Goal: Task Accomplishment & Management: Complete application form

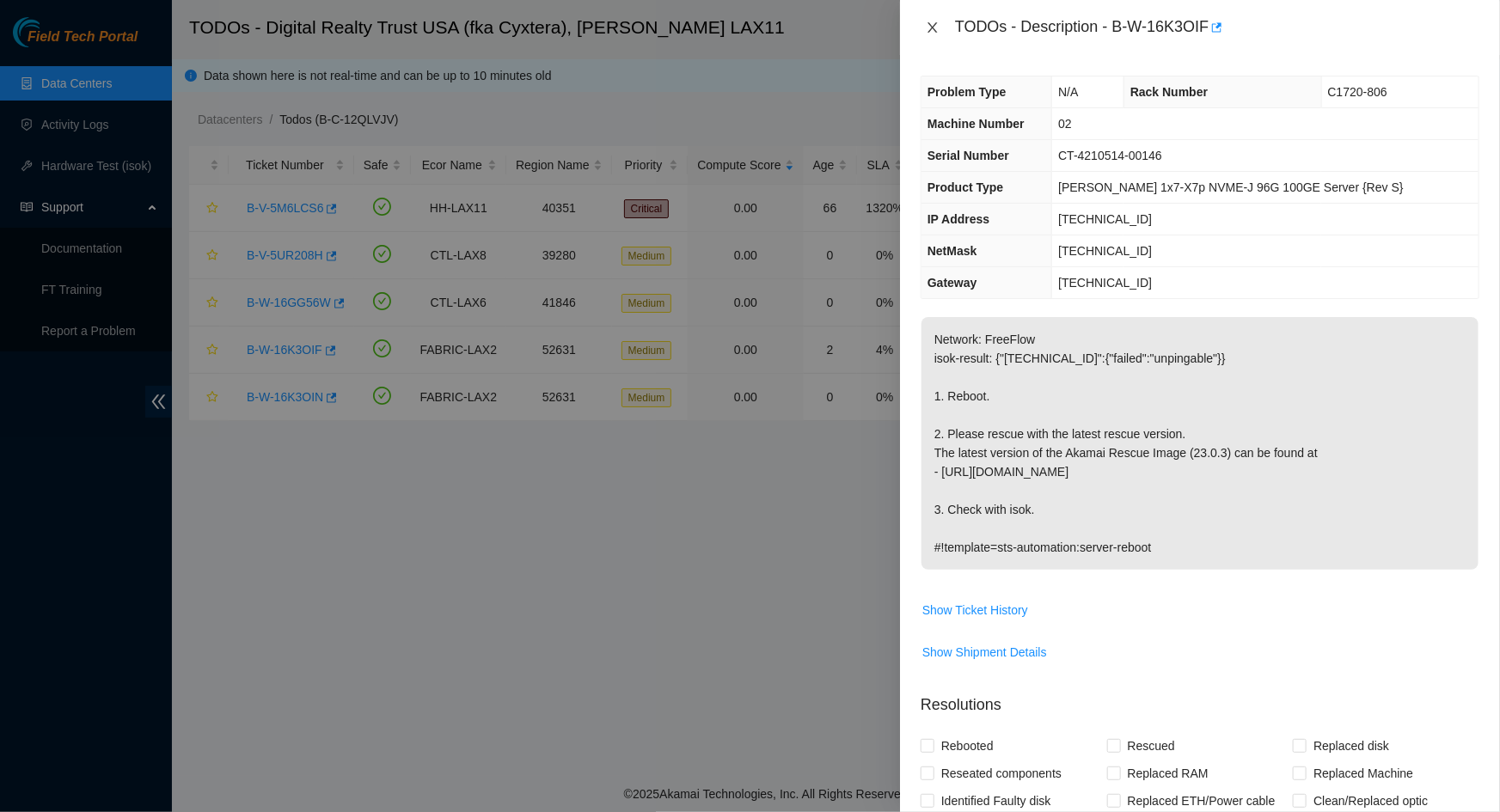
click at [940, 25] on button "Close" at bounding box center [932, 28] width 24 height 16
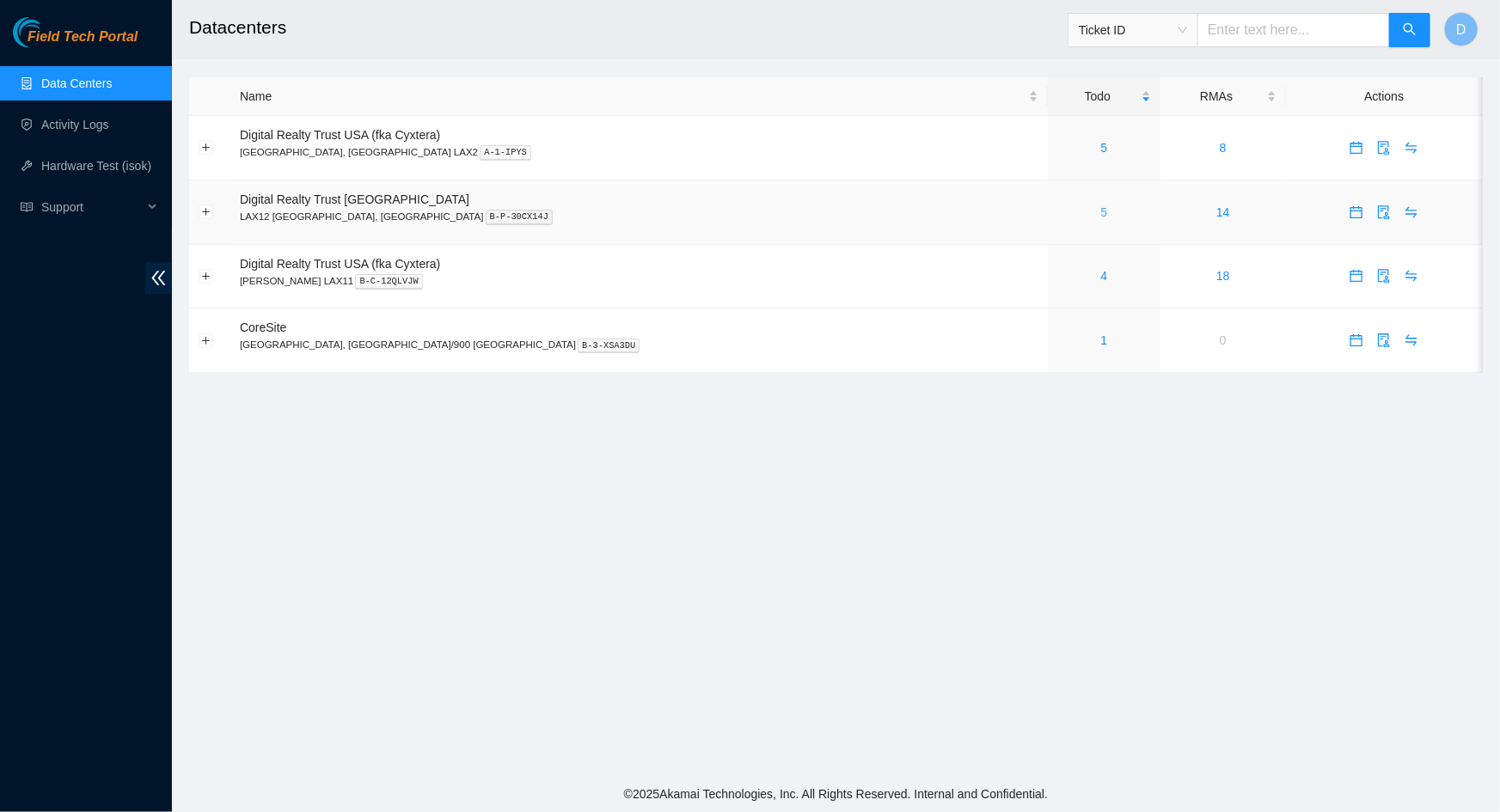
click at [1101, 214] on link "5" at bounding box center [1105, 212] width 7 height 13
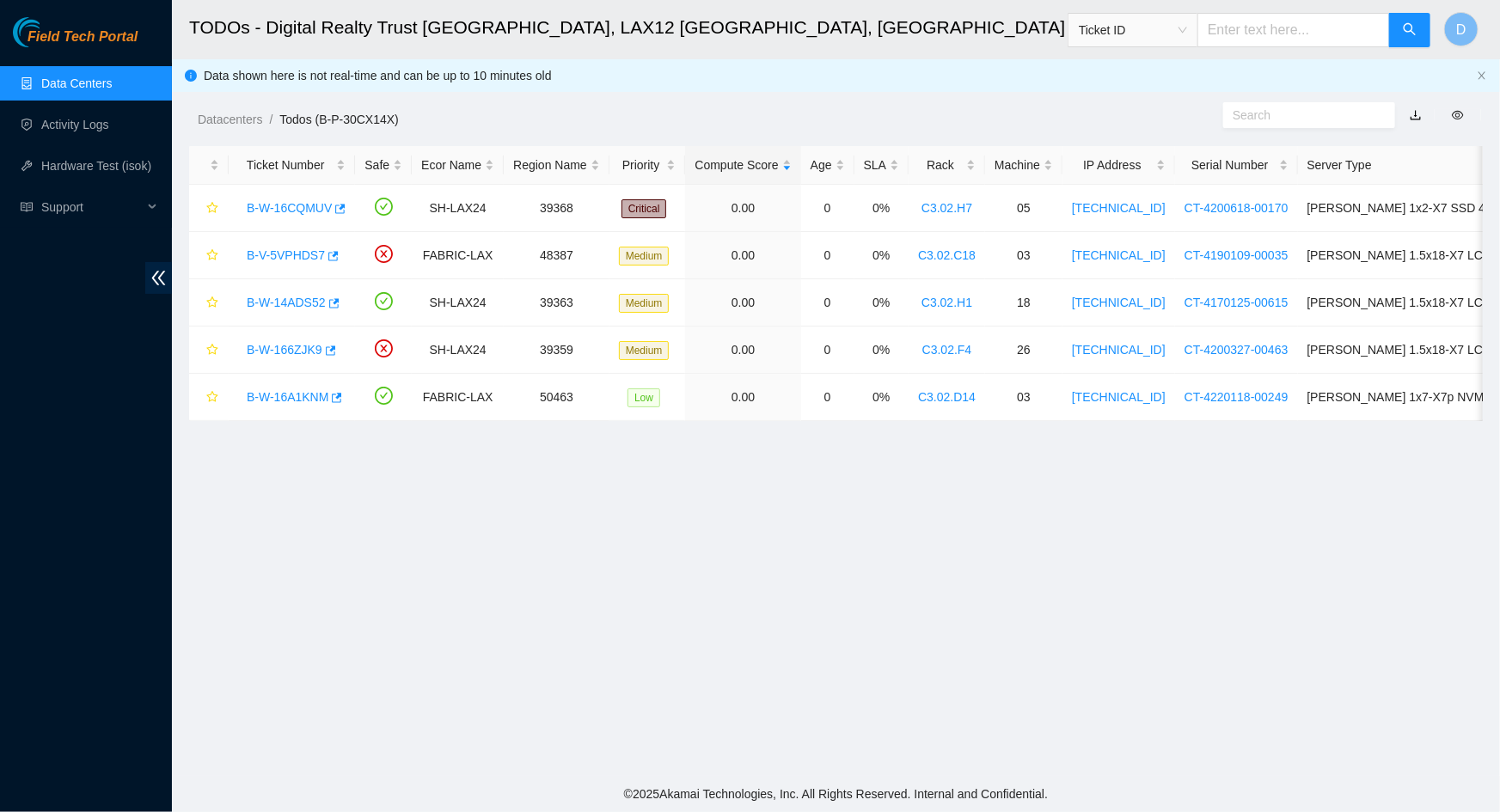
click at [60, 76] on link "Data Centers" at bounding box center [76, 83] width 71 height 13
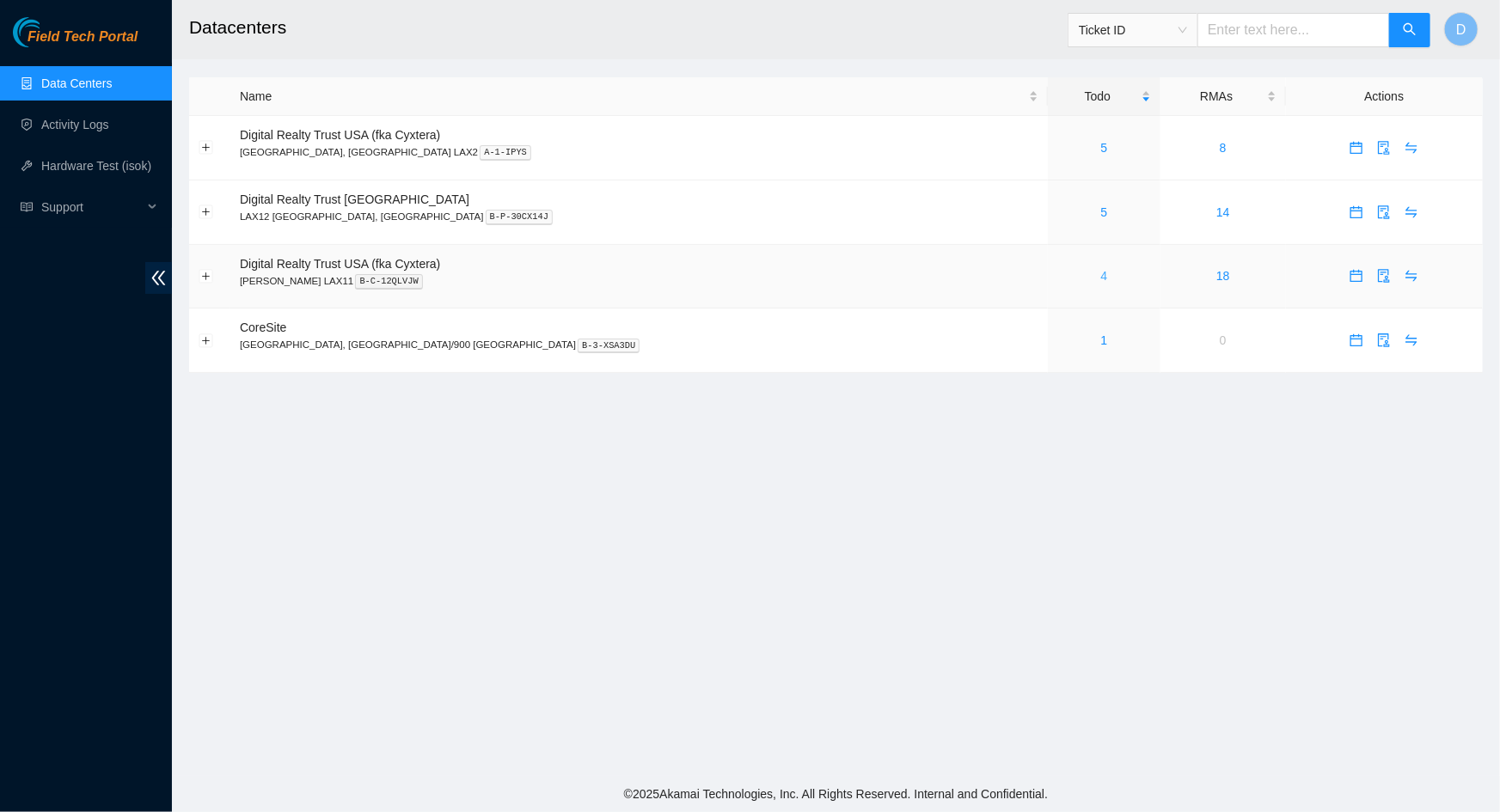
click at [1101, 277] on link "4" at bounding box center [1105, 275] width 7 height 13
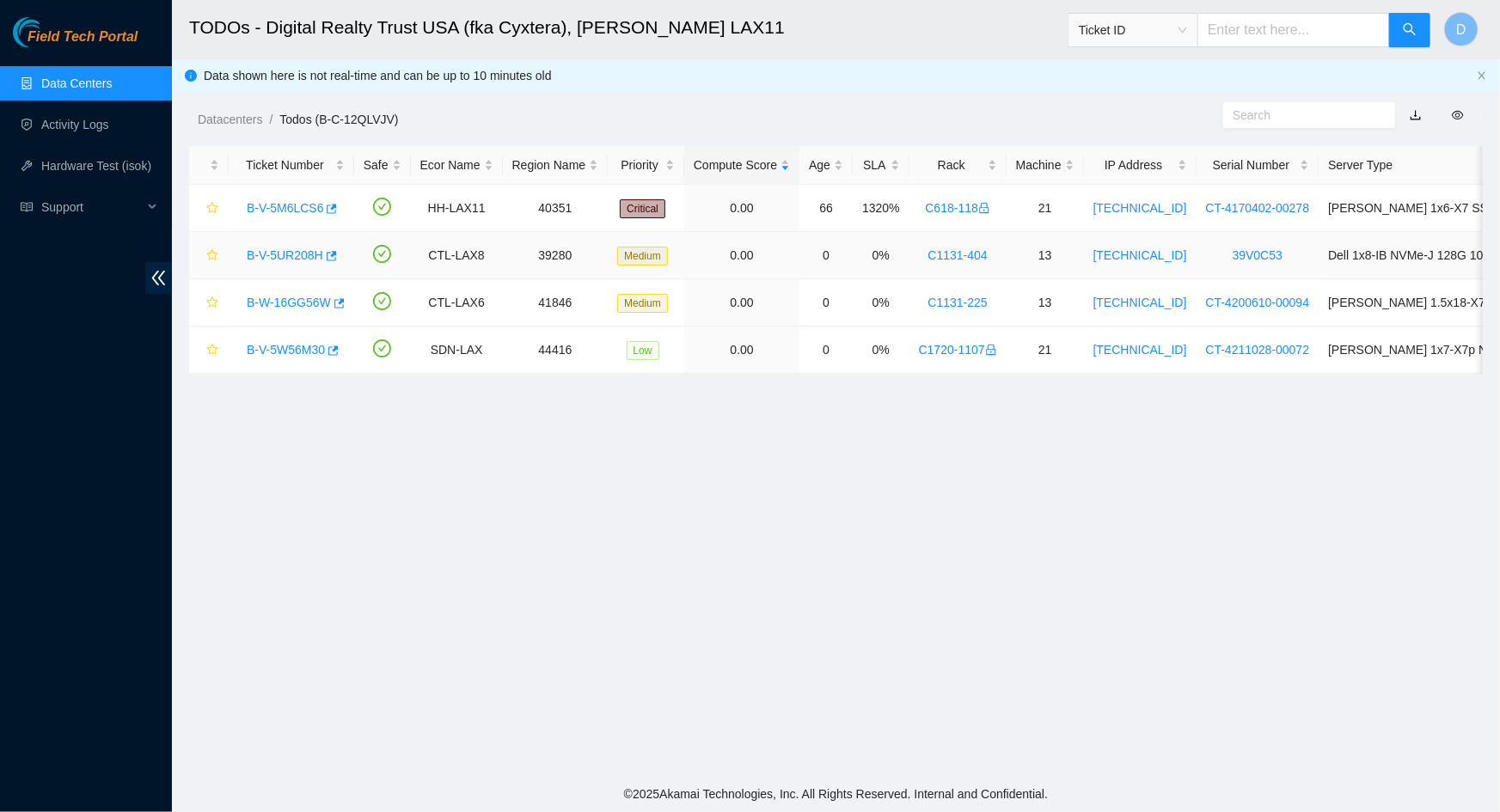
click at [286, 252] on link "B-V-5UR208H" at bounding box center [285, 255] width 76 height 13
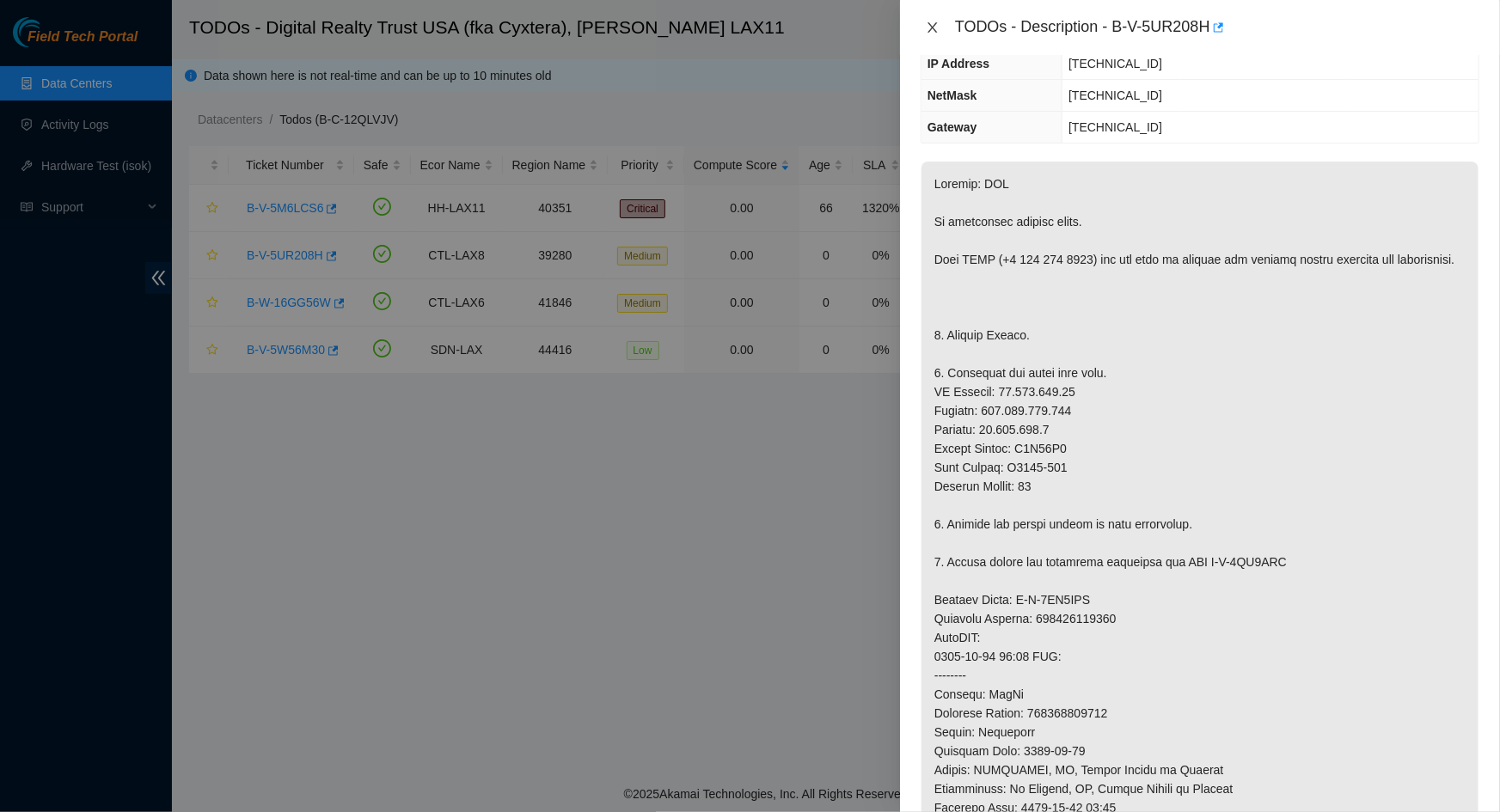
click at [926, 24] on icon "close" at bounding box center [932, 27] width 13 height 13
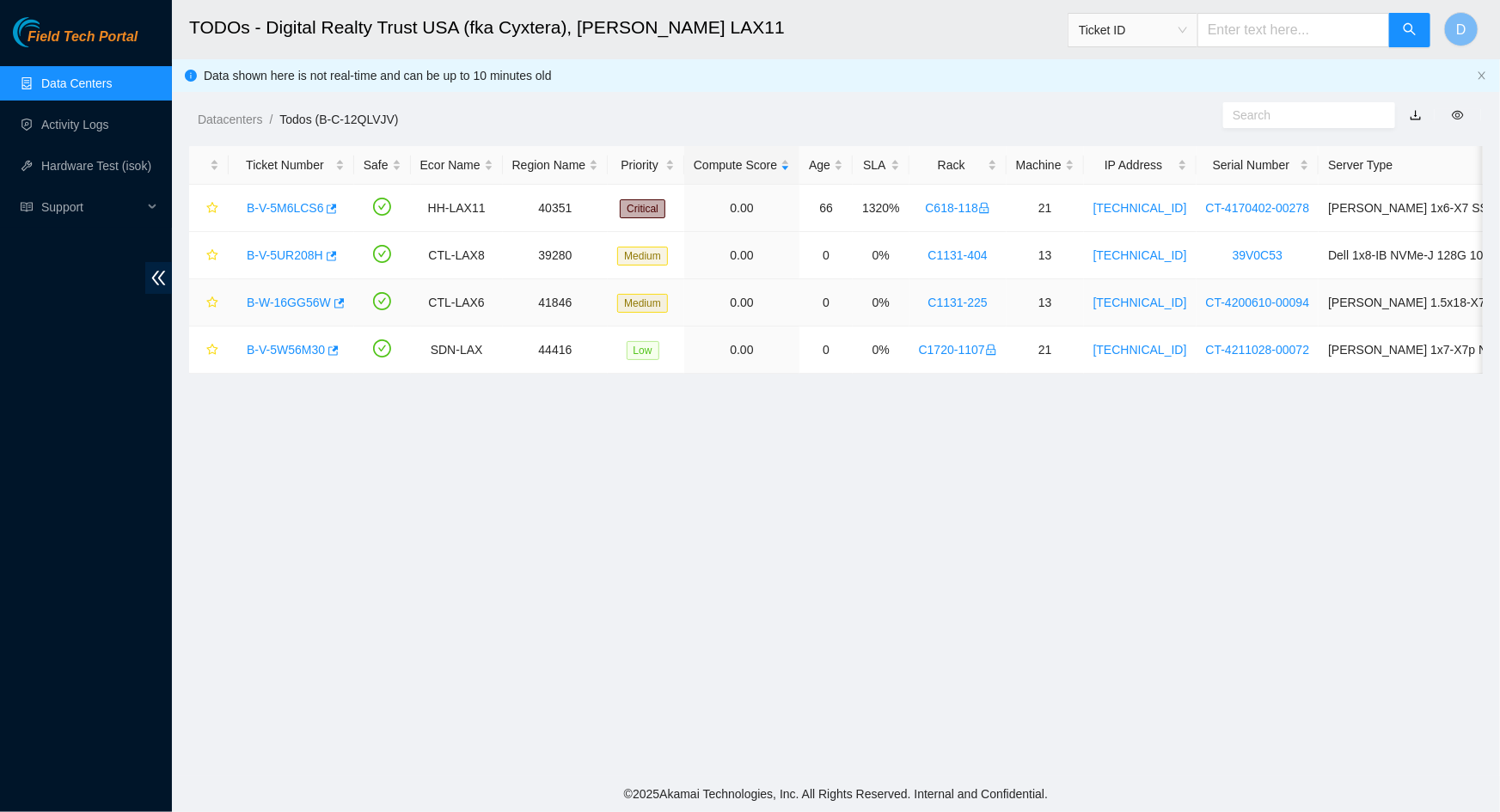
click at [282, 299] on link "B-W-16GG56W" at bounding box center [289, 301] width 84 height 13
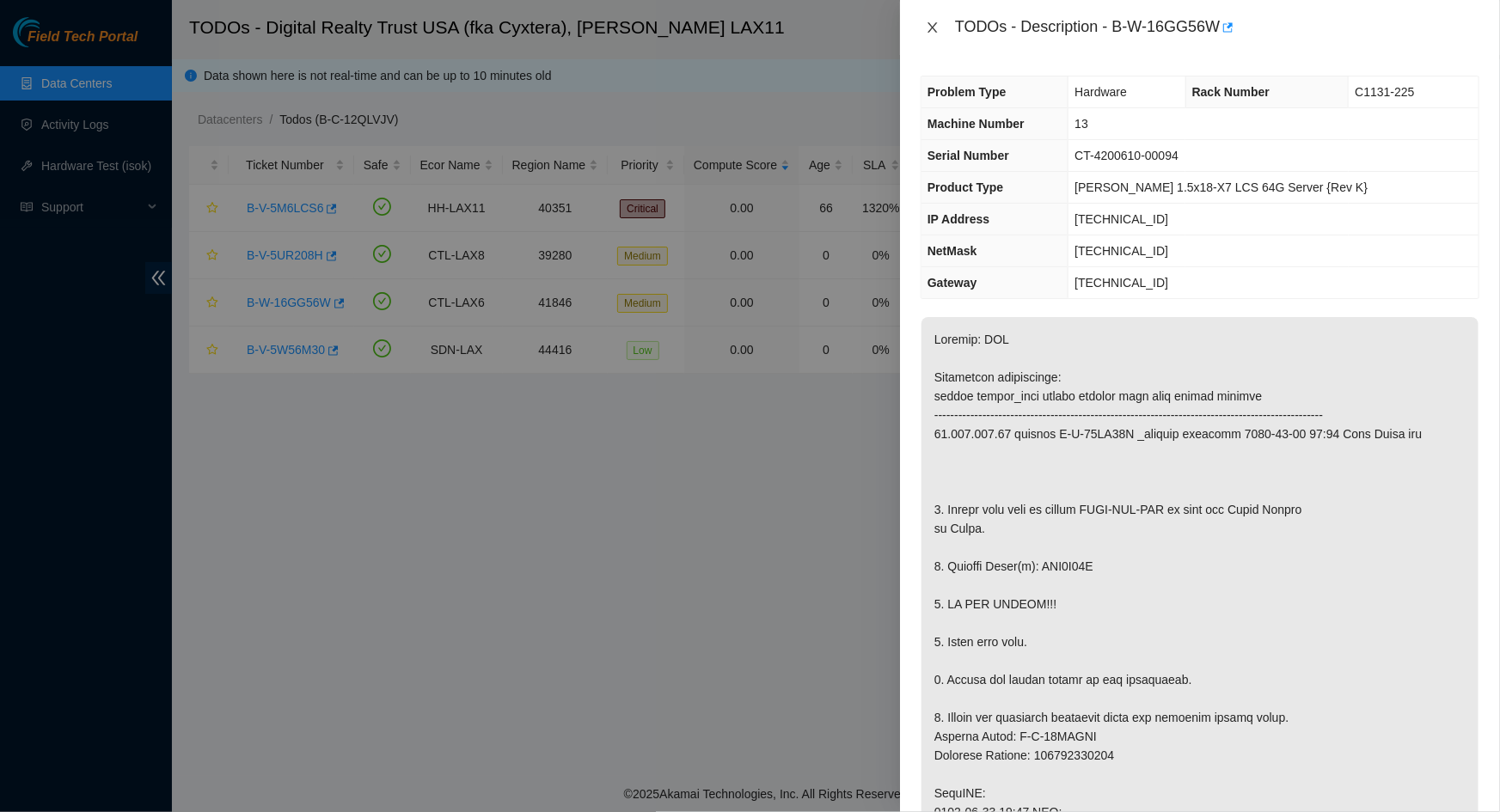
click at [931, 30] on icon "close" at bounding box center [932, 27] width 10 height 10
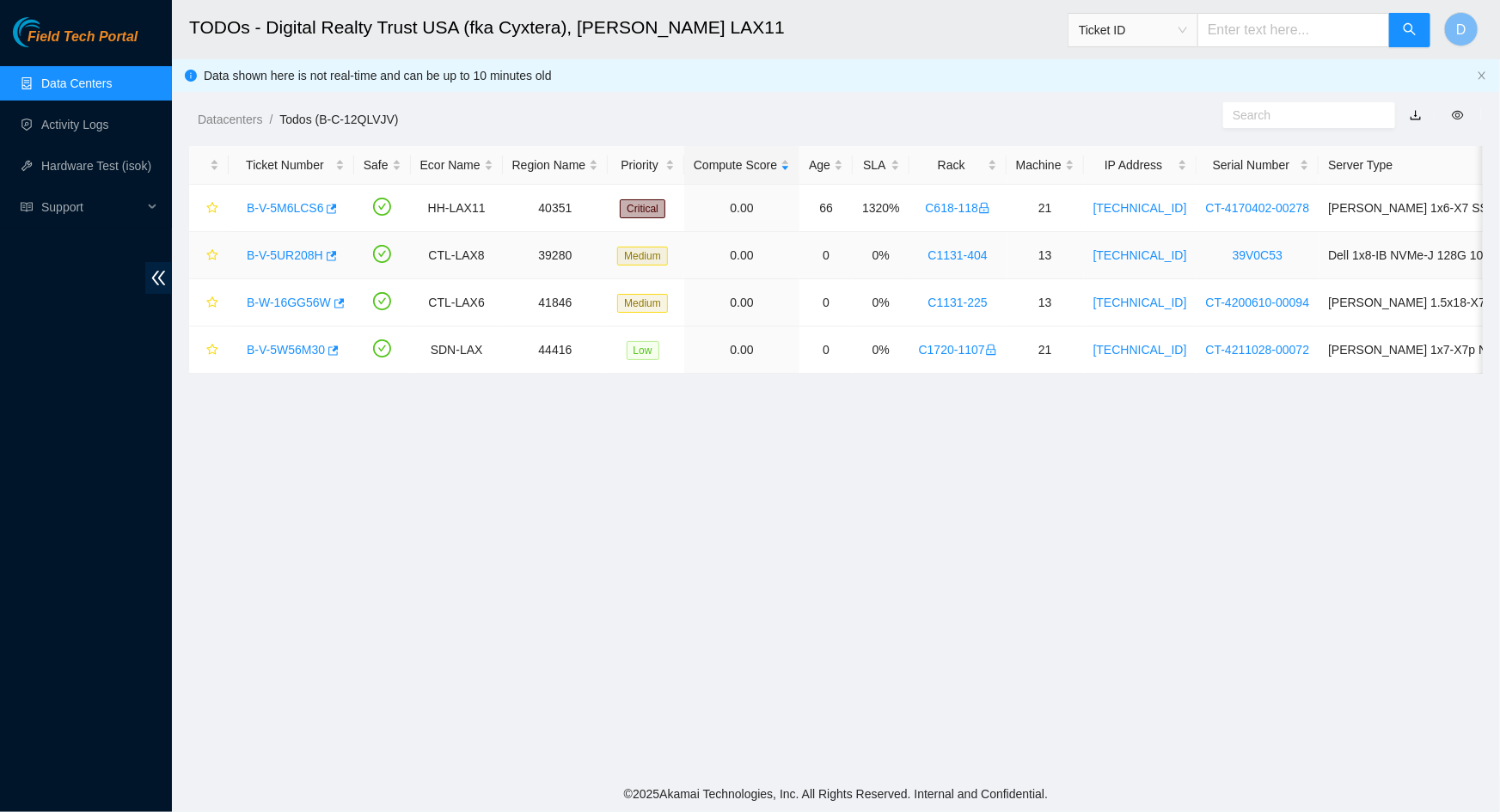
click at [275, 254] on link "B-V-5UR208H" at bounding box center [285, 255] width 76 height 13
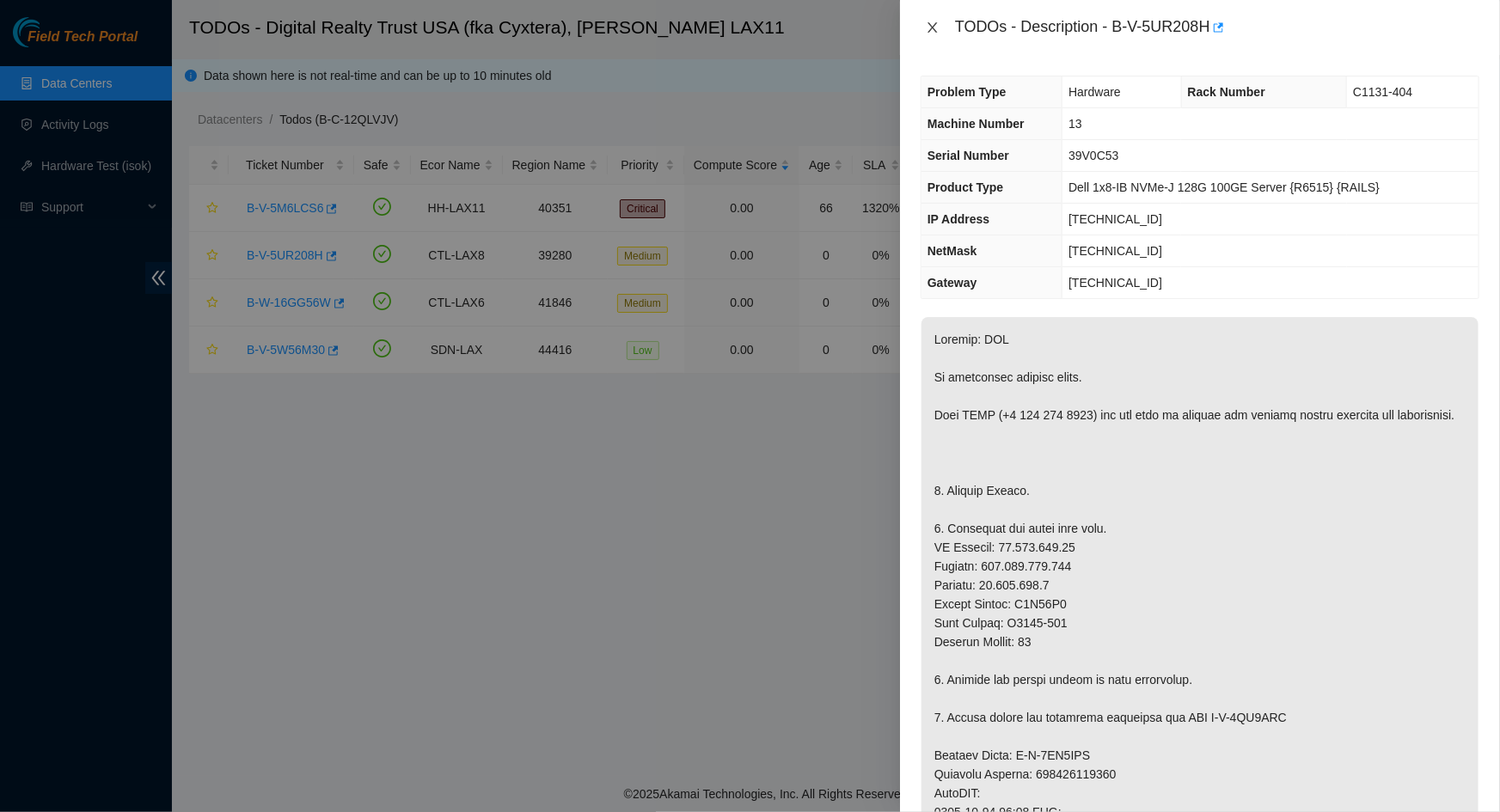
click at [927, 31] on icon "close" at bounding box center [932, 27] width 13 height 13
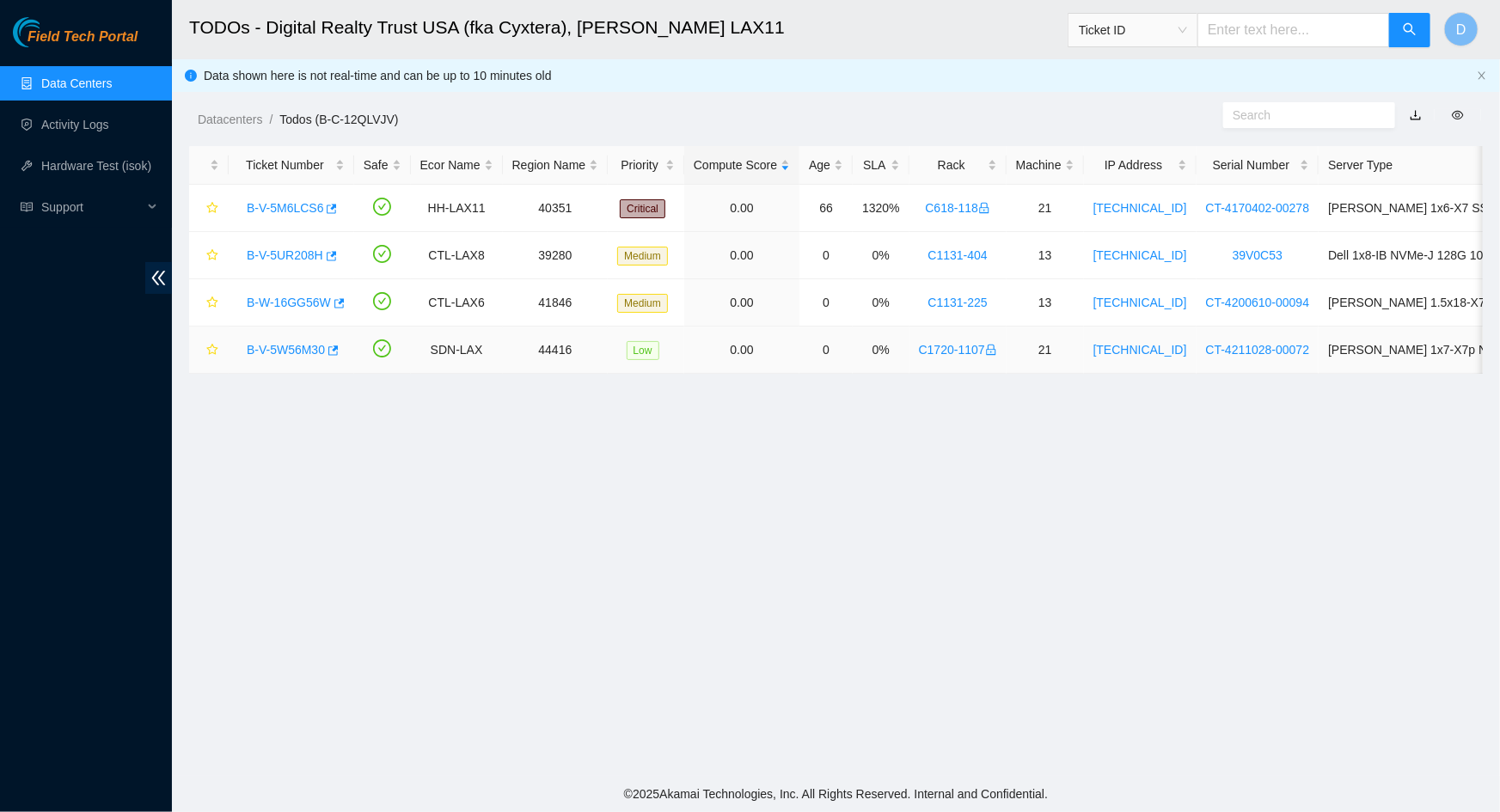
click at [298, 345] on link "B-V-5W56M30" at bounding box center [285, 349] width 78 height 13
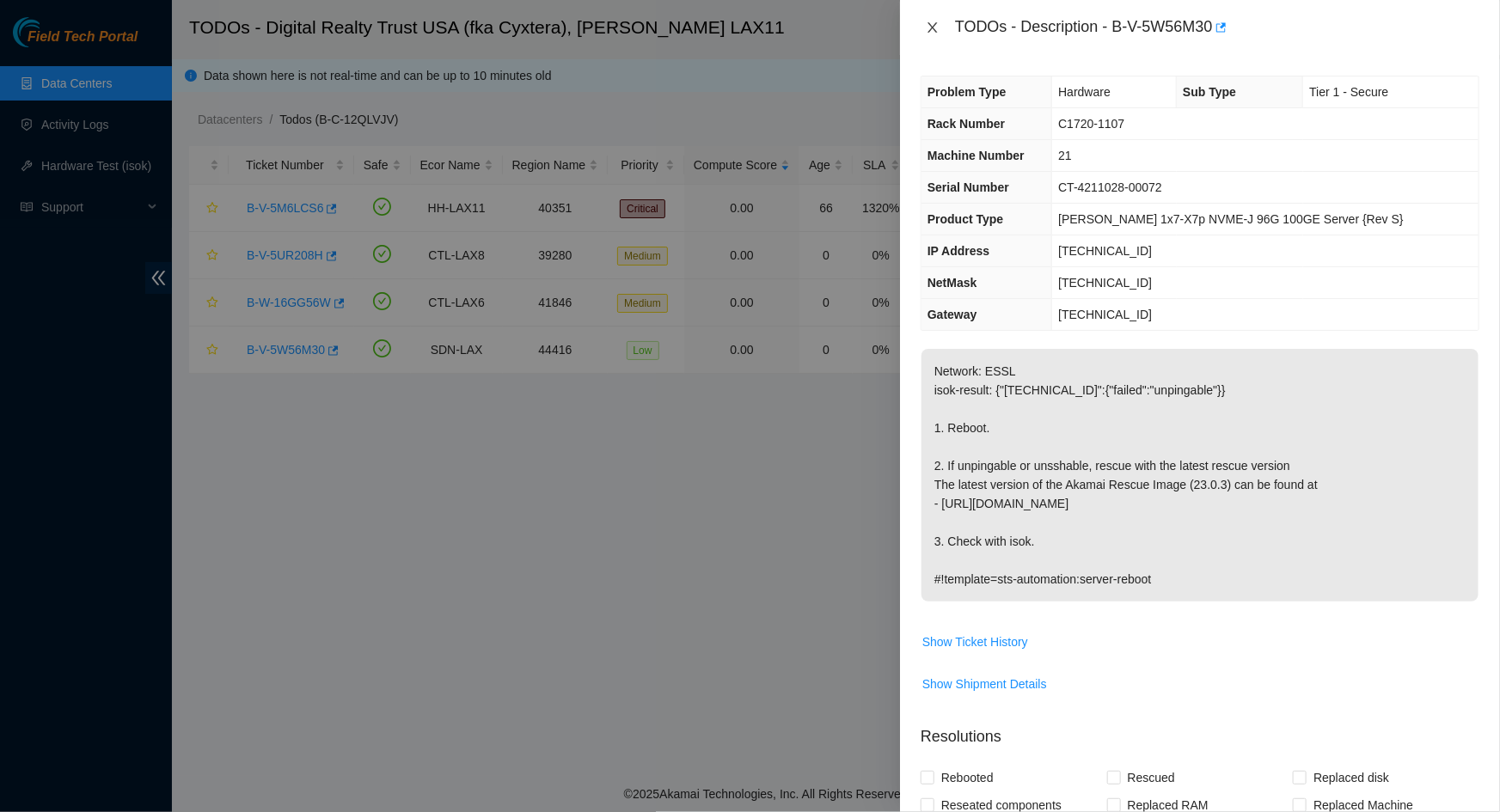
click at [937, 25] on icon "close" at bounding box center [932, 27] width 13 height 13
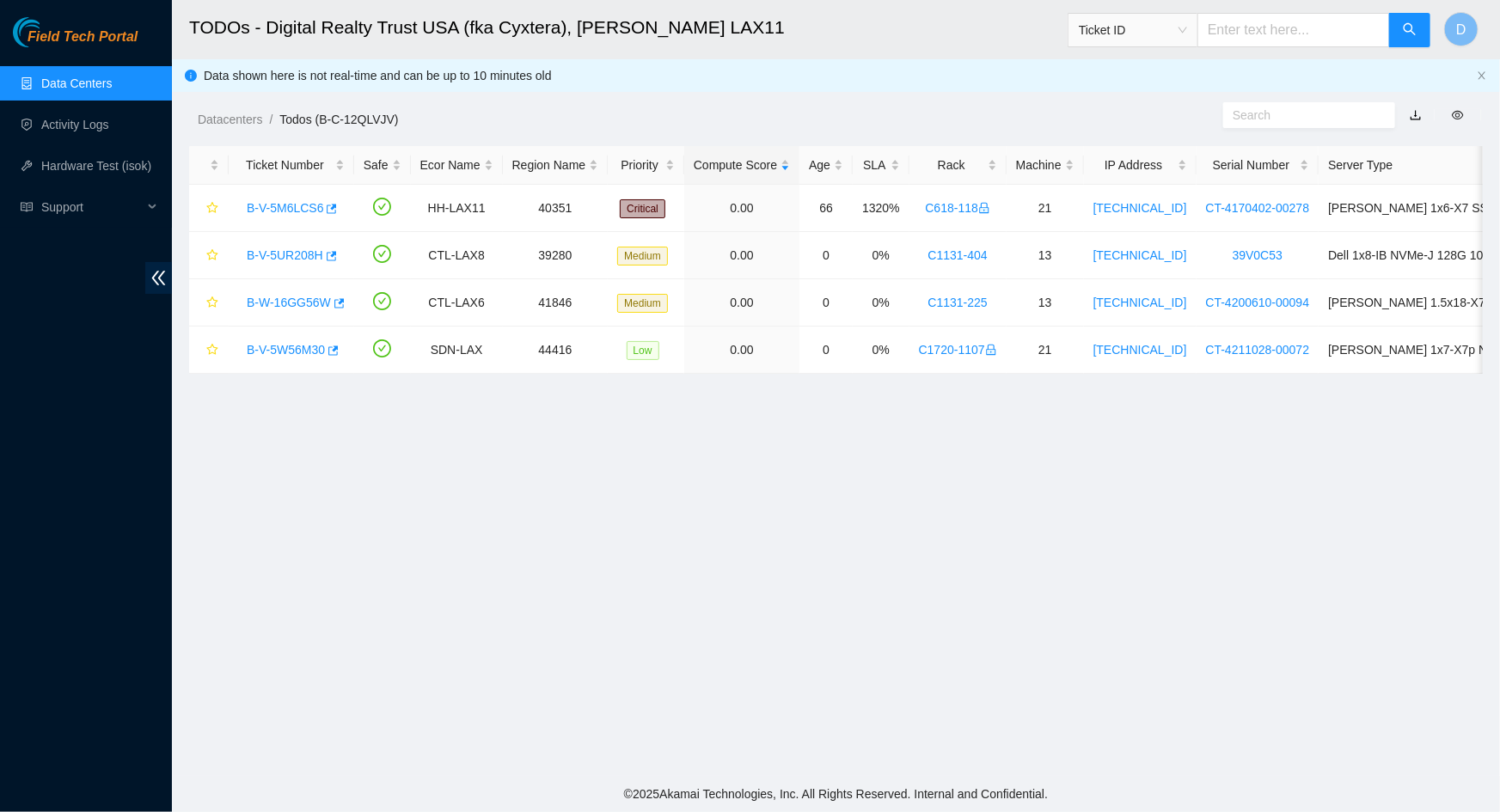
click at [681, 685] on main "TODOs - Digital Realty Trust USA (fka Cyxtera), NASH LAX11 Ticket ID D Data sho…" at bounding box center [835, 388] width 1328 height 776
click at [277, 351] on link "B-V-5W56M30" at bounding box center [285, 349] width 78 height 13
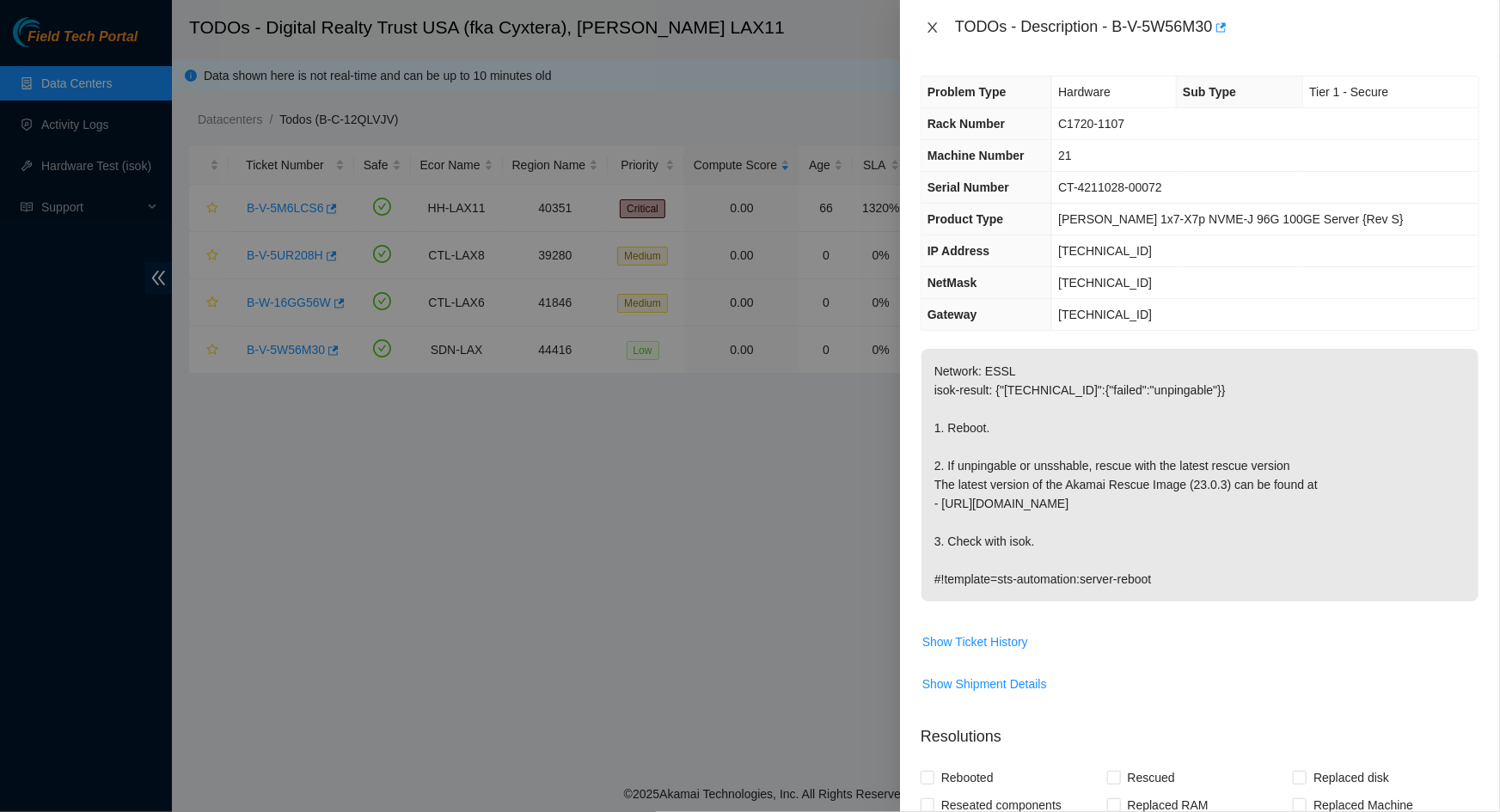
click at [930, 28] on icon "close" at bounding box center [932, 27] width 13 height 13
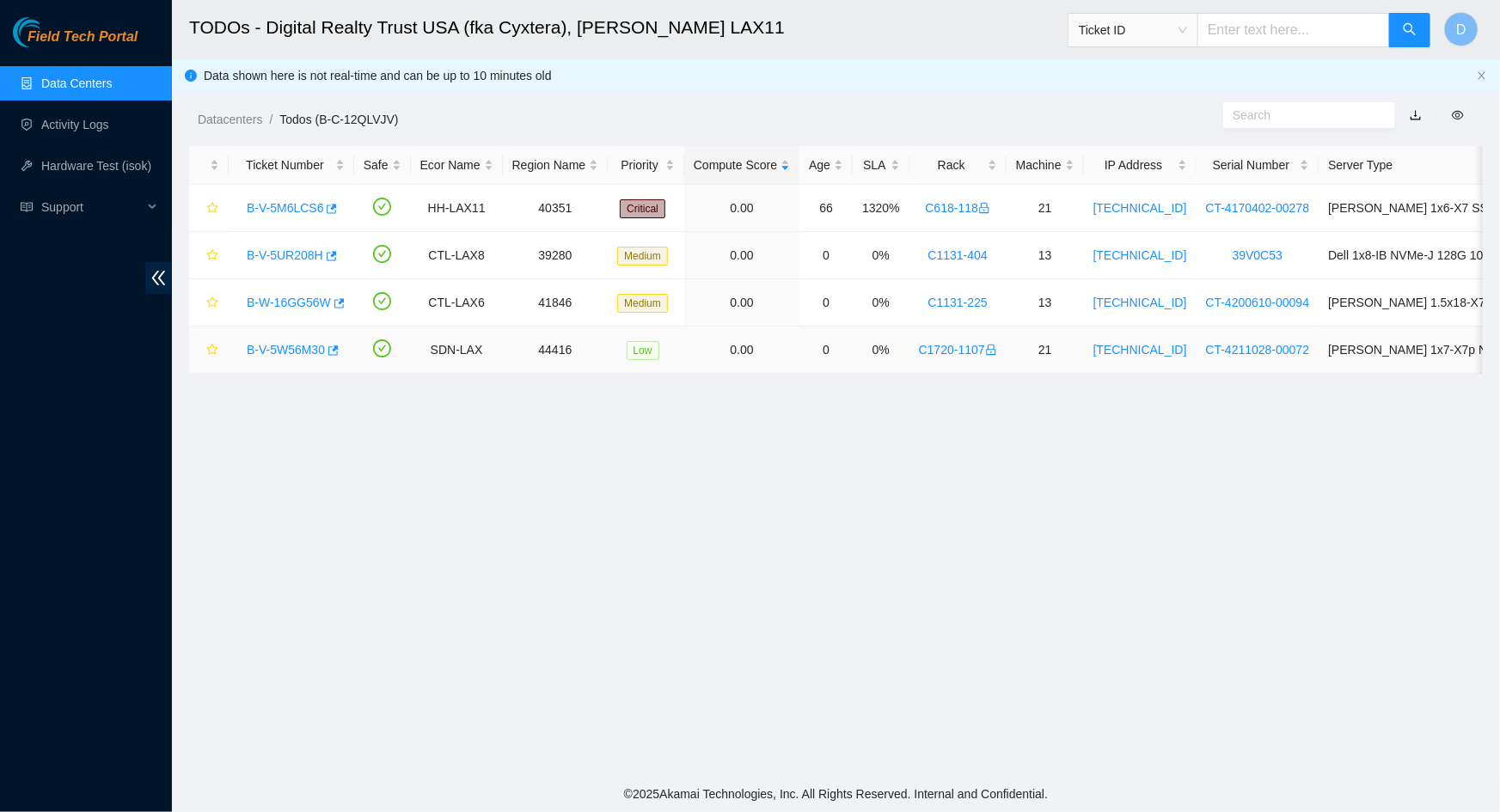
click at [277, 345] on link "B-V-5W56M30" at bounding box center [285, 349] width 78 height 13
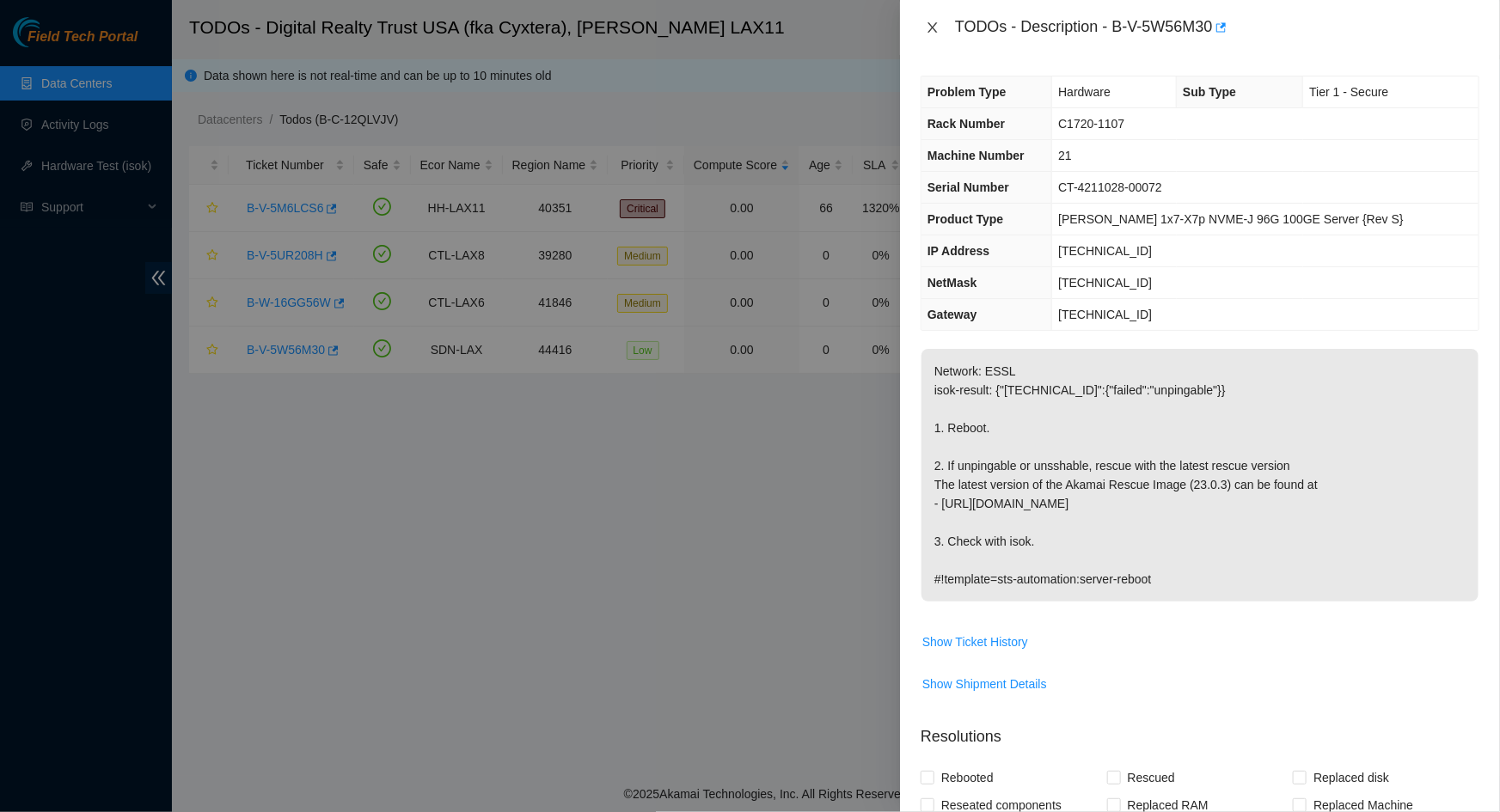
click at [925, 31] on icon "close" at bounding box center [932, 27] width 13 height 13
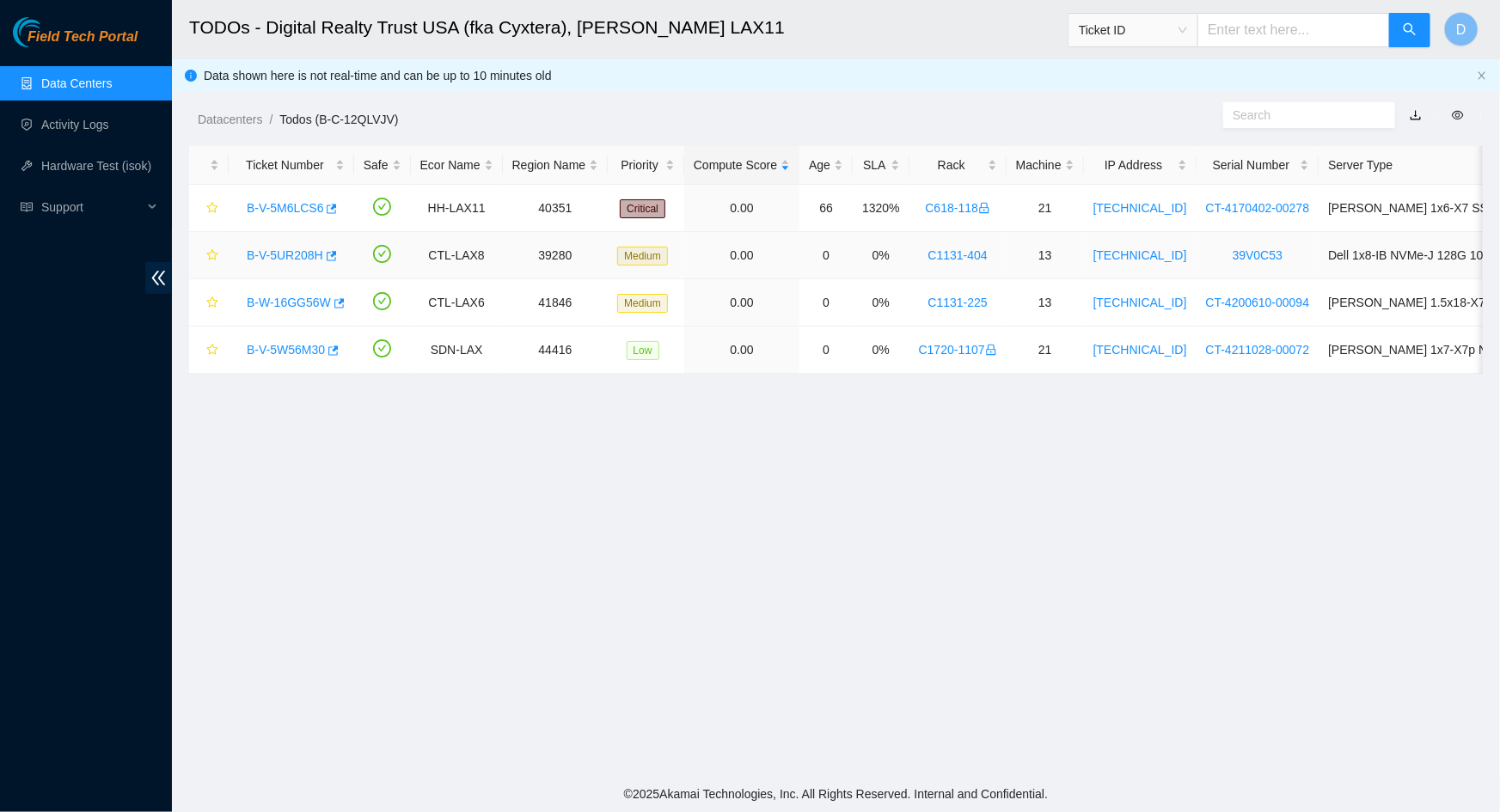
click at [268, 258] on link "B-V-5UR208H" at bounding box center [285, 255] width 76 height 13
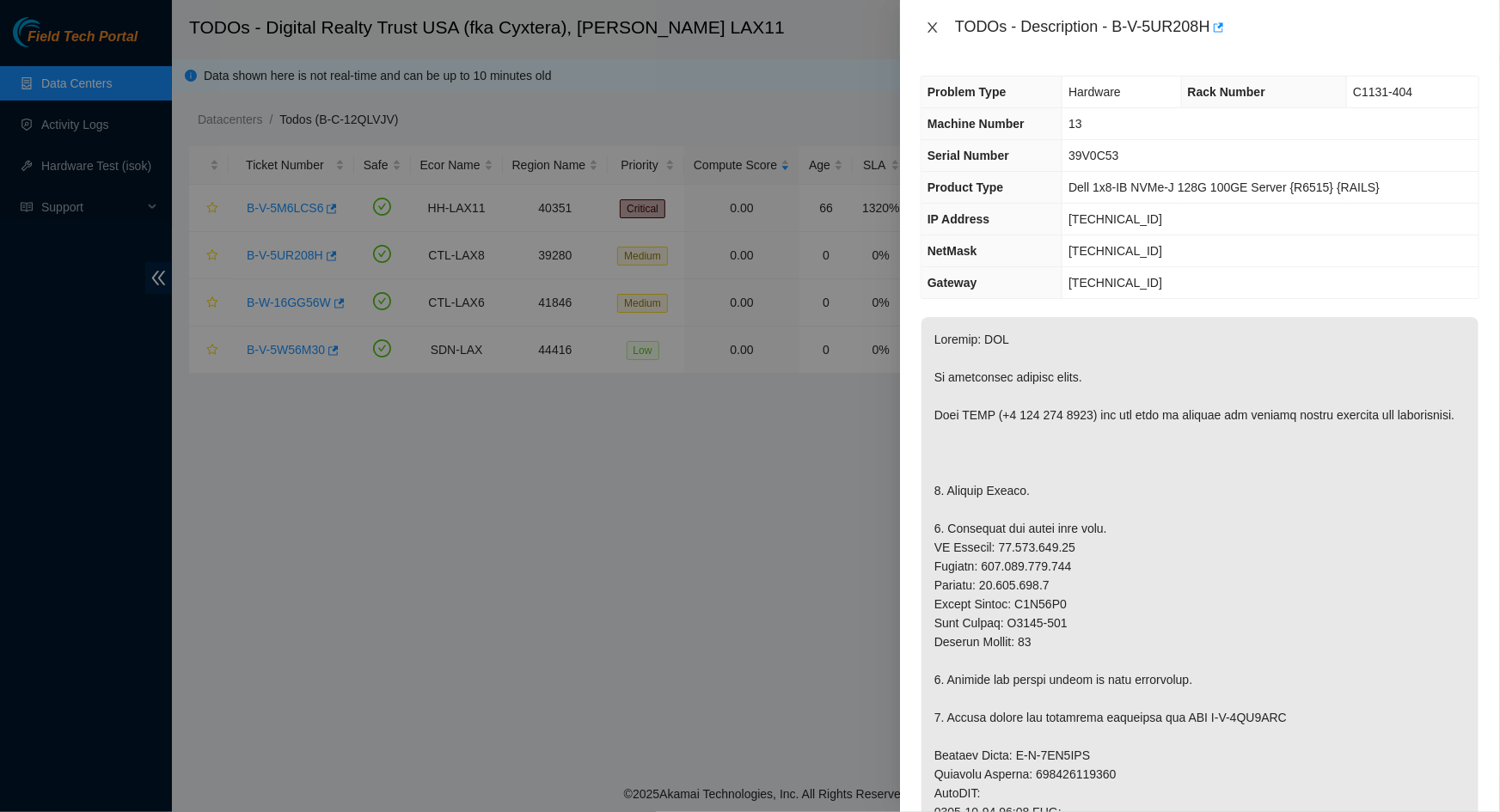
click at [928, 25] on icon "close" at bounding box center [932, 27] width 13 height 13
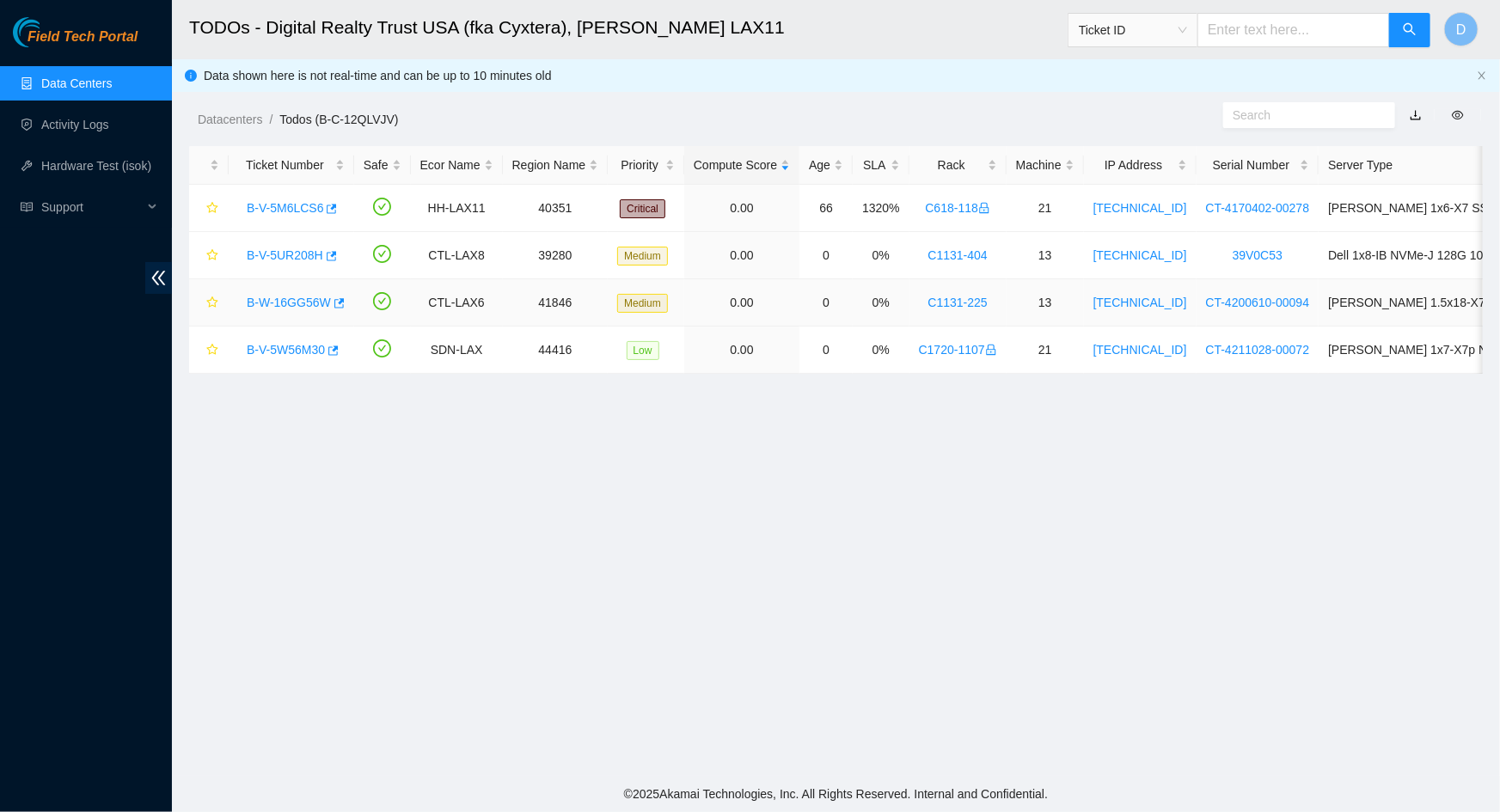
click at [292, 296] on link "B-W-16GG56W" at bounding box center [289, 301] width 84 height 13
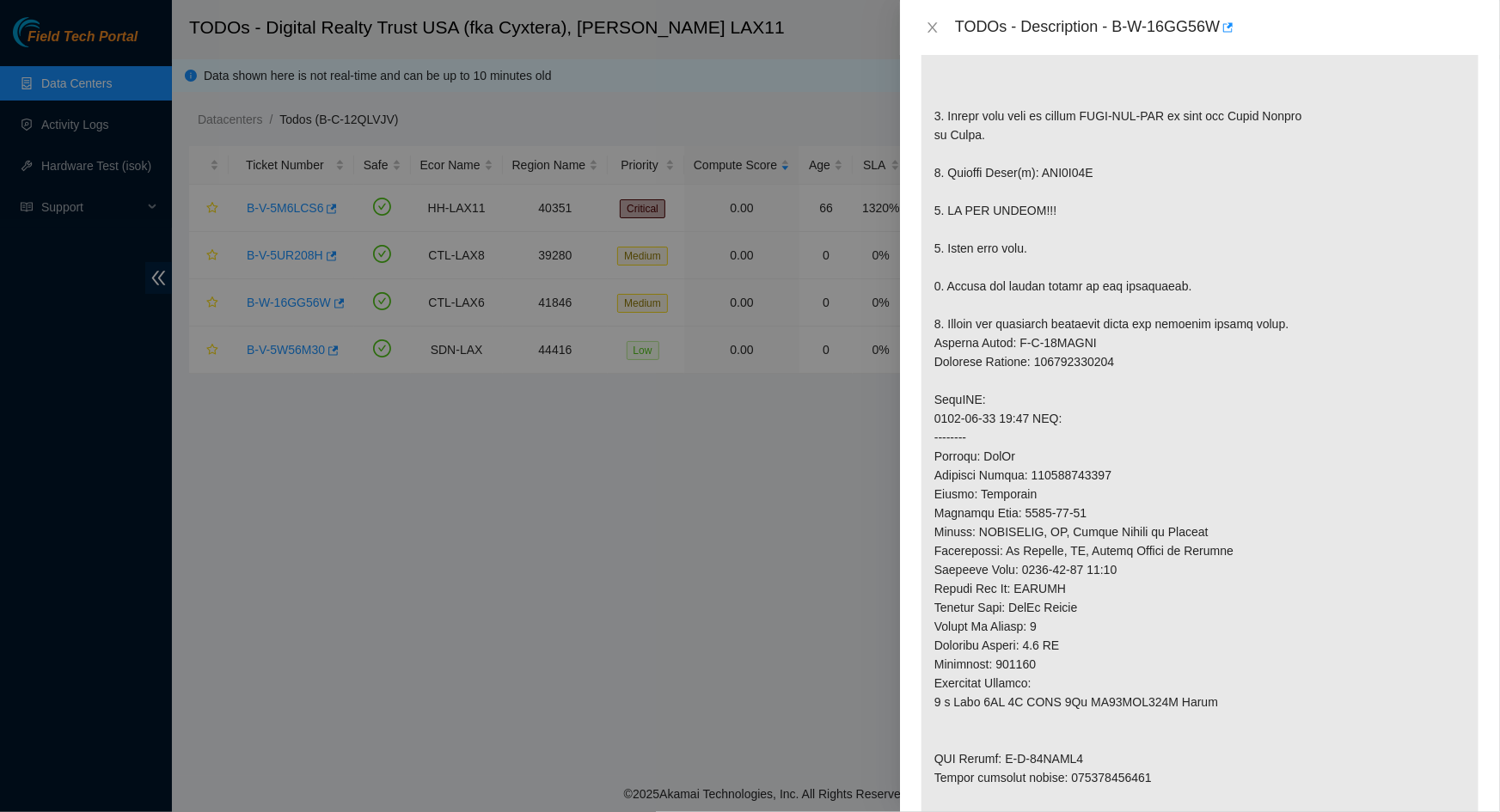
scroll to position [468, 0]
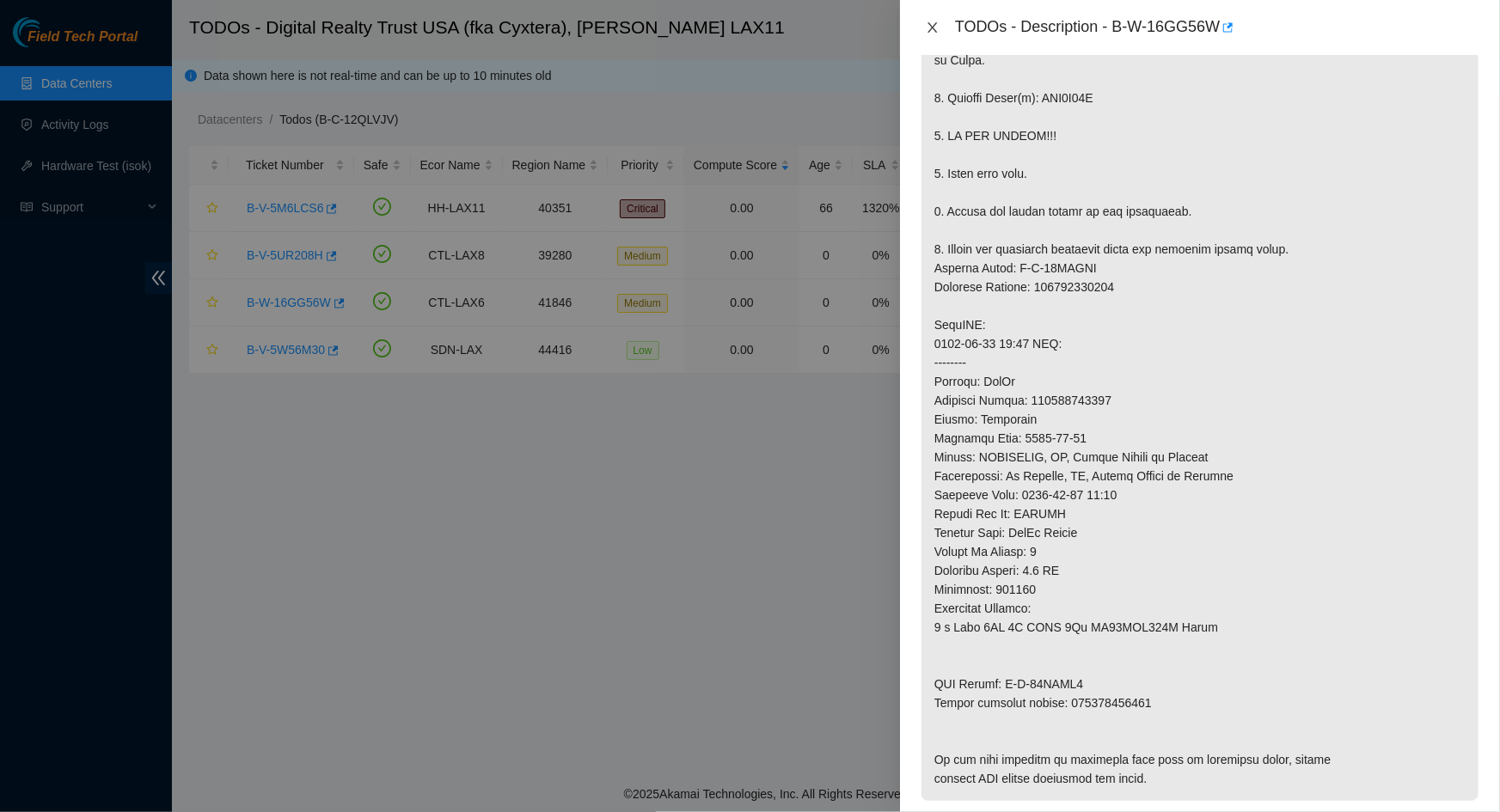
click at [937, 30] on icon "close" at bounding box center [932, 27] width 13 height 13
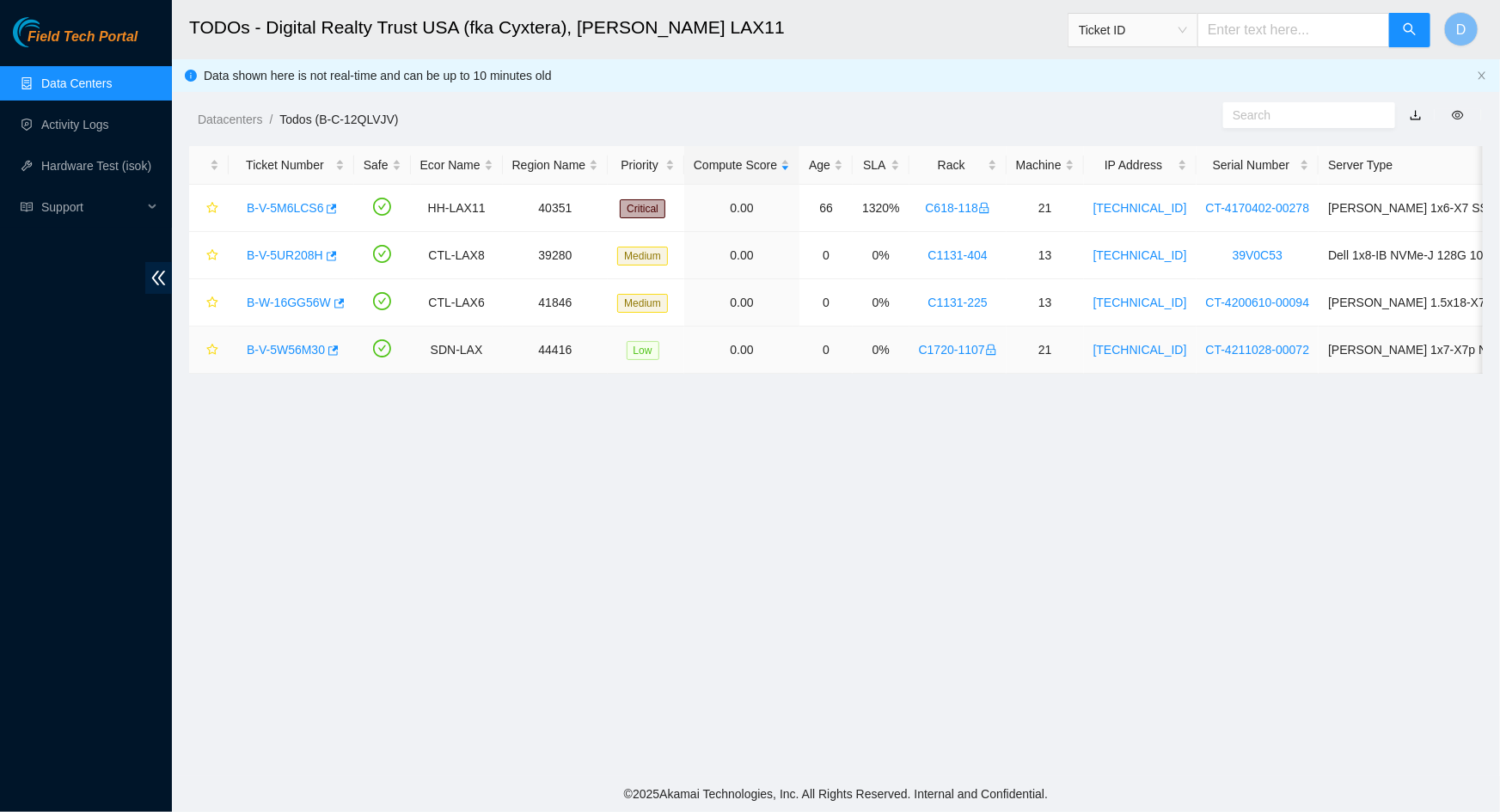
click at [284, 353] on link "B-V-5W56M30" at bounding box center [285, 349] width 78 height 13
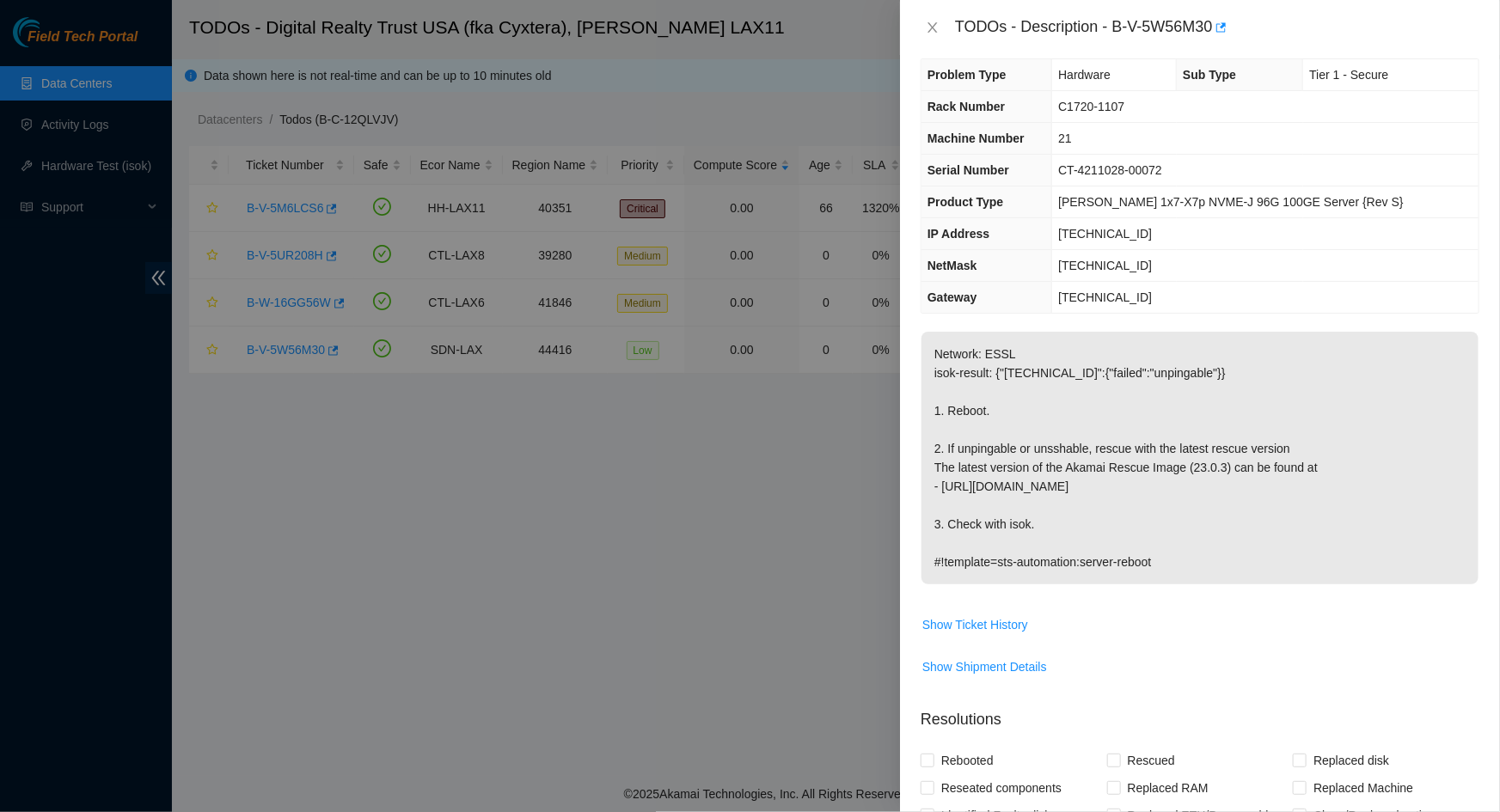
scroll to position [0, 0]
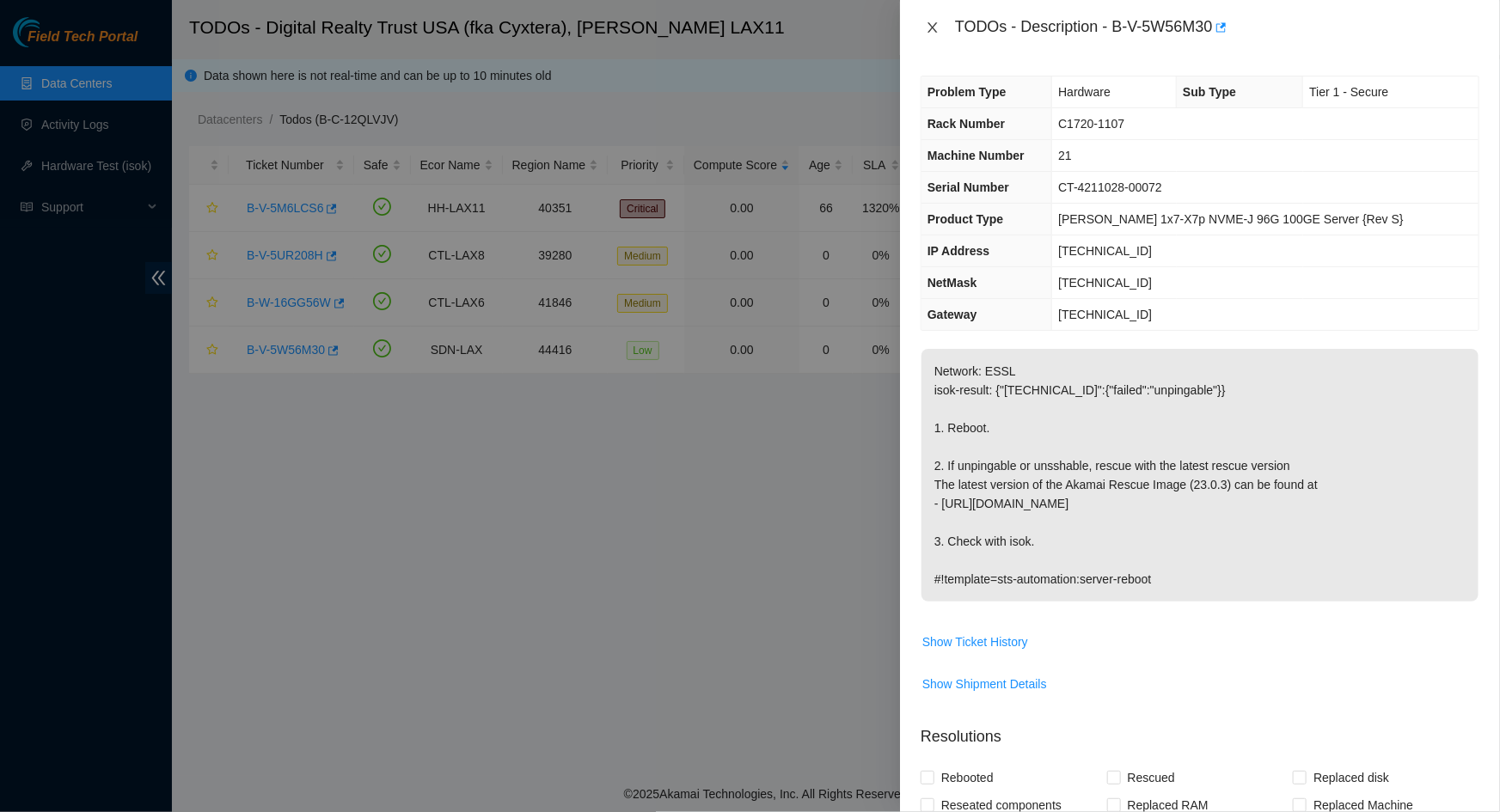
click at [928, 22] on icon "close" at bounding box center [932, 27] width 13 height 13
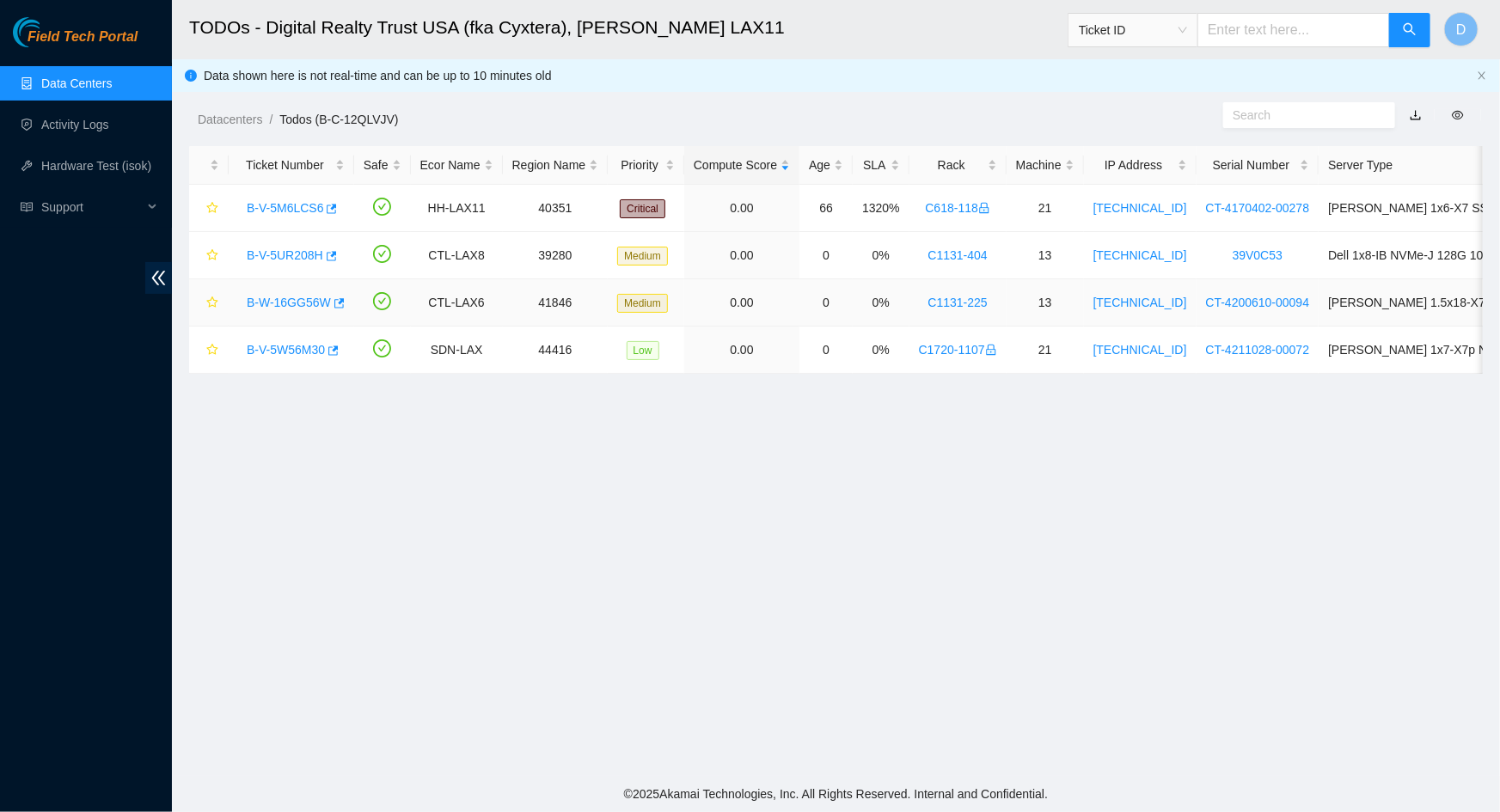
click at [303, 298] on link "B-W-16GG56W" at bounding box center [289, 301] width 84 height 13
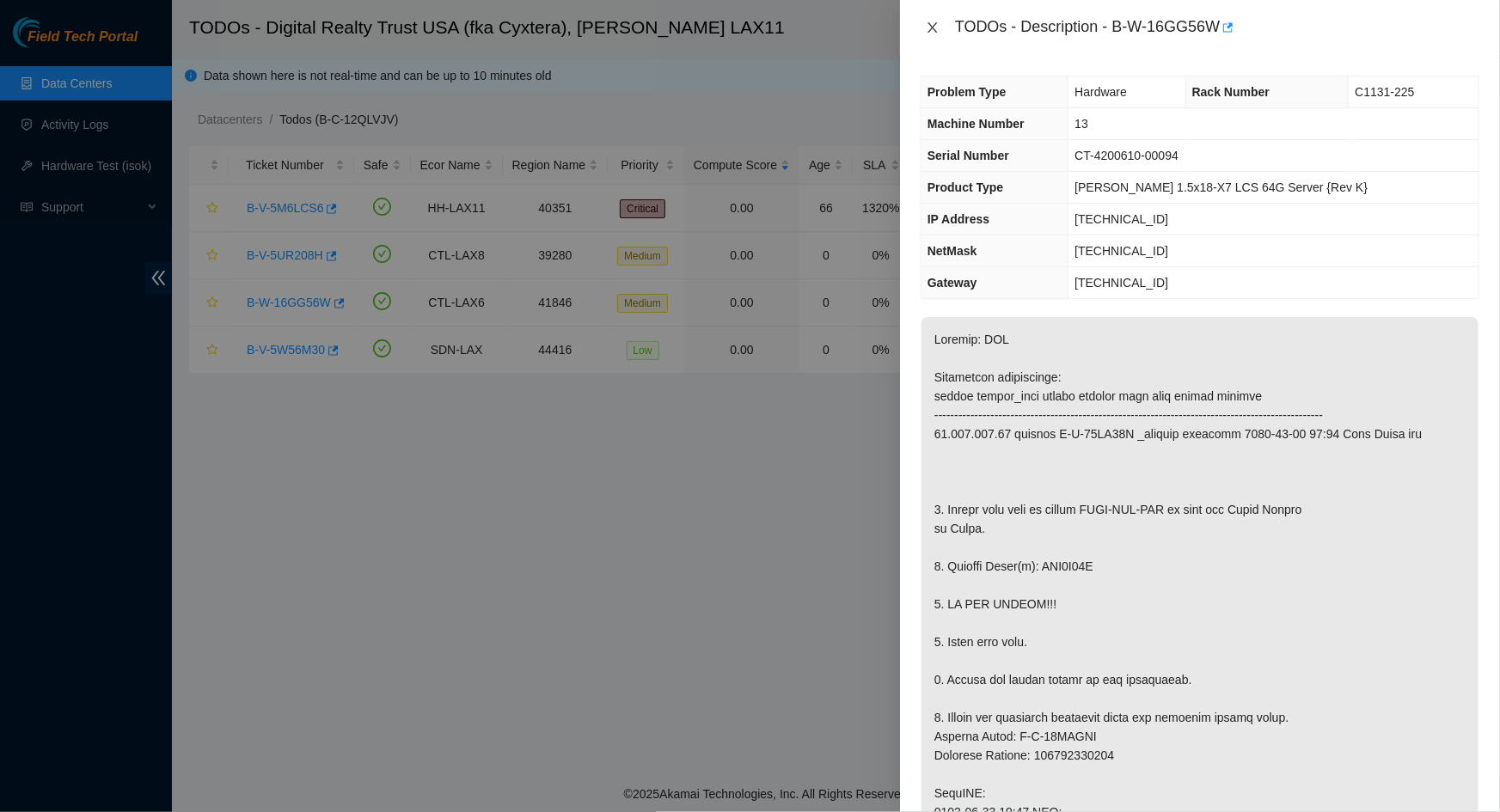
click at [925, 25] on button "Close" at bounding box center [932, 28] width 24 height 16
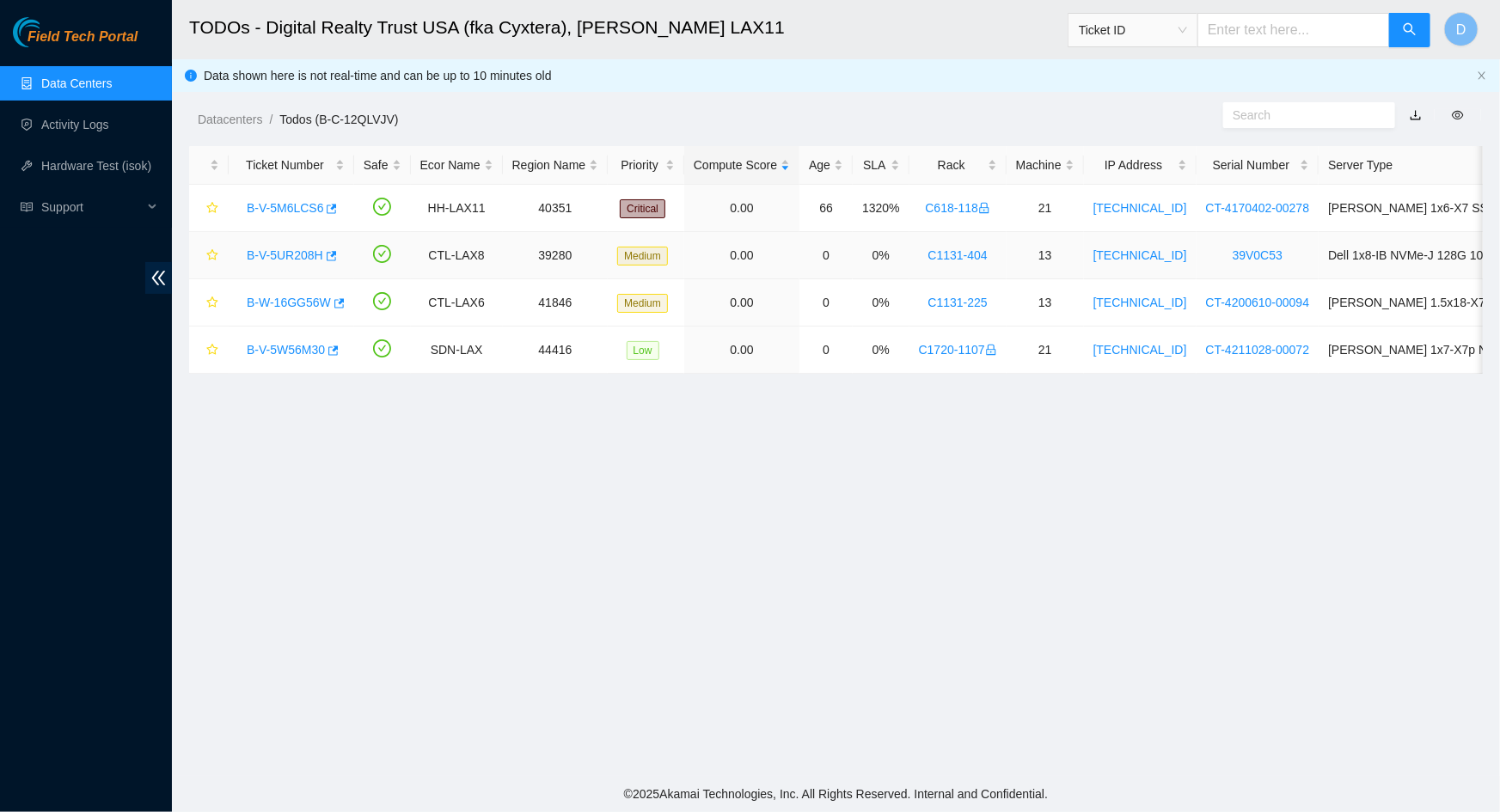
click at [272, 253] on link "B-V-5UR208H" at bounding box center [285, 255] width 76 height 13
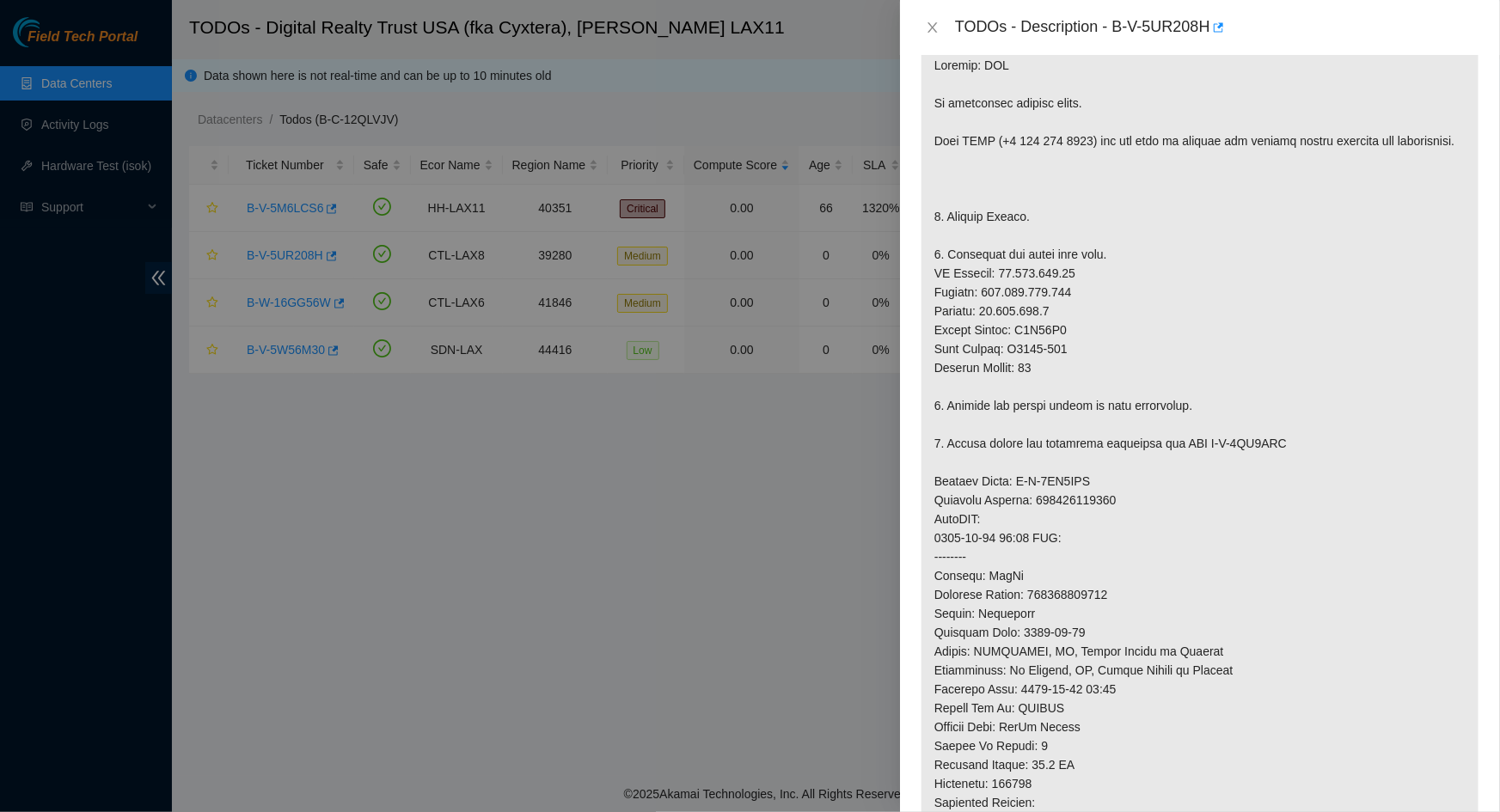
scroll to position [312, 0]
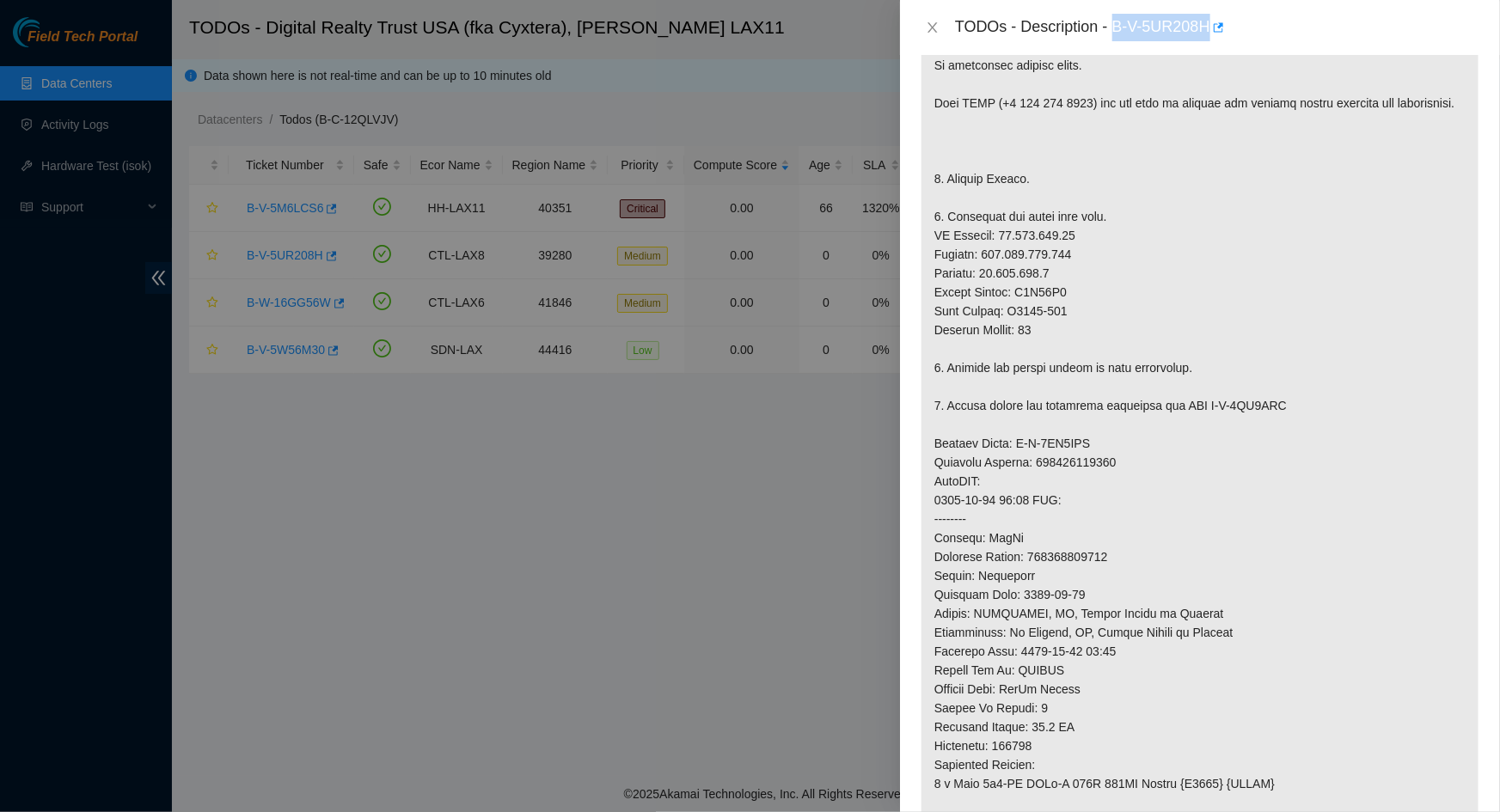
drag, startPoint x: 1117, startPoint y: 31, endPoint x: 1210, endPoint y: 40, distance: 93.4
click at [1210, 40] on div "TODOs - Description - B-V-5UR208H" at bounding box center [1217, 27] width 524 height 28
copy div "B-V-5UR208H"
click at [934, 27] on icon "close" at bounding box center [932, 27] width 13 height 13
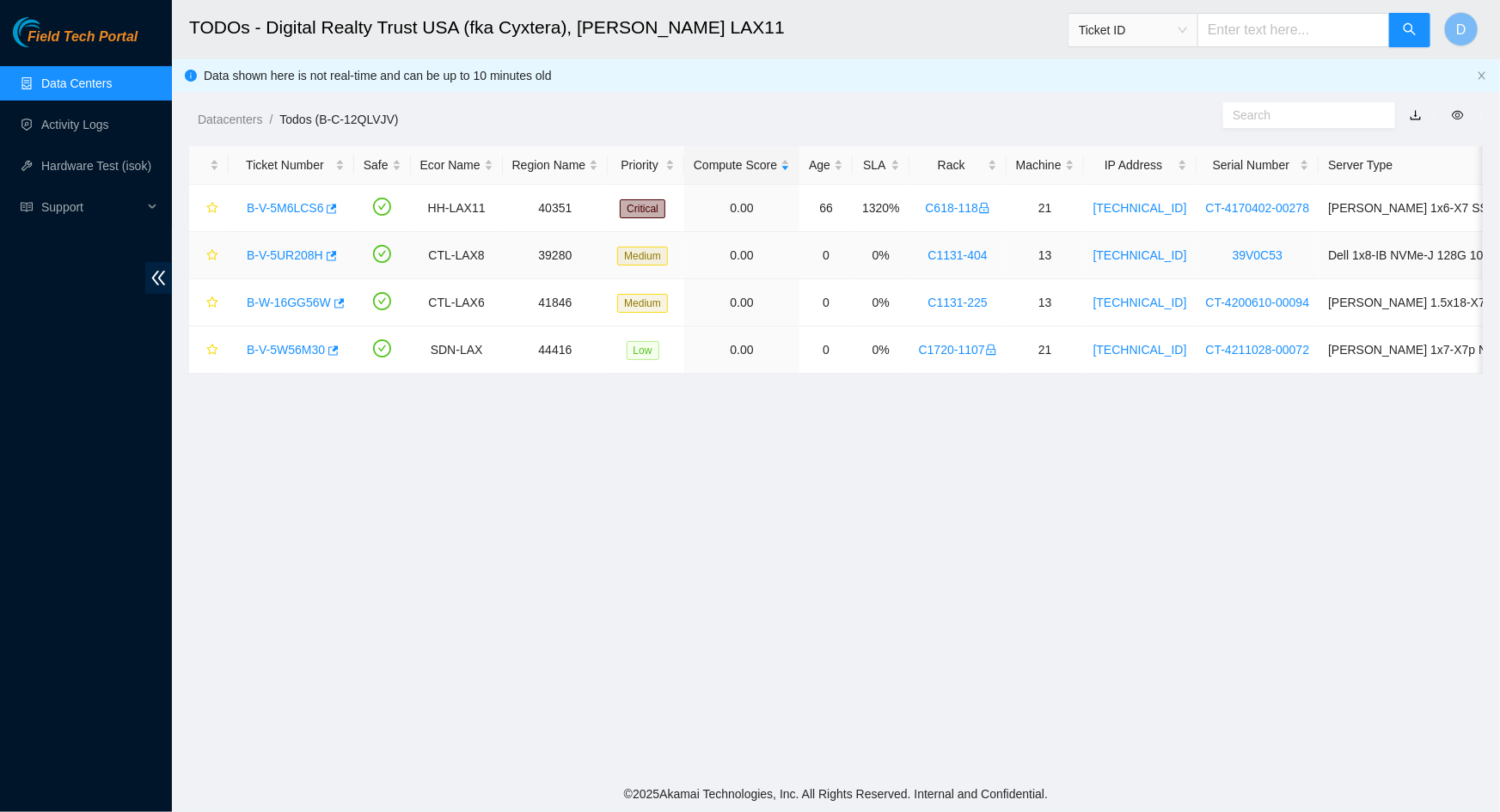
scroll to position [319, 0]
click at [273, 253] on link "B-V-5UR208H" at bounding box center [285, 255] width 76 height 13
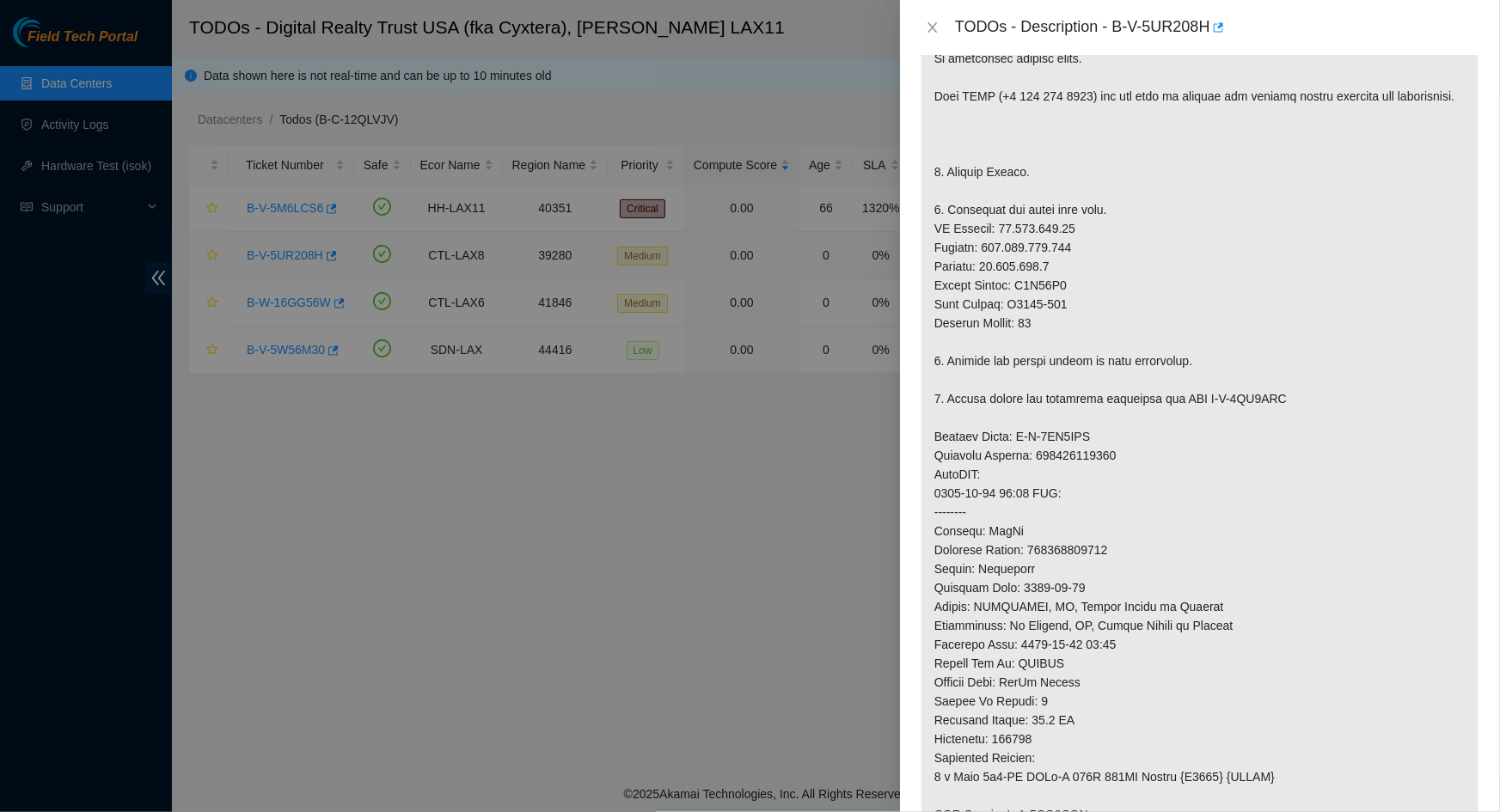
scroll to position [312, 0]
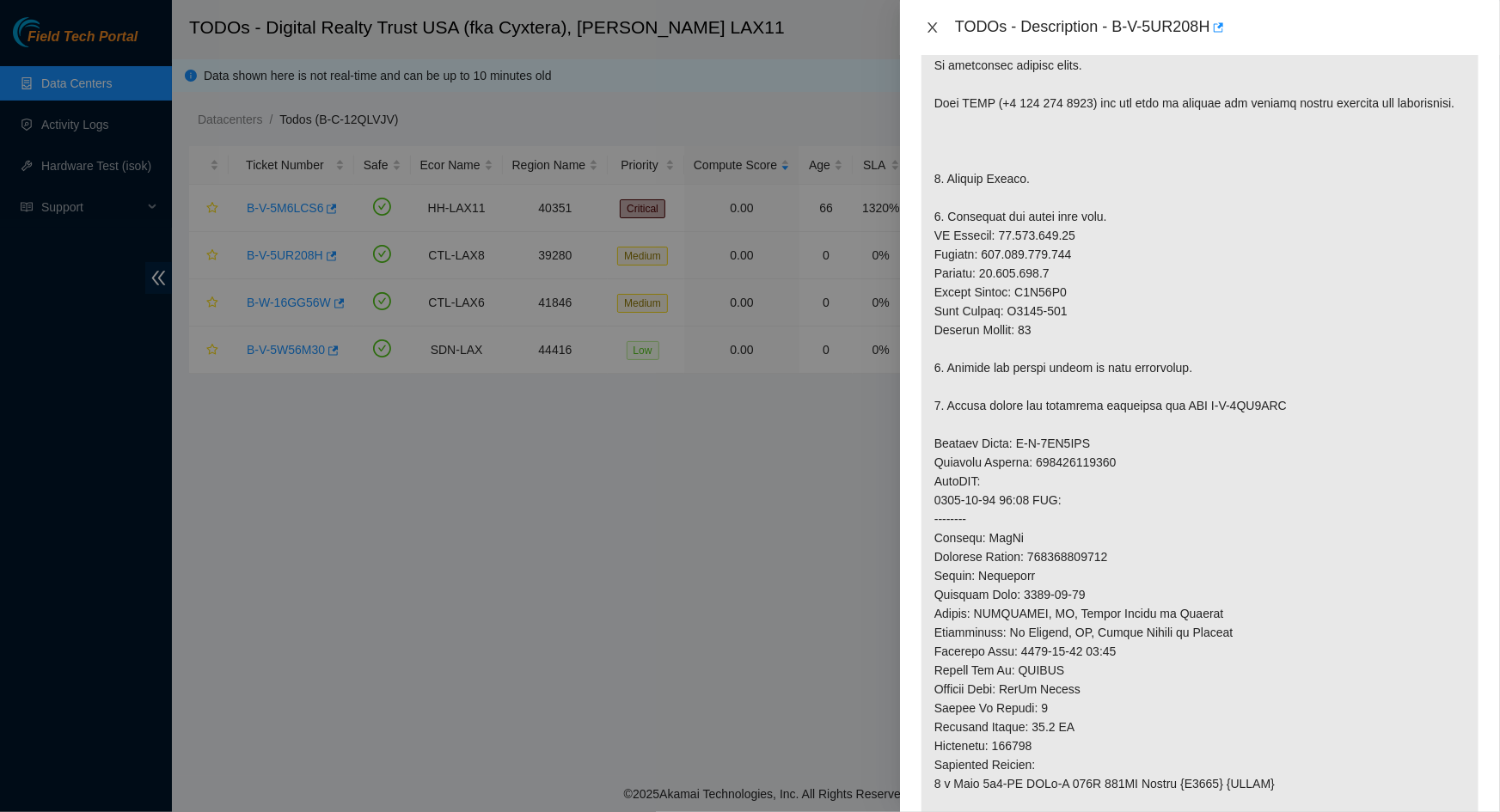
click at [933, 23] on icon "close" at bounding box center [932, 27] width 13 height 13
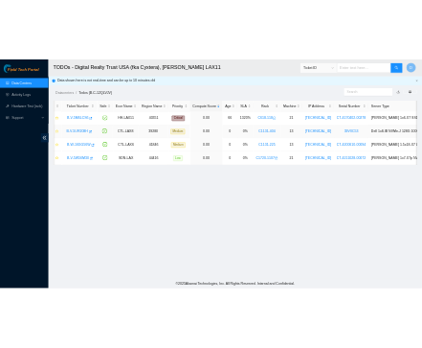
scroll to position [0, 0]
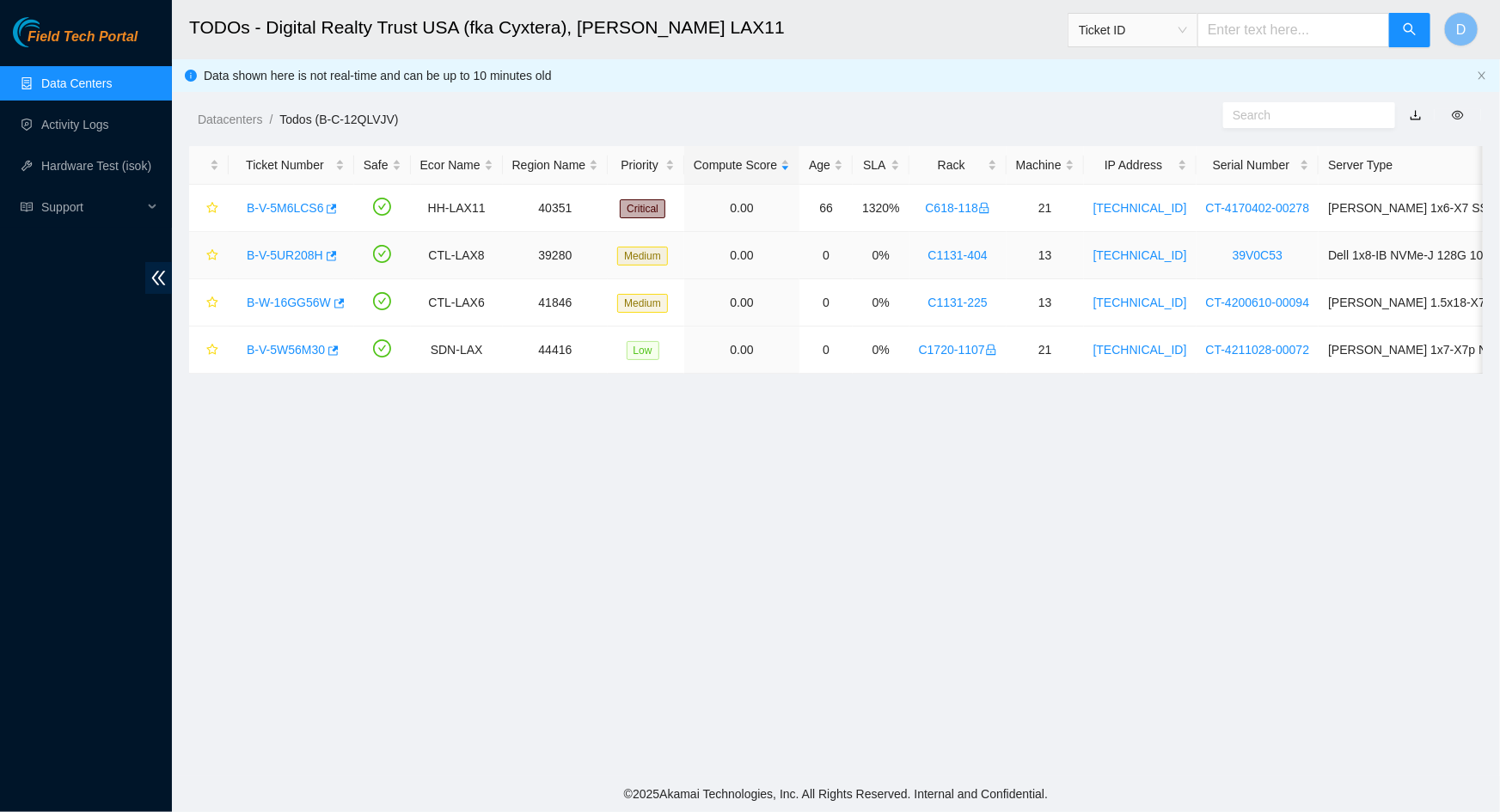
click at [244, 255] on div "B-V-5UR208H" at bounding box center [291, 255] width 107 height 28
drag, startPoint x: 241, startPoint y: 256, endPoint x: 318, endPoint y: 256, distance: 77.0
click at [318, 256] on div "B-V-5UR208H" at bounding box center [291, 255] width 107 height 28
copy link "B-V-5UR208H"
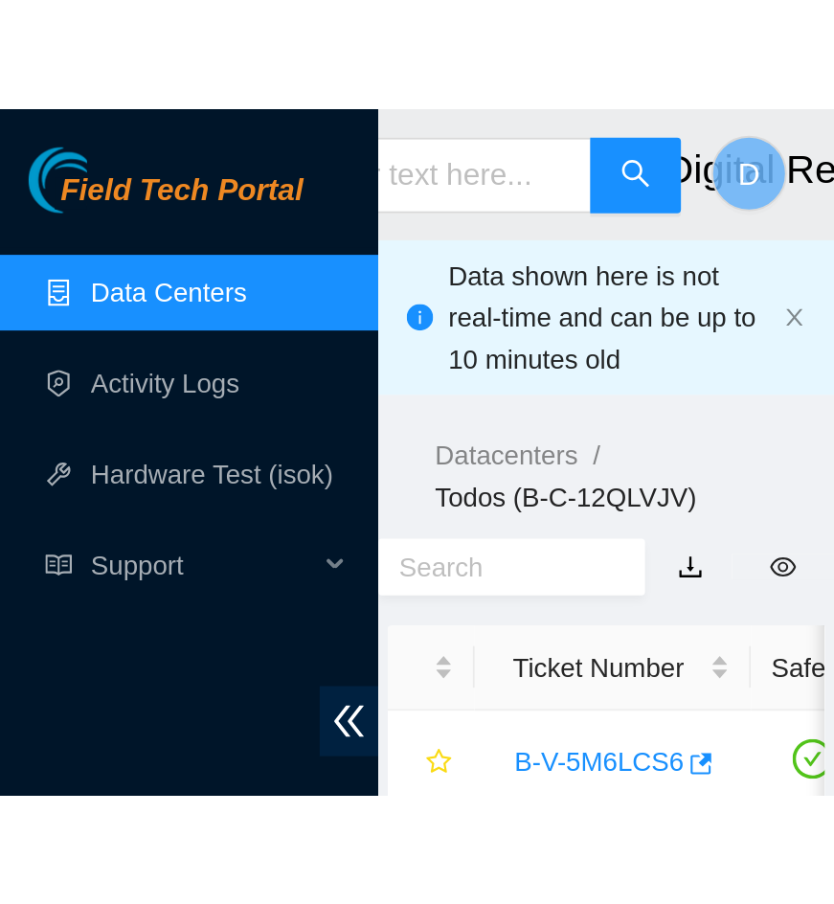
scroll to position [356, 0]
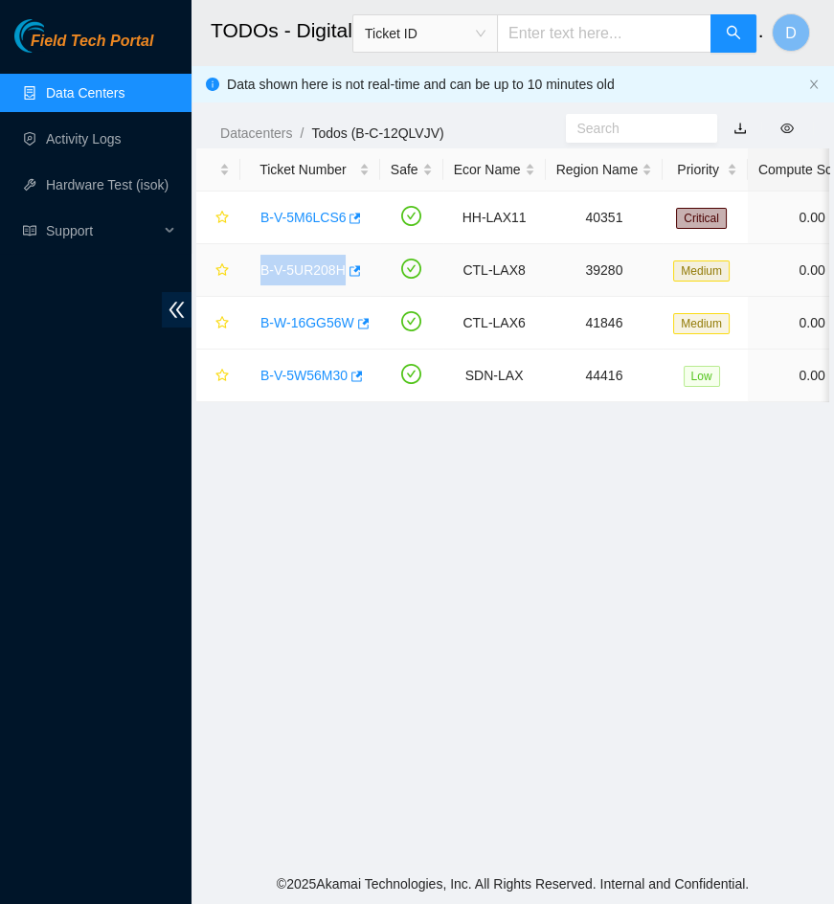
click at [302, 273] on link "B-V-5UR208H" at bounding box center [302, 269] width 85 height 15
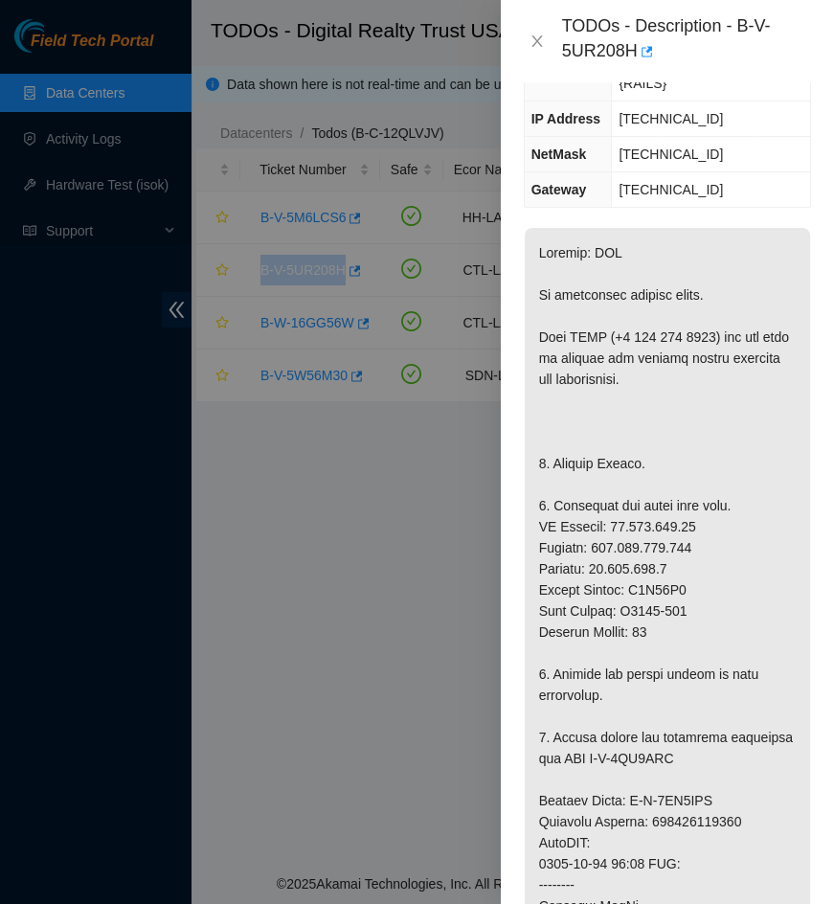
scroll to position [191, 0]
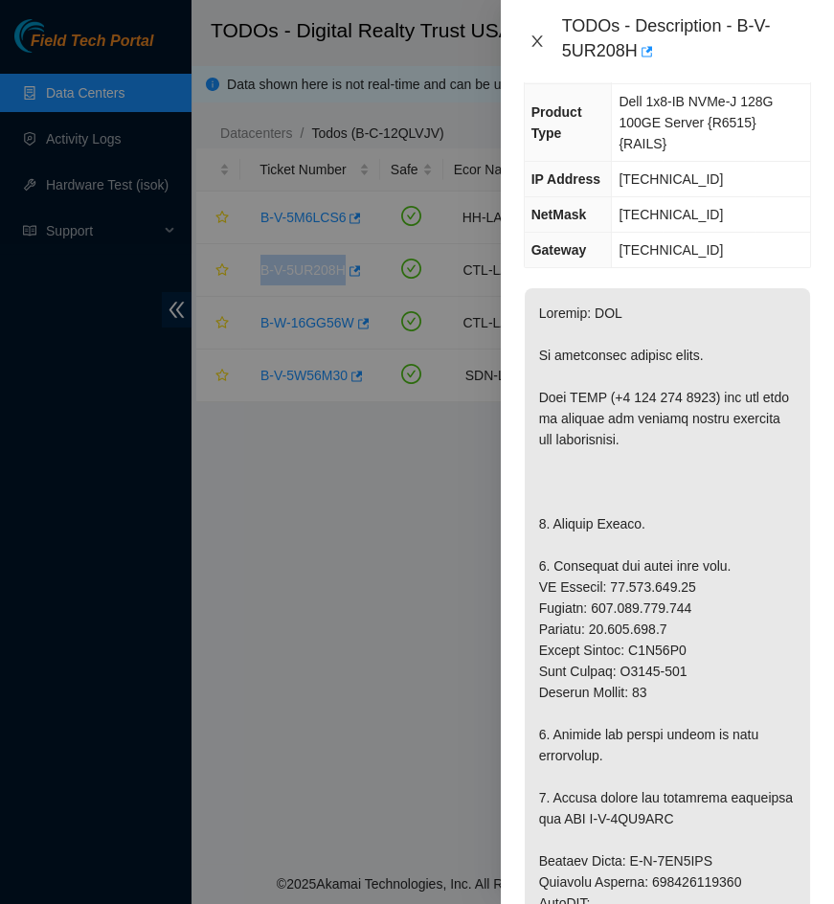
click at [530, 41] on icon "close" at bounding box center [536, 41] width 15 height 15
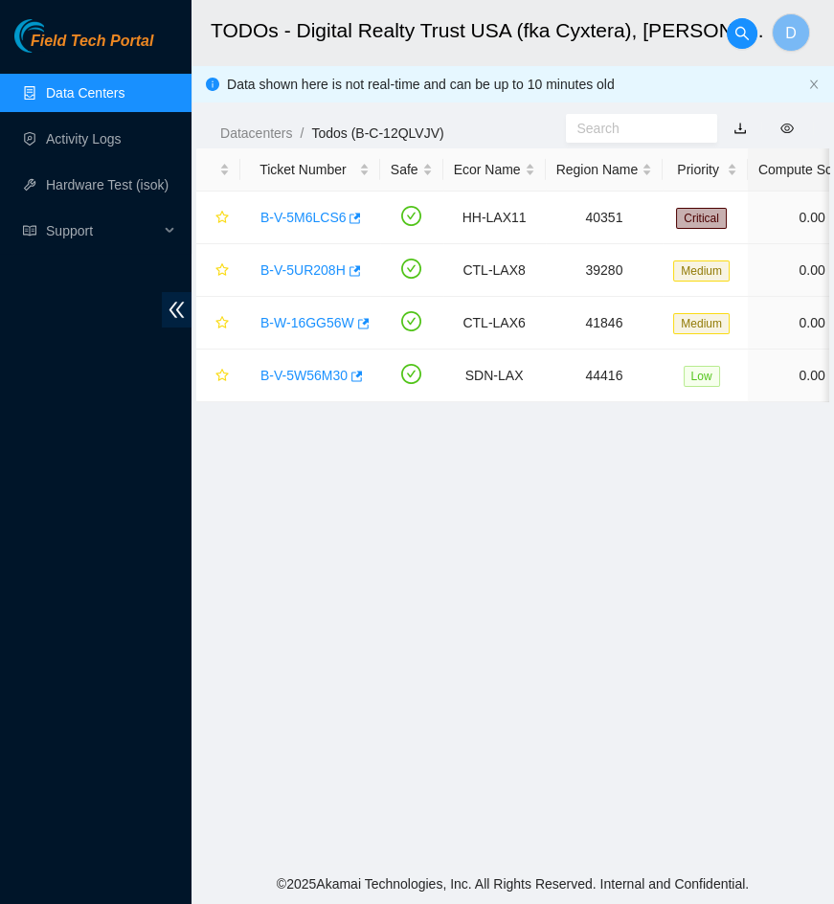
click at [546, 504] on main "TODOs - Digital Realty Trust USA (fka Cyxtera), NASH LAX11 D Data shown here is…" at bounding box center [512, 432] width 642 height 864
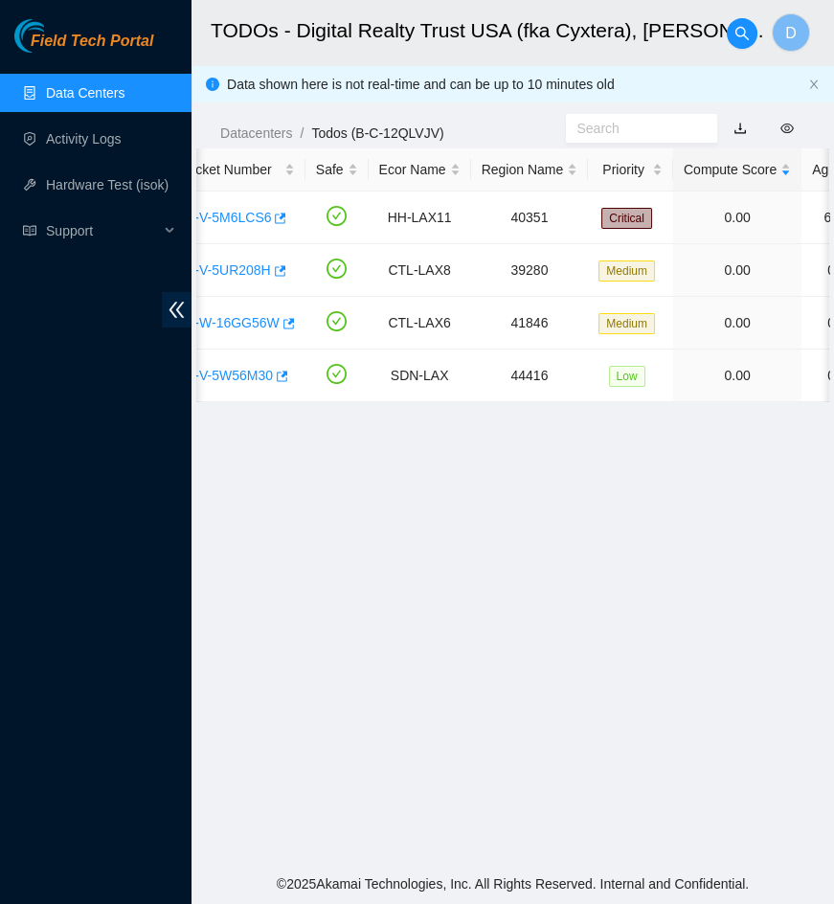
scroll to position [0, 0]
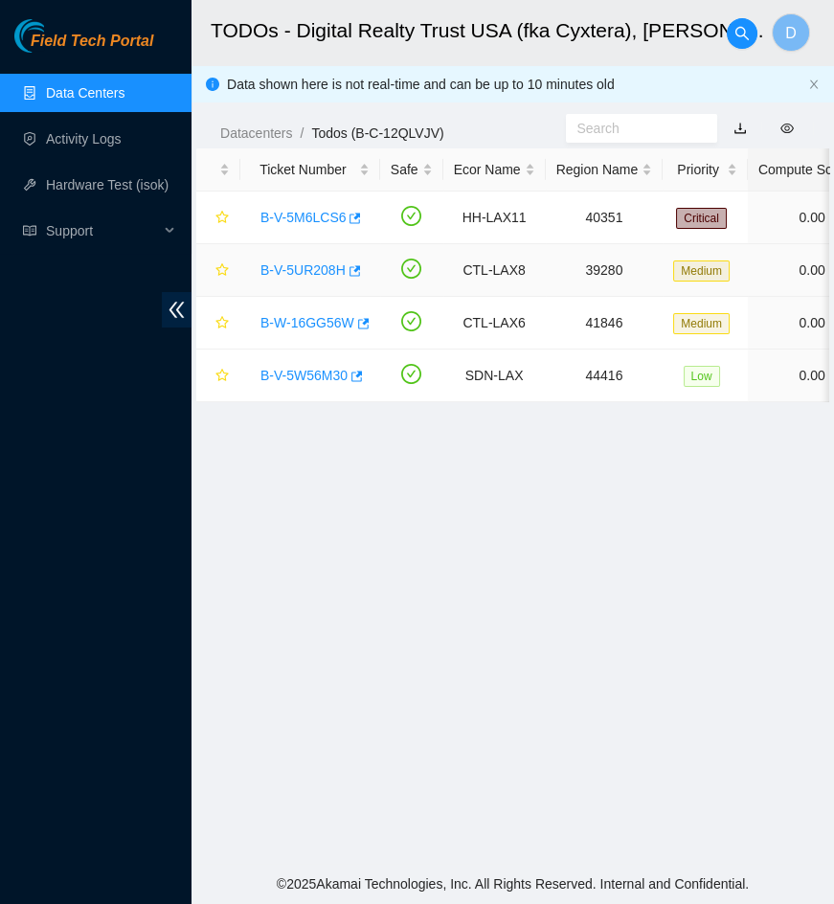
click at [295, 272] on link "B-V-5UR208H" at bounding box center [302, 269] width 85 height 15
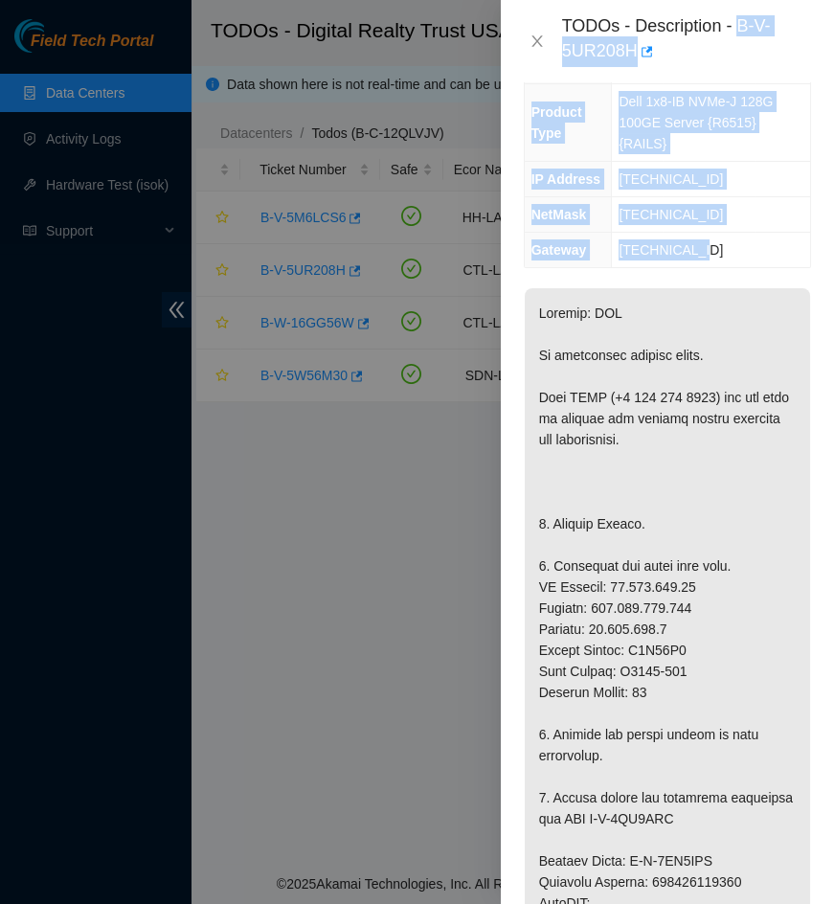
drag, startPoint x: 737, startPoint y: 23, endPoint x: 760, endPoint y: 251, distance: 229.0
click at [760, 251] on div "TODOs - Description - B-V-5UR208H Problem Type Hardware Rack Number C1131-404 M…" at bounding box center [667, 452] width 333 height 904
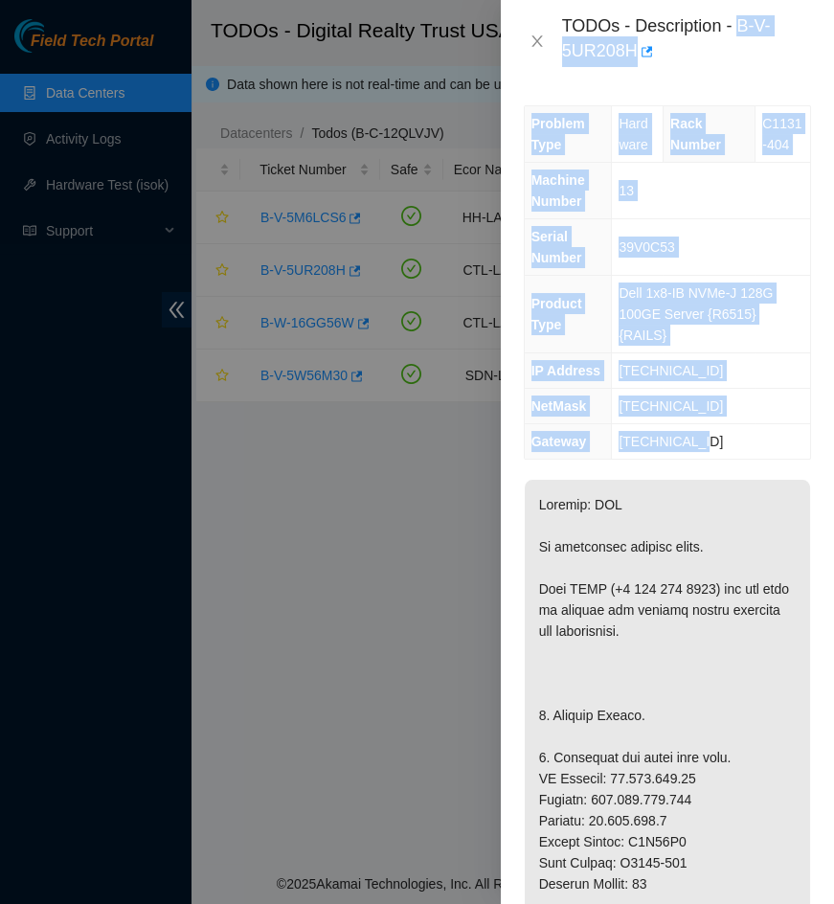
copy div "B-V-5UR208H Problem Type Hardware Rack Number C1131-404 Machine Number 13 Seria…"
click at [632, 291] on span "Dell 1x8-IB NVMe-J 128G 100GE Server {R6515} {RAILS}" at bounding box center [696, 313] width 154 height 57
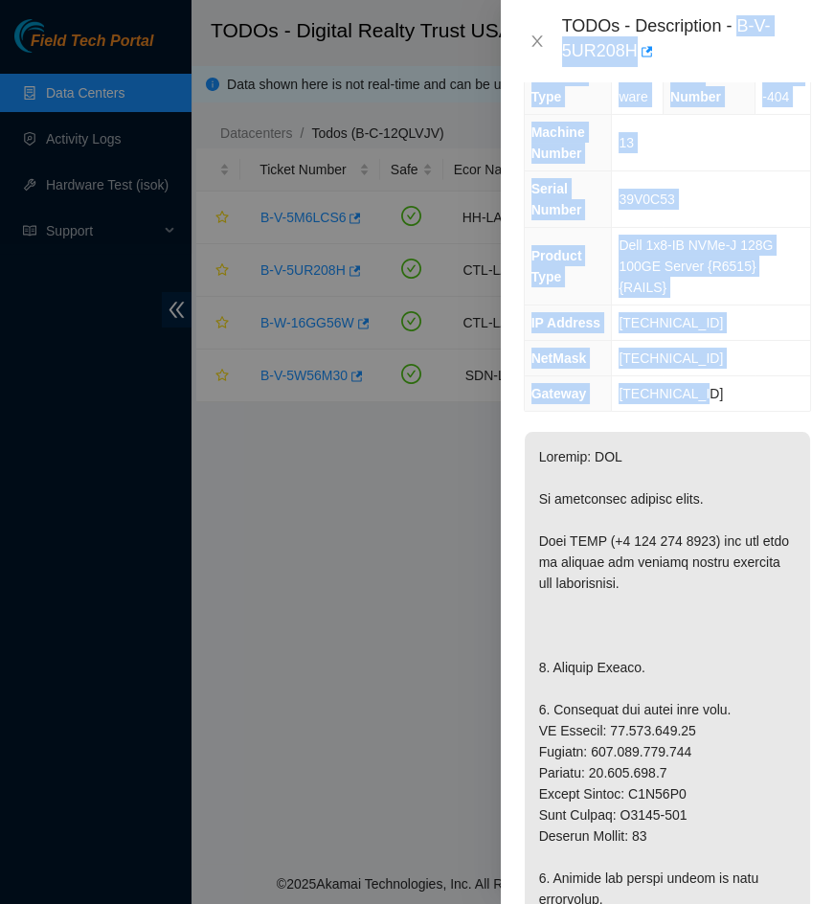
scroll to position [86, 0]
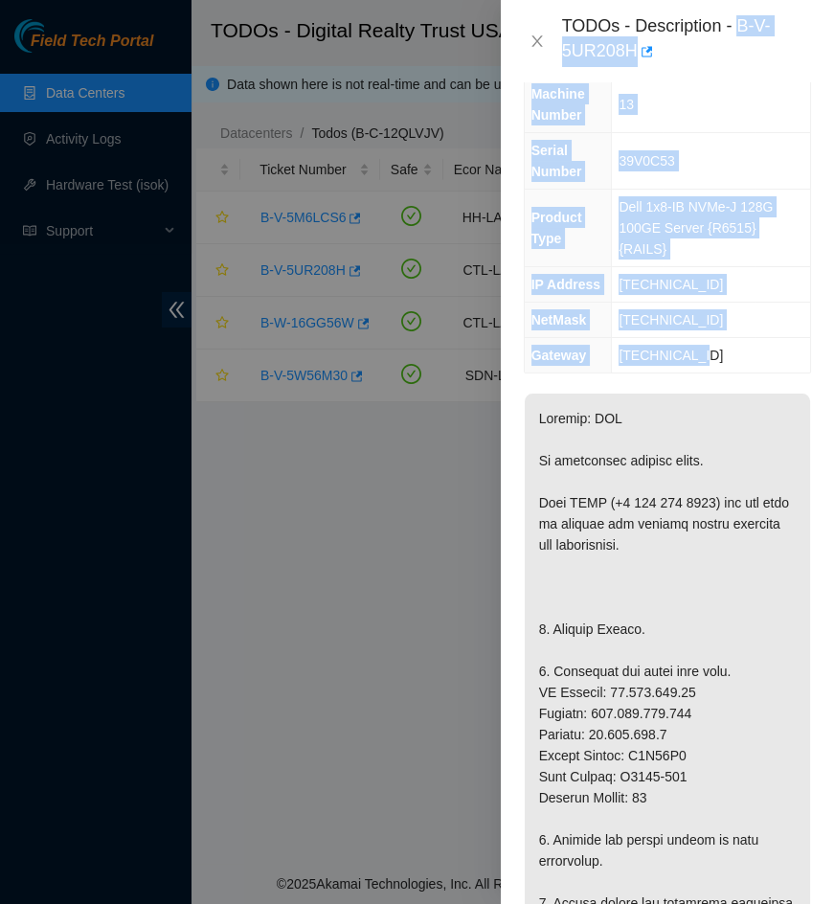
click at [710, 286] on td "[TECHNICAL_ID]" at bounding box center [711, 284] width 198 height 35
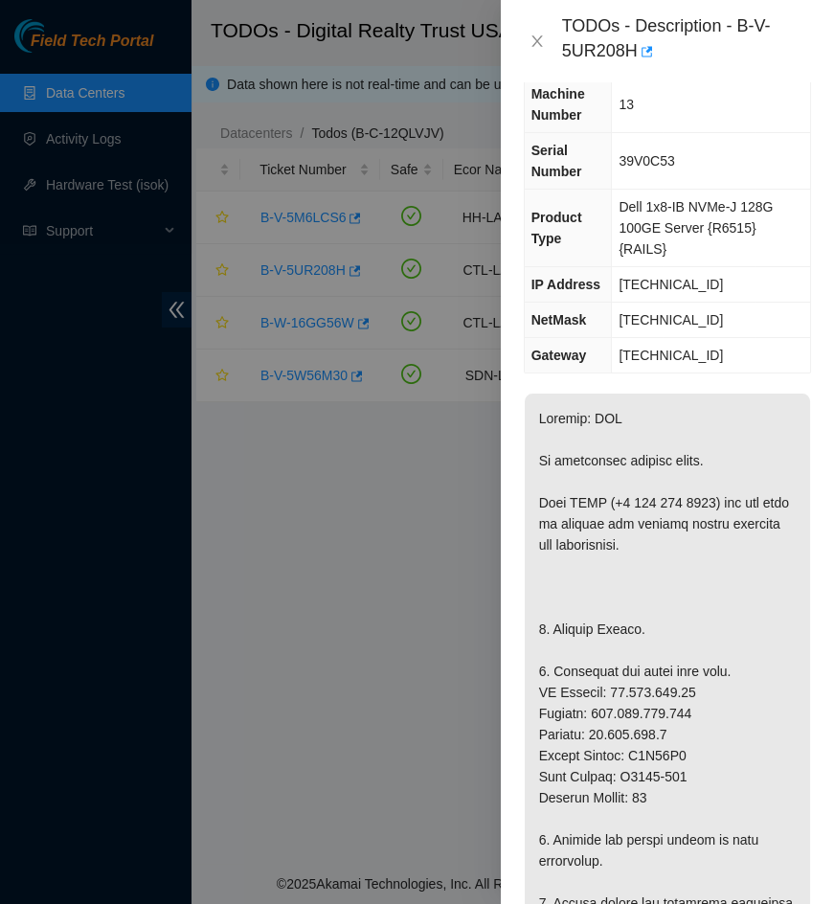
scroll to position [0, 0]
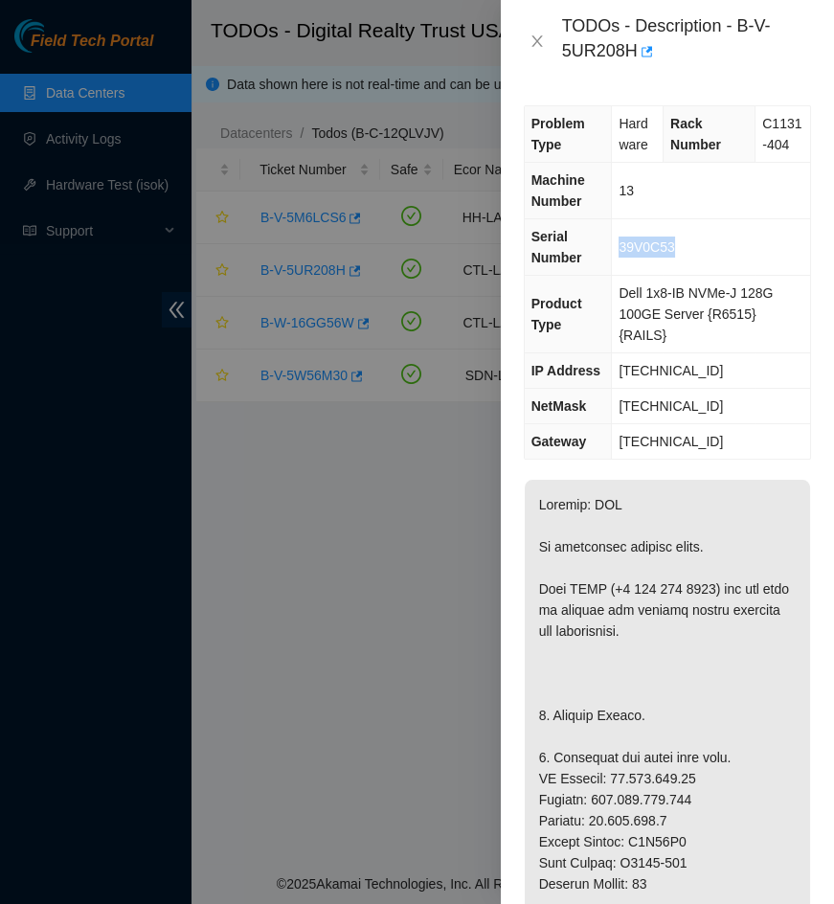
drag, startPoint x: 687, startPoint y: 247, endPoint x: 620, endPoint y: 243, distance: 67.1
click at [620, 243] on td "39V0C53" at bounding box center [711, 247] width 198 height 56
copy span "39V0C53"
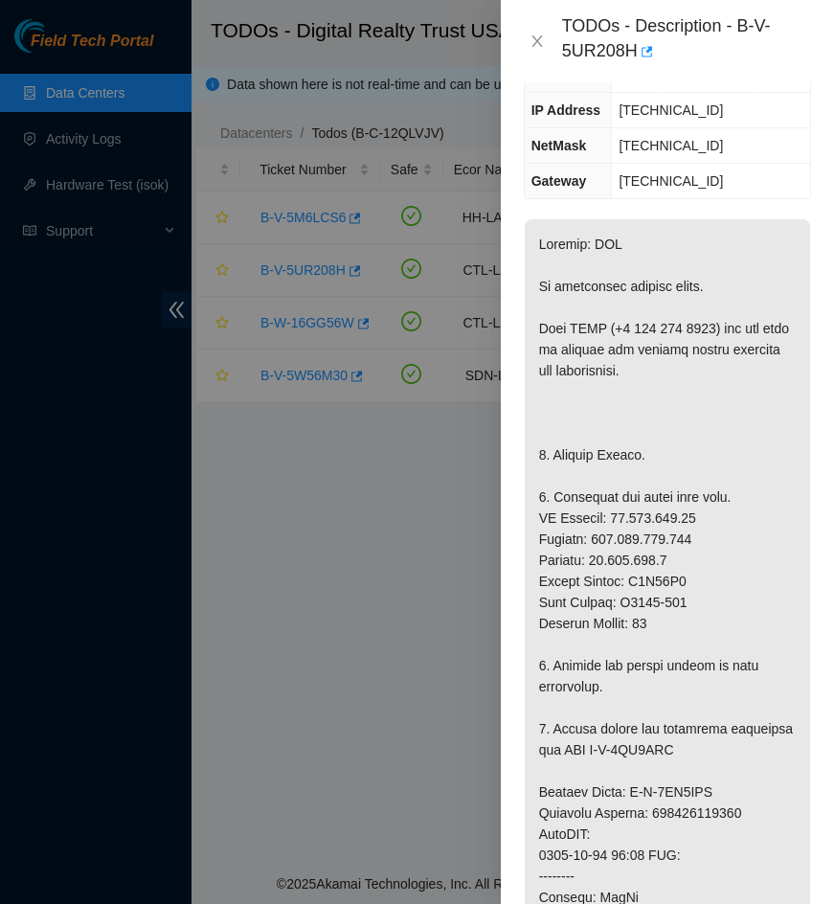
click at [703, 291] on p at bounding box center [667, 833] width 285 height 1229
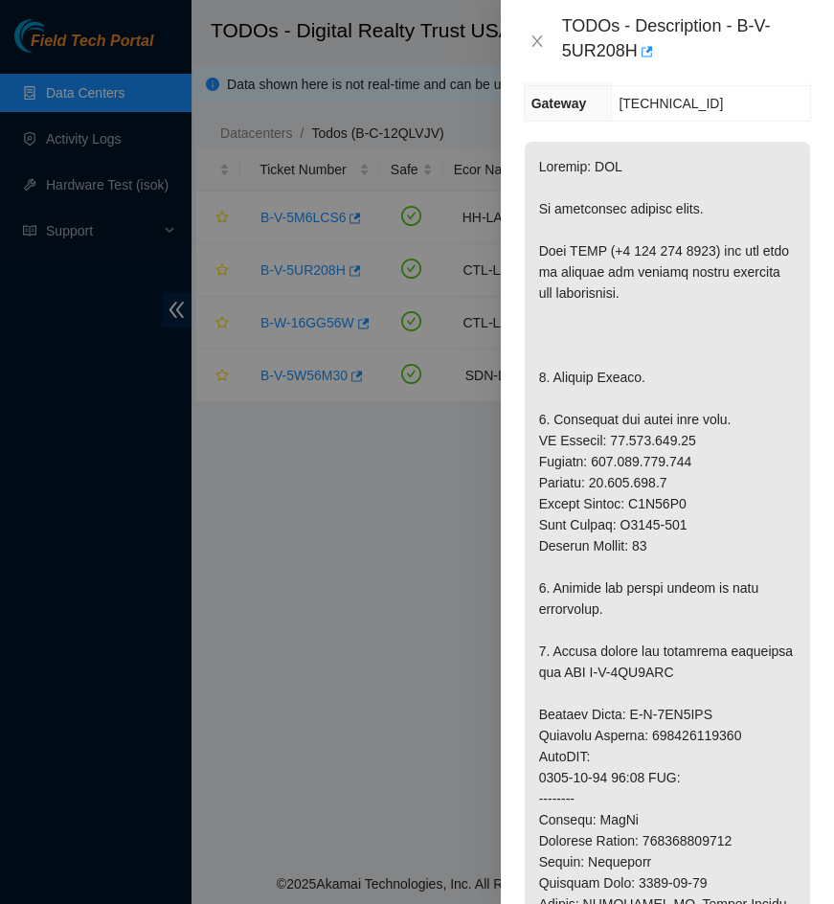
scroll to position [435, 0]
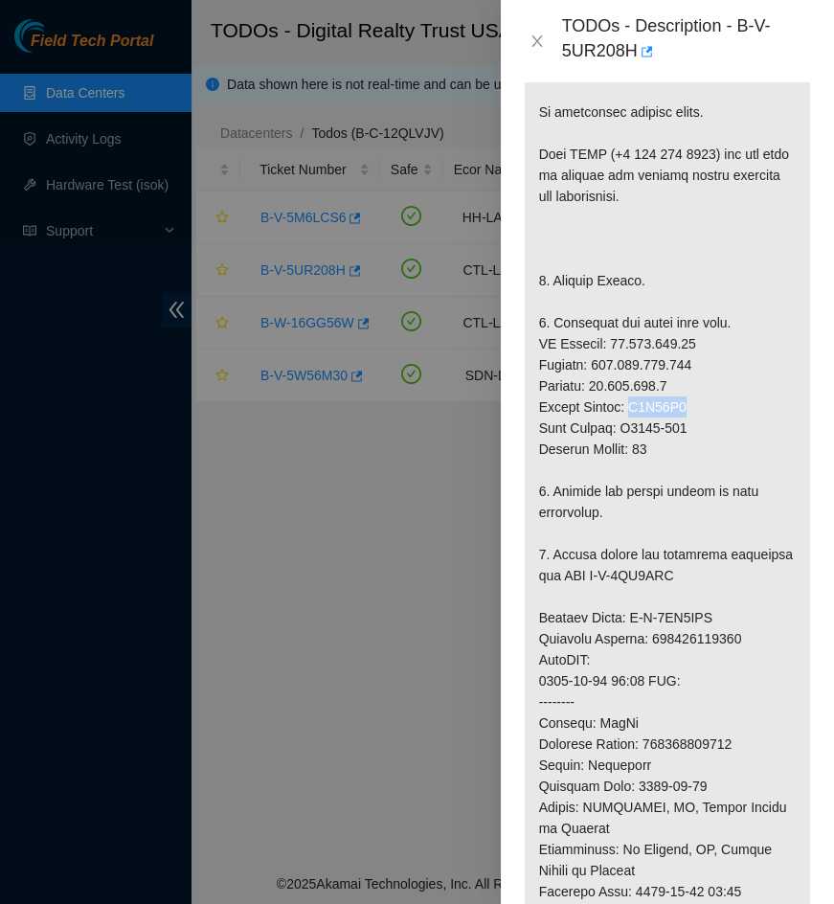
drag, startPoint x: 680, startPoint y: 405, endPoint x: 631, endPoint y: 402, distance: 48.9
click at [631, 402] on p at bounding box center [667, 659] width 285 height 1229
copy p "B4Y30C3"
drag, startPoint x: 653, startPoint y: 636, endPoint x: 744, endPoint y: 638, distance: 91.0
click at [744, 638] on p at bounding box center [667, 659] width 285 height 1229
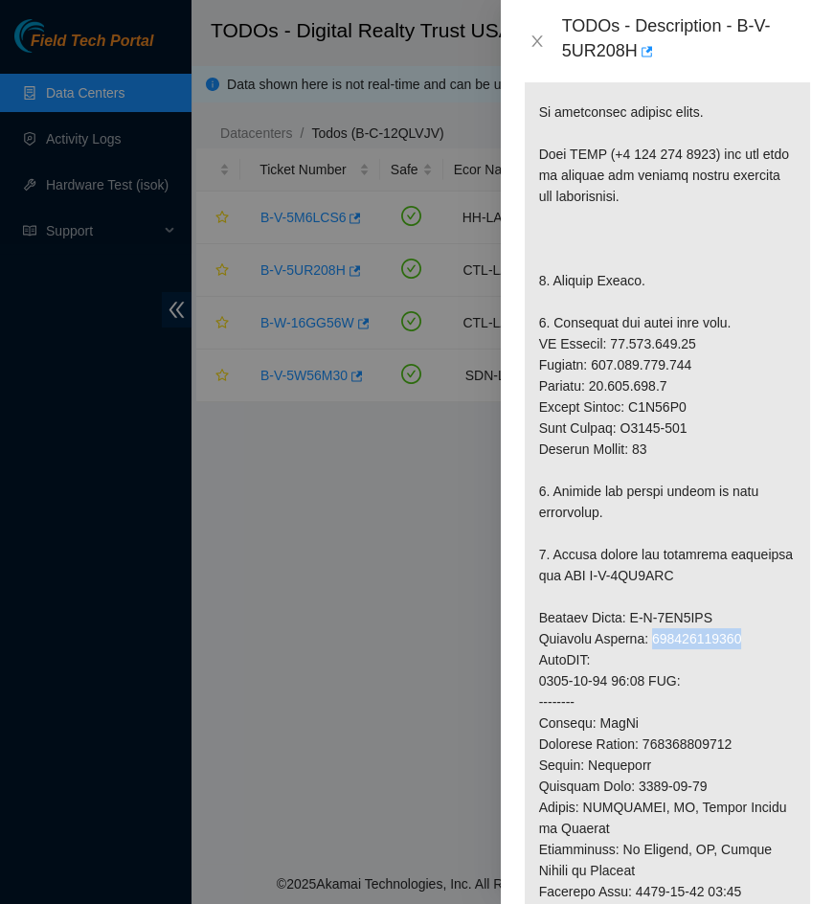
click at [748, 634] on p at bounding box center [667, 659] width 285 height 1229
click at [742, 635] on p at bounding box center [667, 659] width 285 height 1229
click at [755, 635] on p at bounding box center [667, 659] width 285 height 1229
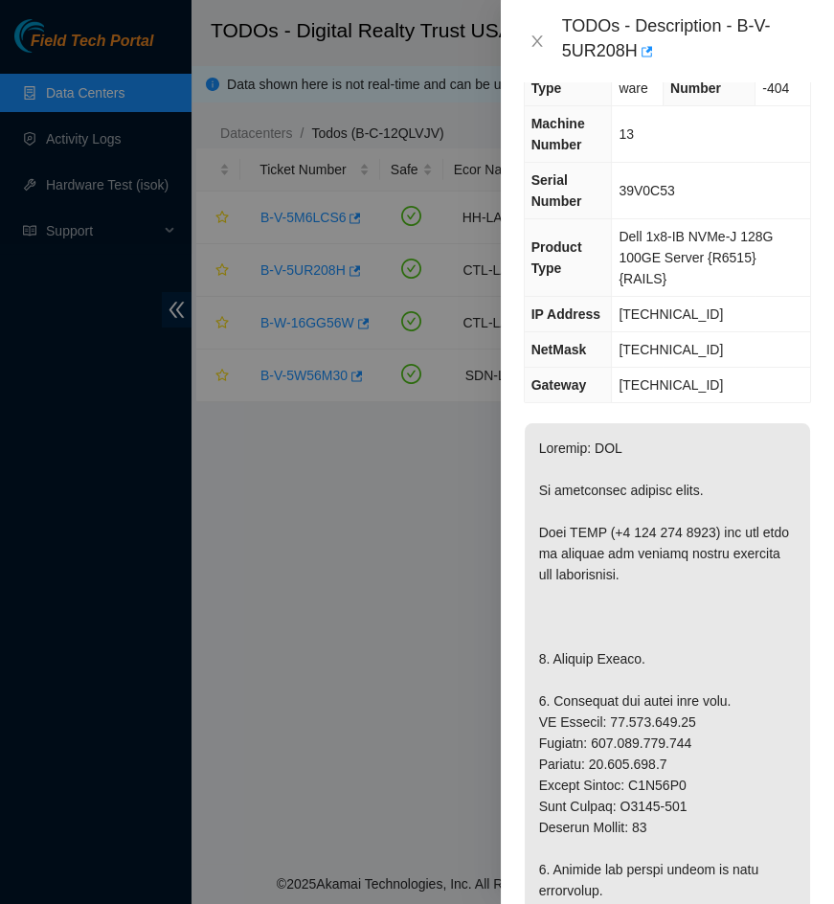
scroll to position [0, 0]
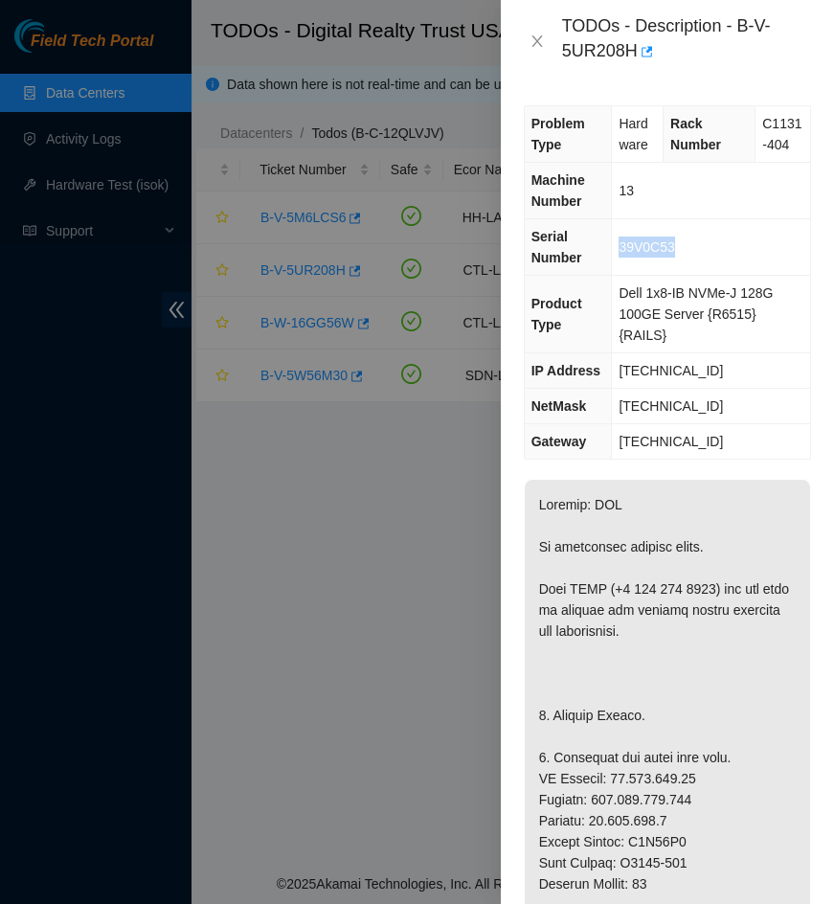
drag, startPoint x: 688, startPoint y: 243, endPoint x: 613, endPoint y: 255, distance: 76.5
click at [613, 255] on td "39V0C53" at bounding box center [711, 247] width 198 height 56
click at [687, 249] on td "39V0C53" at bounding box center [711, 247] width 198 height 56
drag, startPoint x: 686, startPoint y: 305, endPoint x: 691, endPoint y: 339, distance: 34.0
click at [691, 339] on td "Dell 1x8-IB NVMe-J 128G 100GE Server {R6515} {RAILS}" at bounding box center [711, 315] width 198 height 78
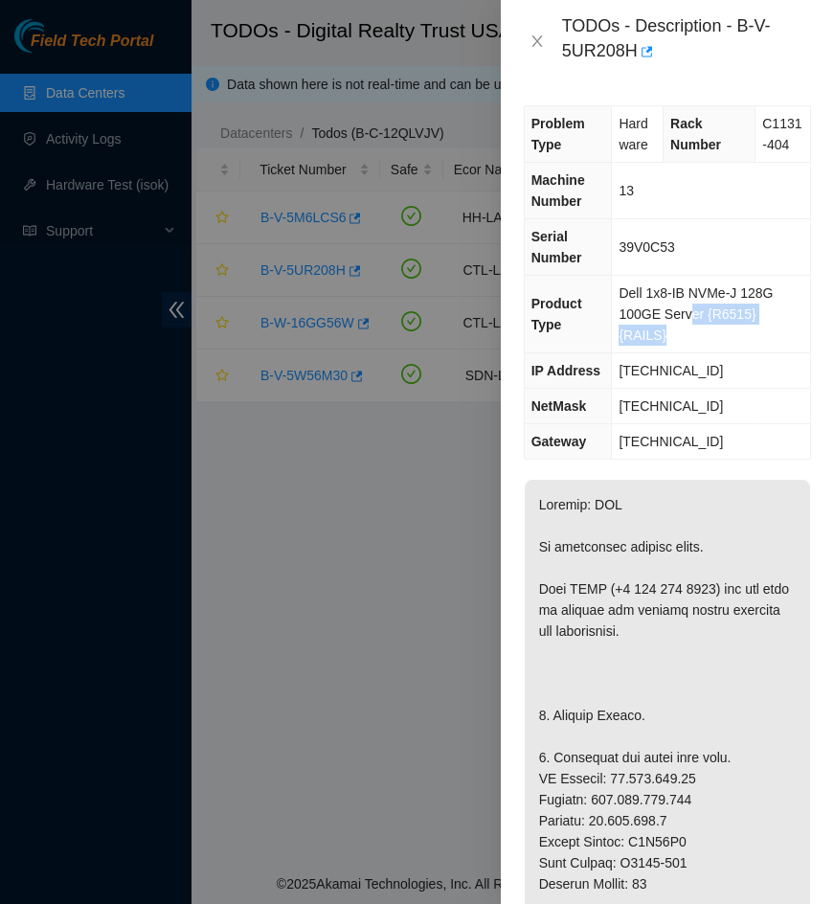
click at [682, 304] on span "Dell 1x8-IB NVMe-J 128G 100GE Server {R6515} {RAILS}" at bounding box center [696, 313] width 154 height 57
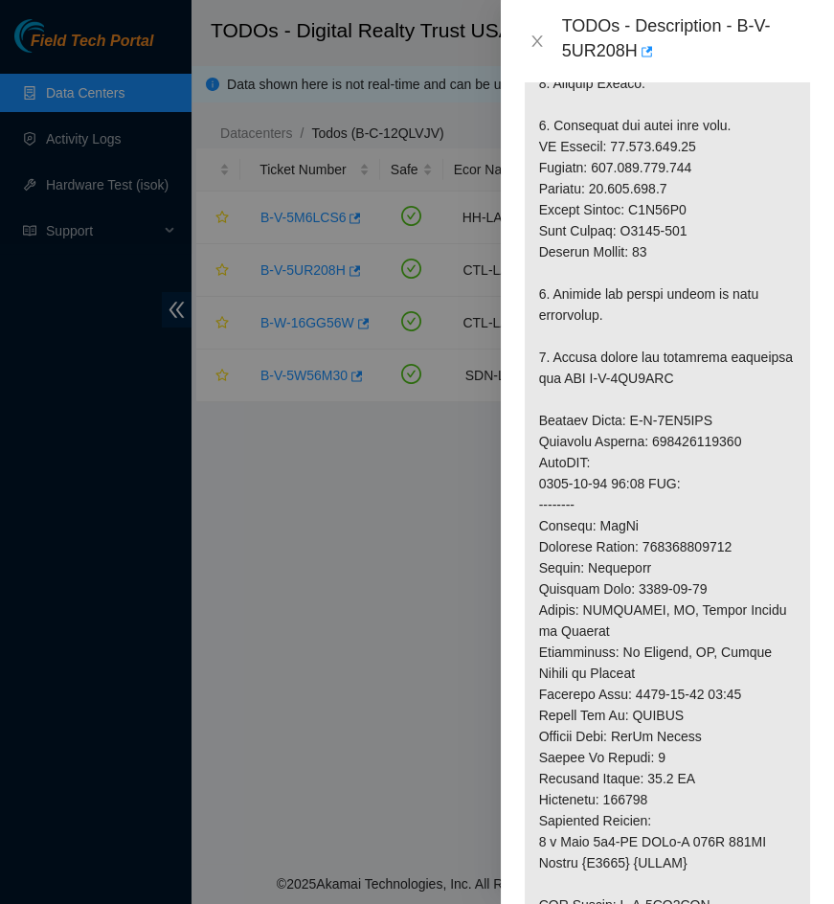
scroll to position [522, 0]
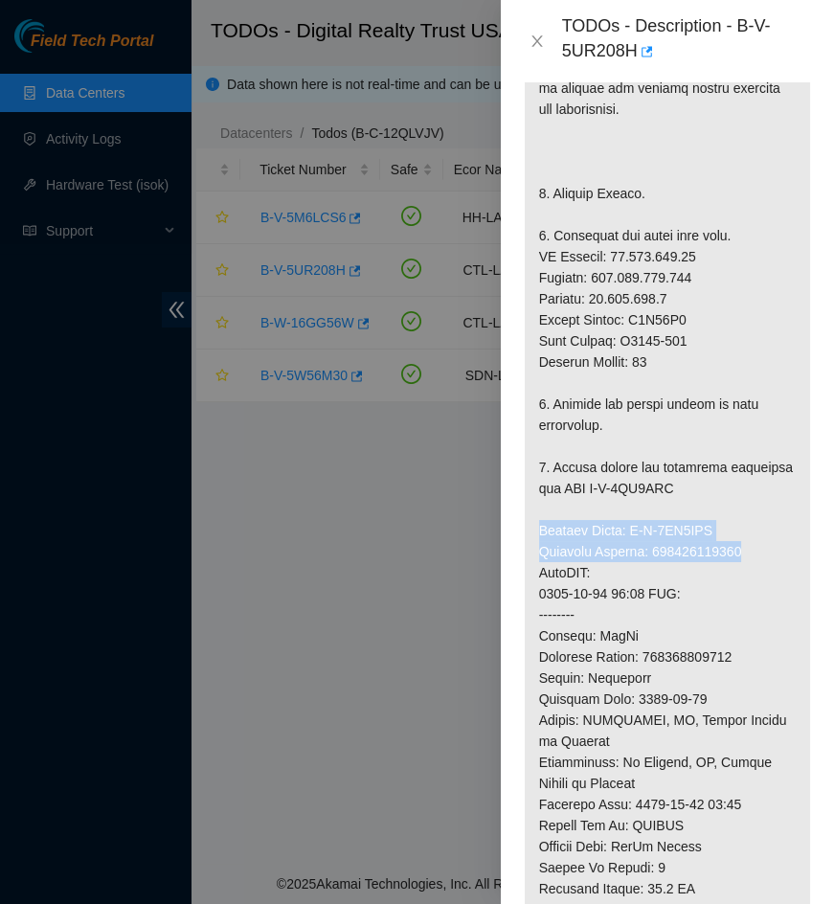
drag, startPoint x: 746, startPoint y: 550, endPoint x: 539, endPoint y: 532, distance: 207.5
click at [539, 532] on p at bounding box center [667, 572] width 285 height 1229
copy p "Service Order: B-V-5VK4AEC Tracking Numbers: 414739616241"
click at [688, 501] on p at bounding box center [667, 572] width 285 height 1229
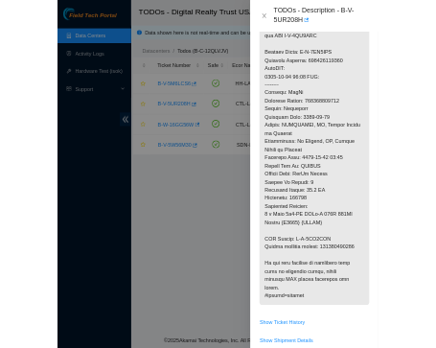
scroll to position [957, 0]
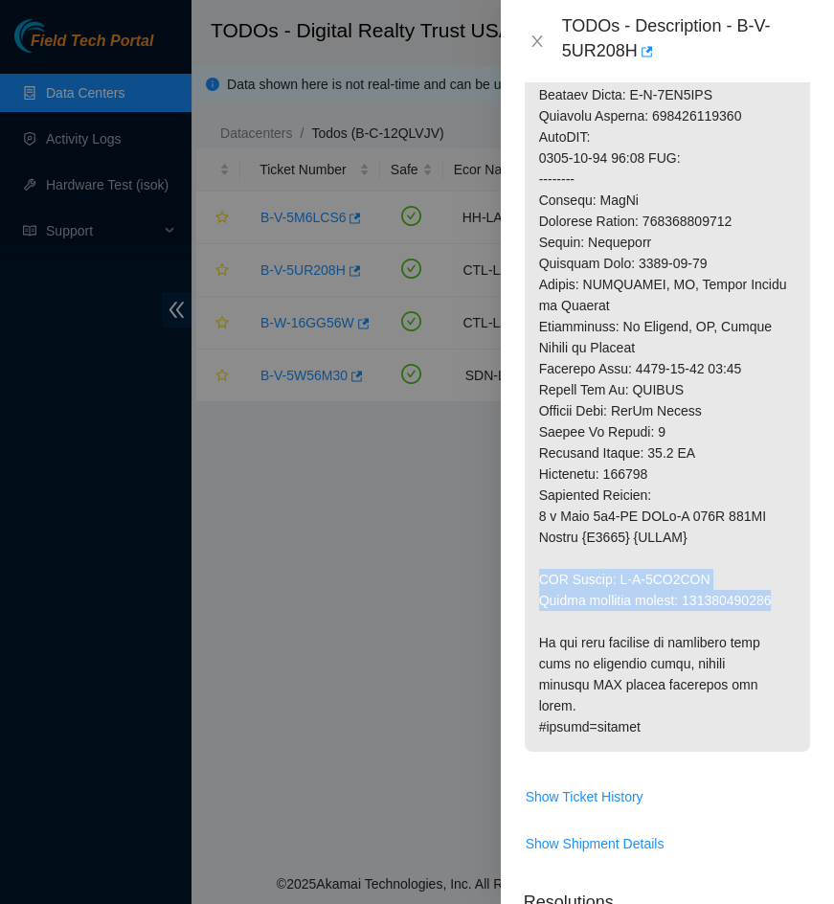
drag, startPoint x: 777, startPoint y: 599, endPoint x: 540, endPoint y: 578, distance: 237.4
click at [540, 578] on p at bounding box center [667, 136] width 285 height 1229
copy p "RMA Return: B-V-5VK4AEL Return tracking number: 414739616252"
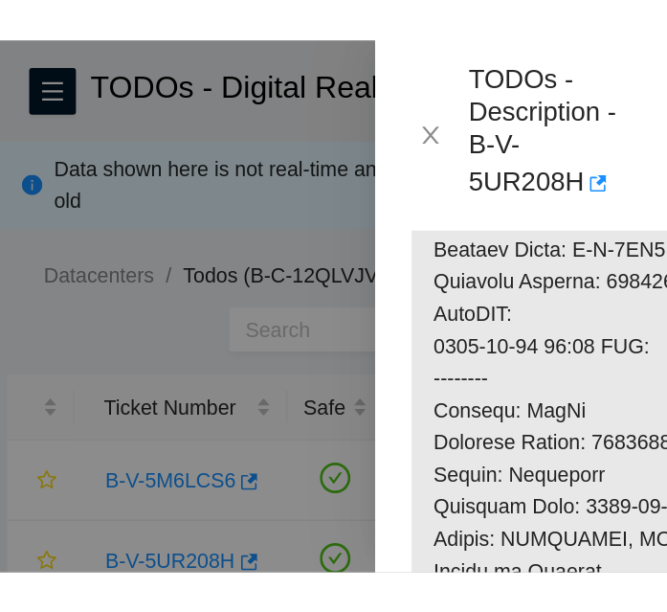
scroll to position [1013, 0]
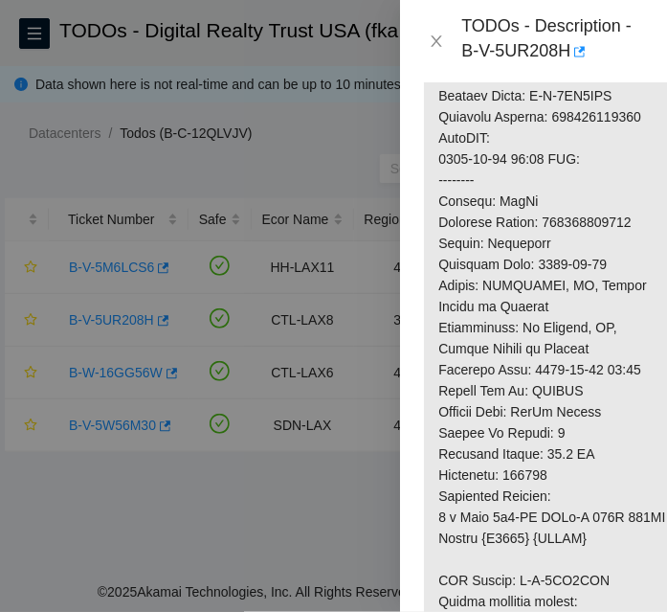
click at [546, 272] on p at bounding box center [553, 148] width 259 height 1250
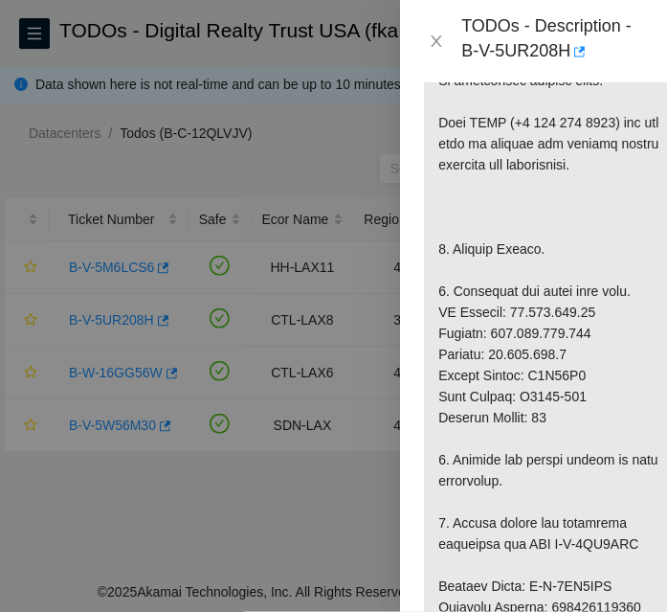
scroll to position [526, 0]
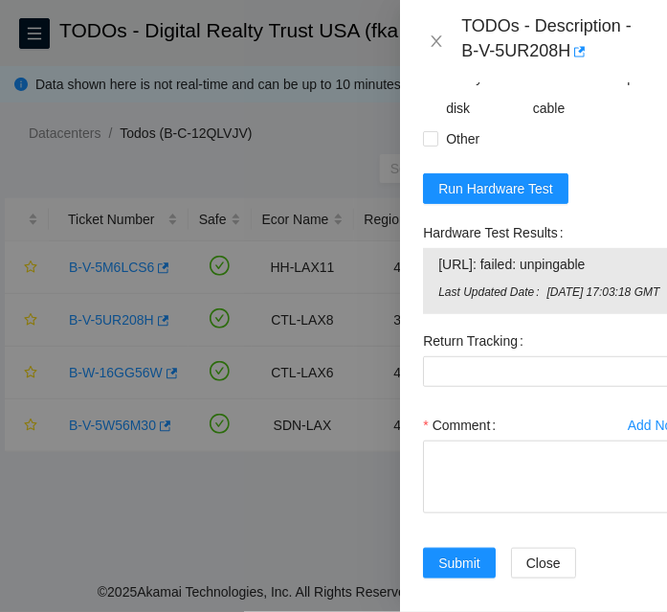
scroll to position [2036, 0]
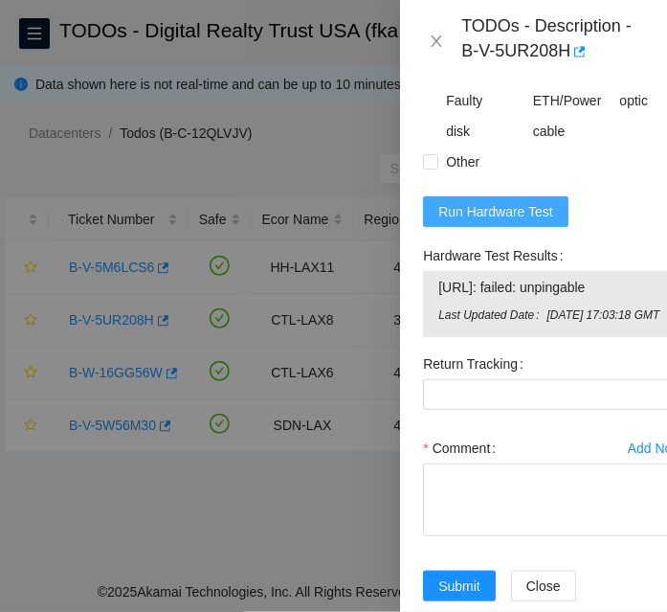
click at [533, 203] on span "Run Hardware Test" at bounding box center [496, 211] width 115 height 21
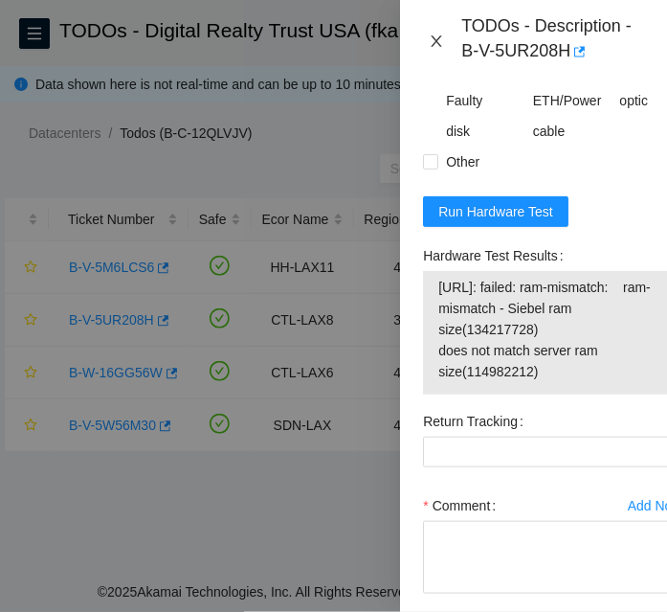
click at [434, 36] on icon "close" at bounding box center [436, 41] width 15 height 15
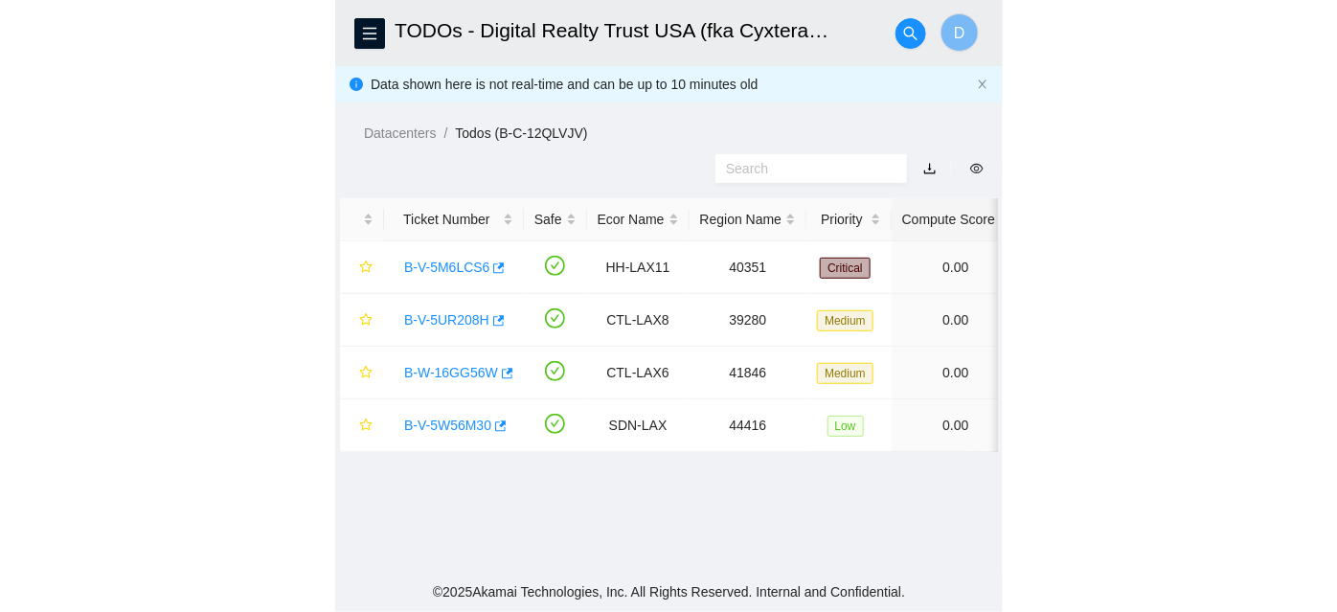
scroll to position [482, 0]
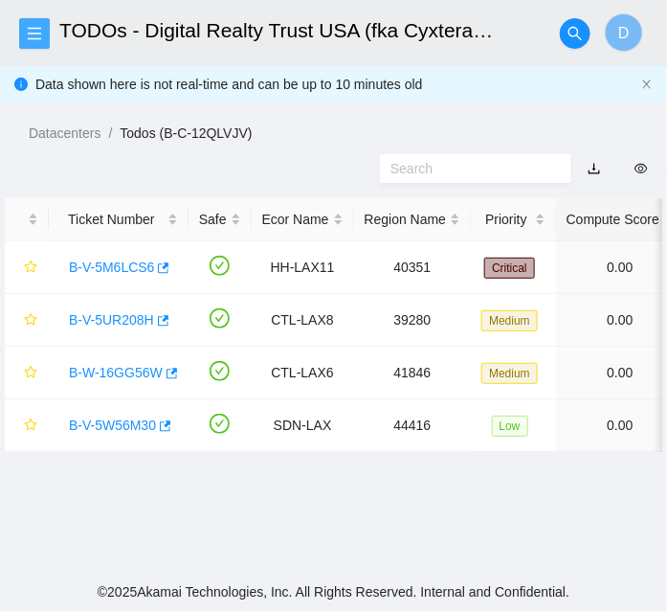
click at [33, 36] on icon "menu" at bounding box center [34, 33] width 15 height 15
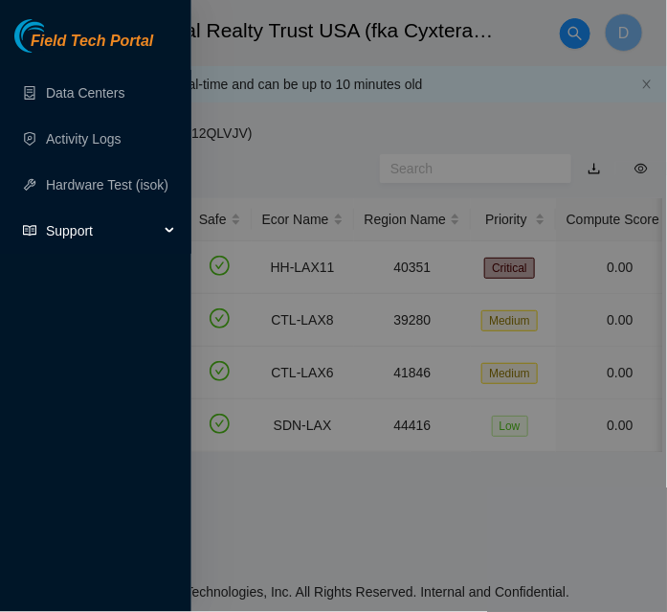
click at [151, 227] on span "Support" at bounding box center [102, 231] width 113 height 38
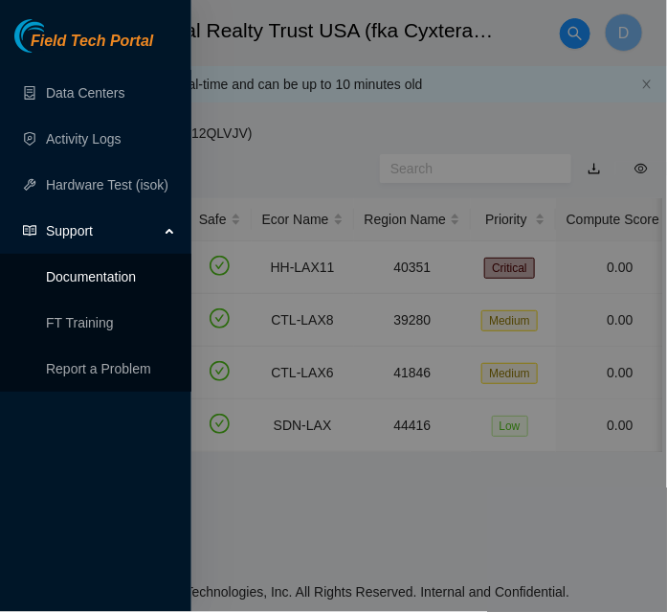
click at [128, 274] on link "Documentation" at bounding box center [91, 276] width 90 height 15
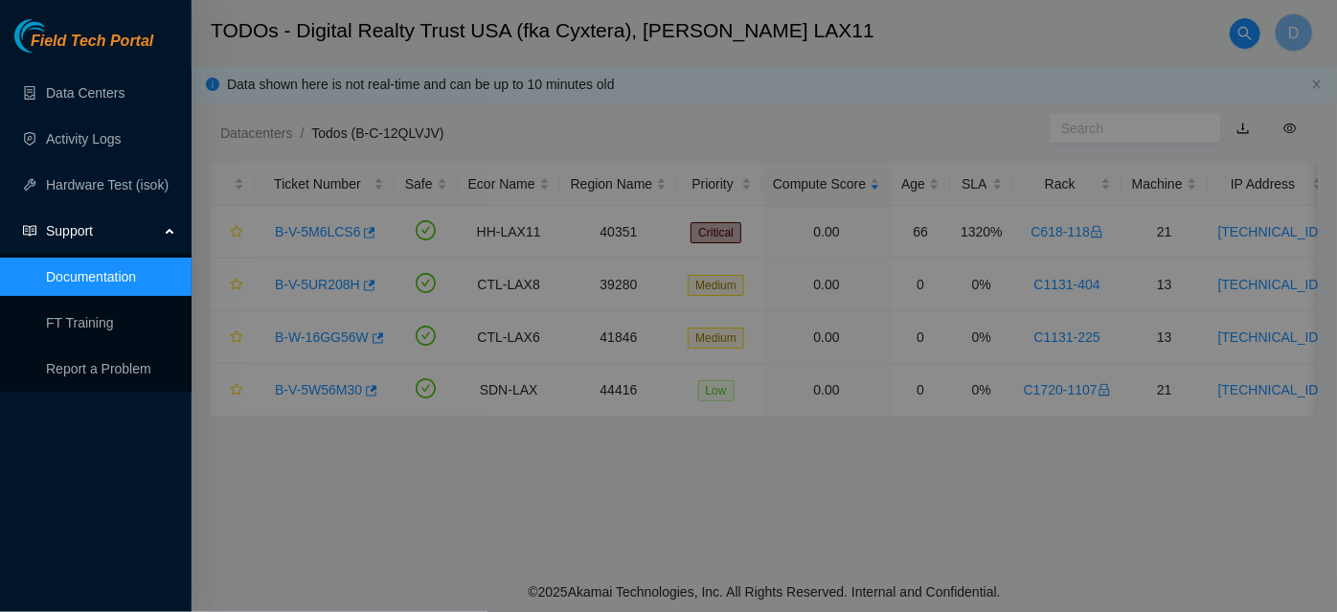
scroll to position [510, 0]
click at [268, 117] on div at bounding box center [668, 306] width 1337 height 612
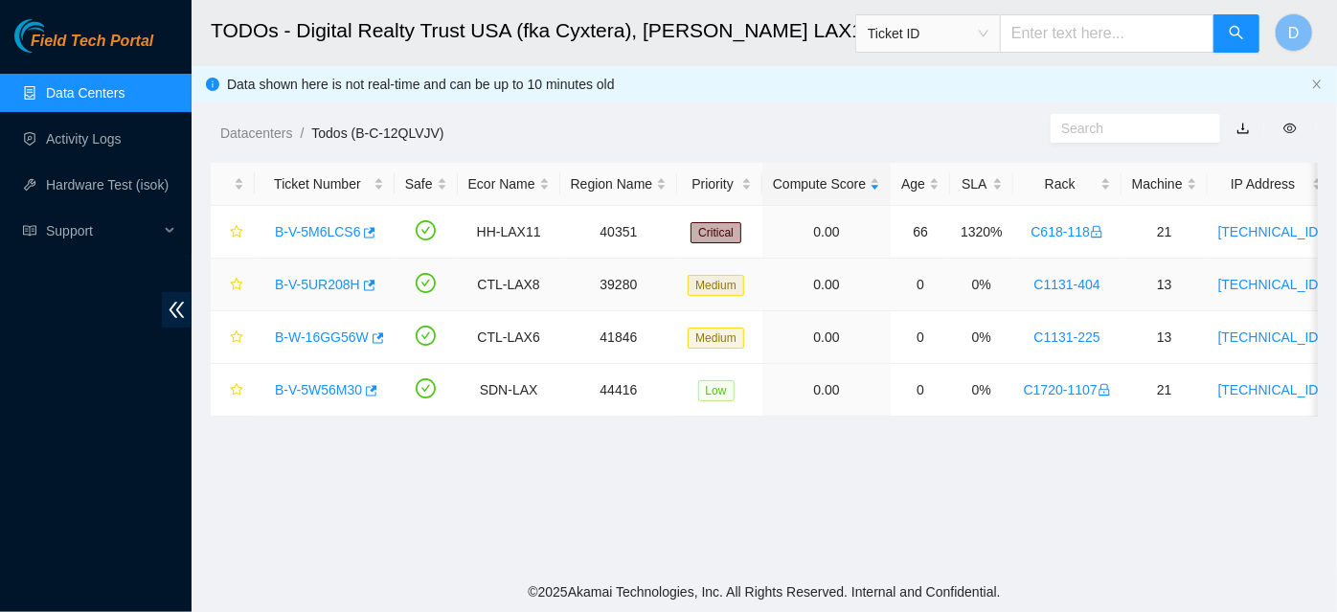
click at [314, 287] on link "B-V-5UR208H" at bounding box center [317, 284] width 85 height 15
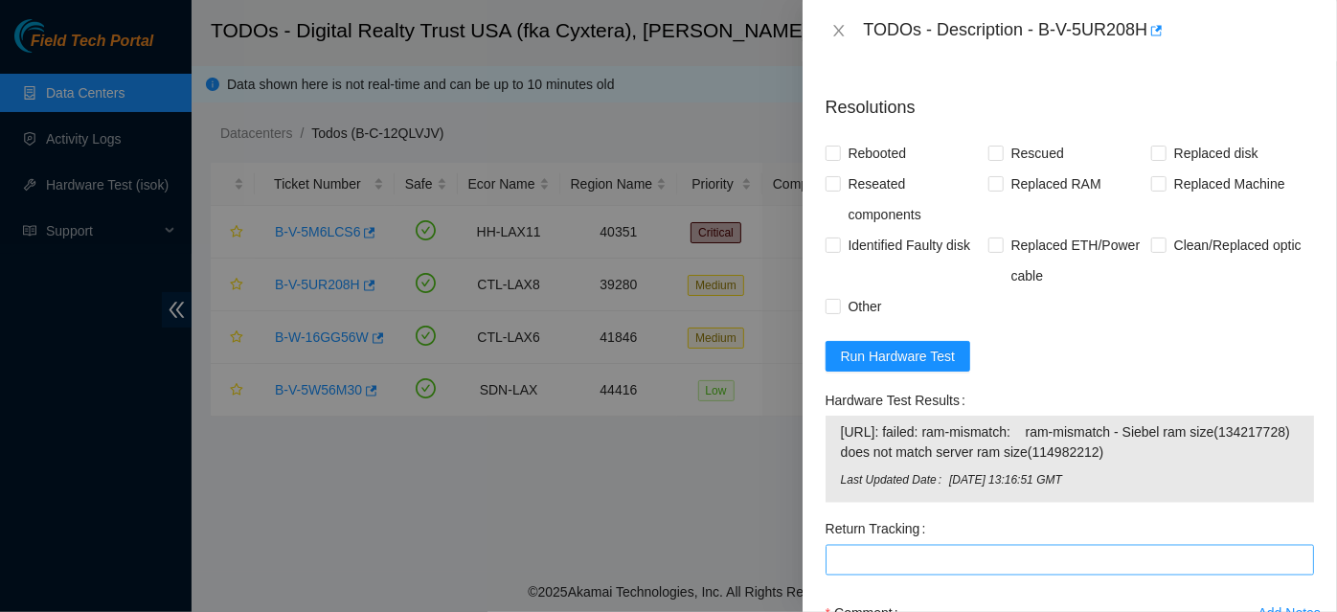
scroll to position [1609, 0]
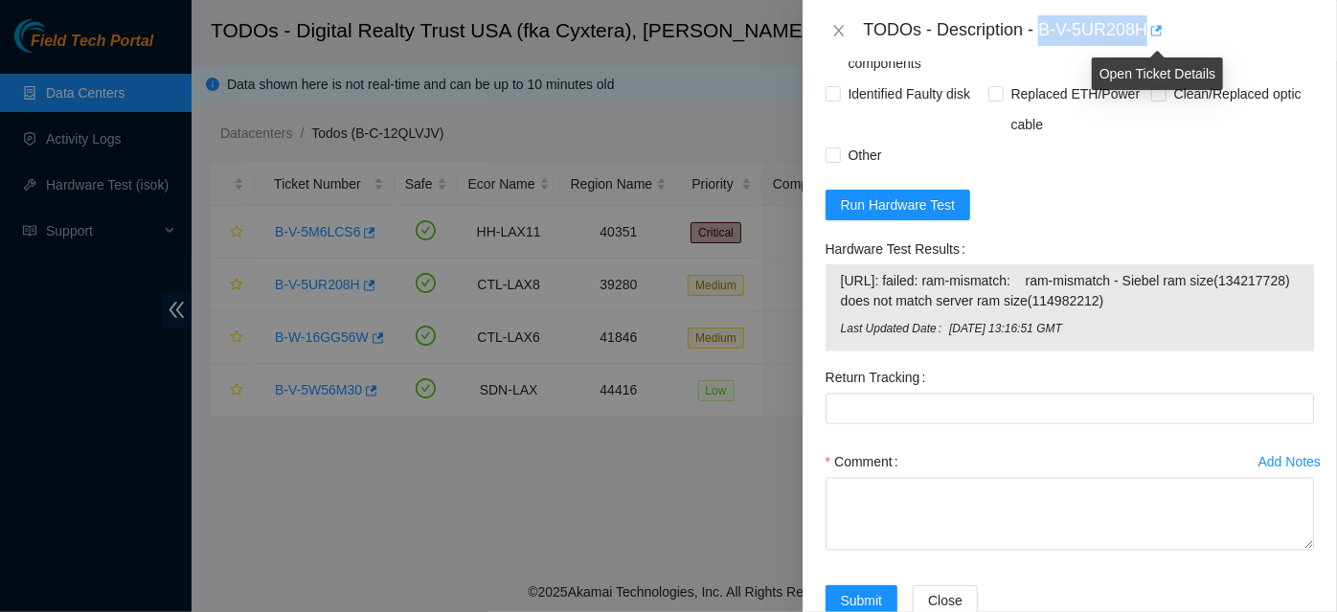
copy div "B-V-5UR208H"
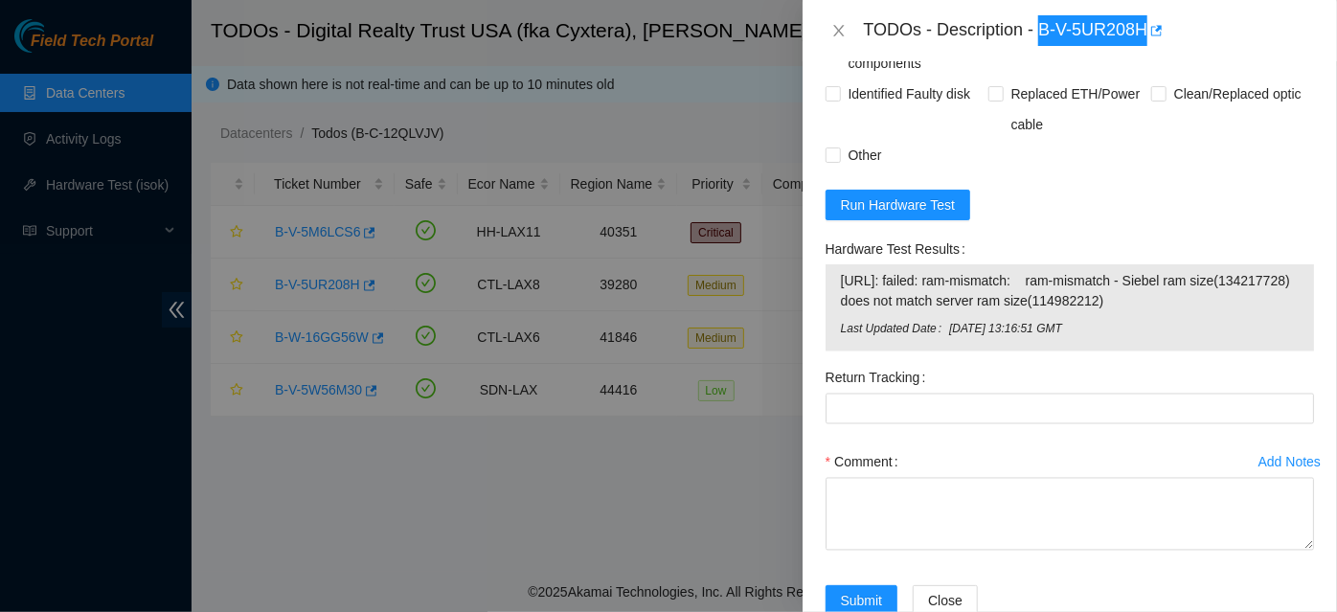
drag, startPoint x: 1042, startPoint y: 31, endPoint x: 53, endPoint y: 255, distance: 1014.1
click at [53, 255] on div "TODOs - Description - B-V-5UR208H Problem Type Hardware Rack Number C1131-404 M…" at bounding box center [668, 306] width 1337 height 612
click at [37, 351] on div at bounding box center [668, 306] width 1337 height 612
drag, startPoint x: 1111, startPoint y: 319, endPoint x: 844, endPoint y: 276, distance: 270.6
click at [844, 276] on span "23.204.146.96: failed: ram-mismatch: ram-mismatch - Siebel ram size(134217728) …" at bounding box center [1070, 291] width 458 height 42
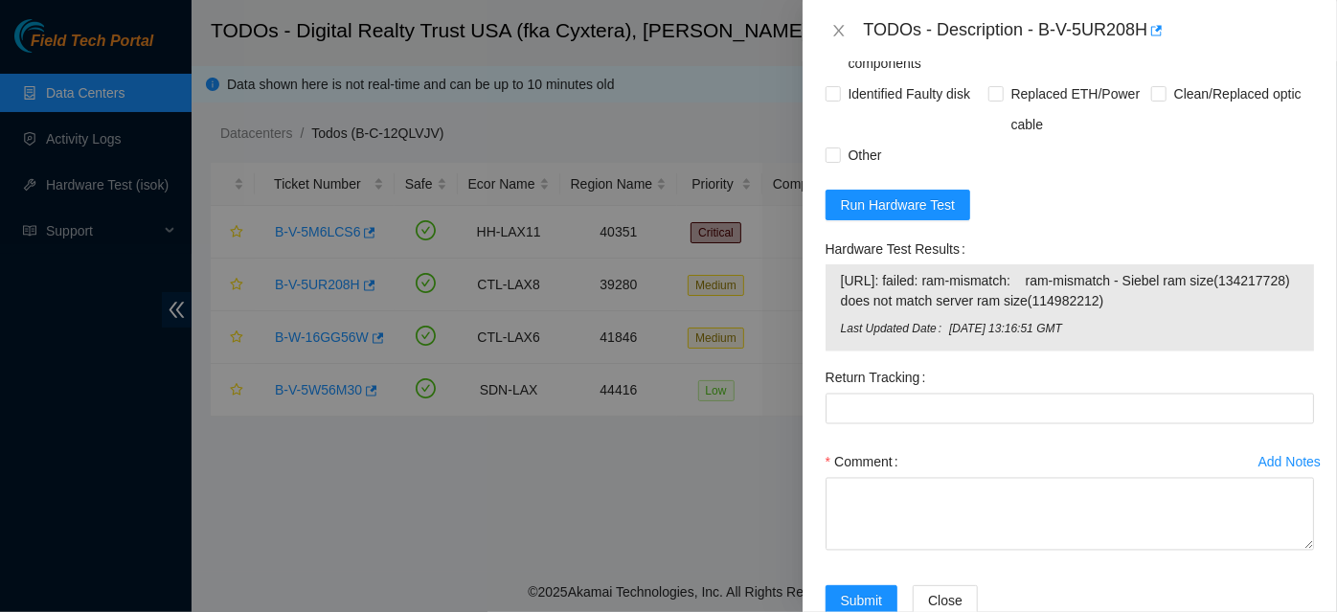
copy span "23.204.146.96: failed: ram-mismatch: ram-mismatch - Siebel ram size(134217728) …"
click at [55, 344] on div at bounding box center [668, 306] width 1337 height 612
click at [836, 31] on icon "close" at bounding box center [838, 30] width 15 height 15
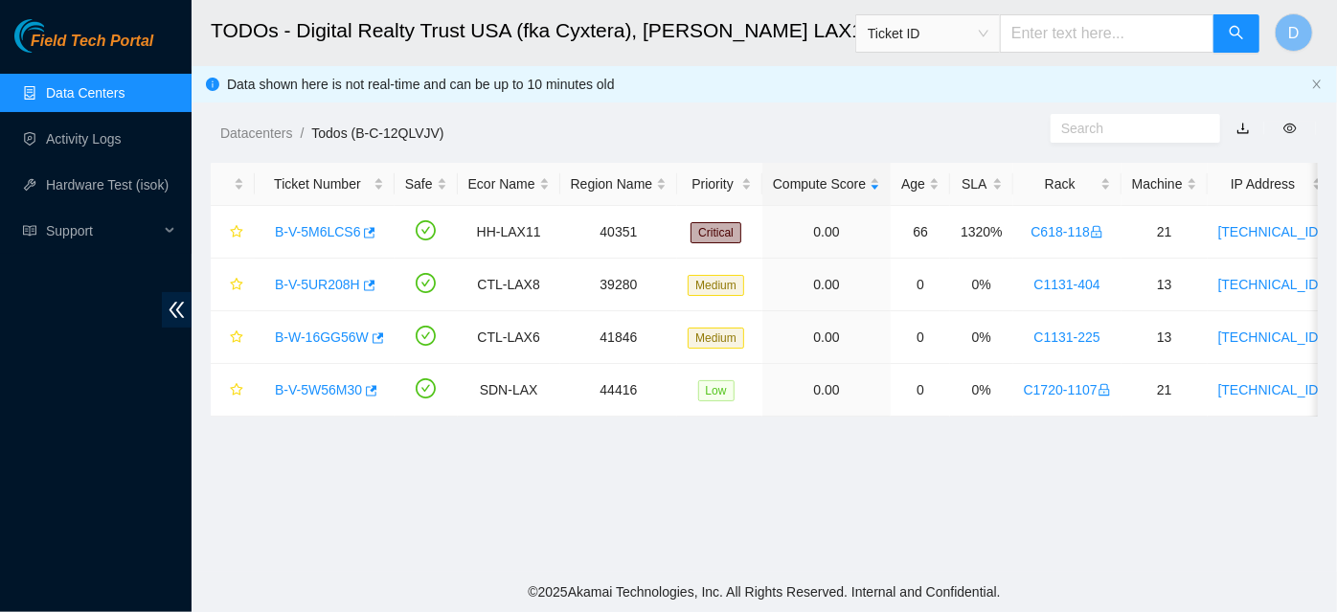
scroll to position [510, 0]
click at [293, 390] on link "B-V-5W56M30" at bounding box center [318, 389] width 87 height 15
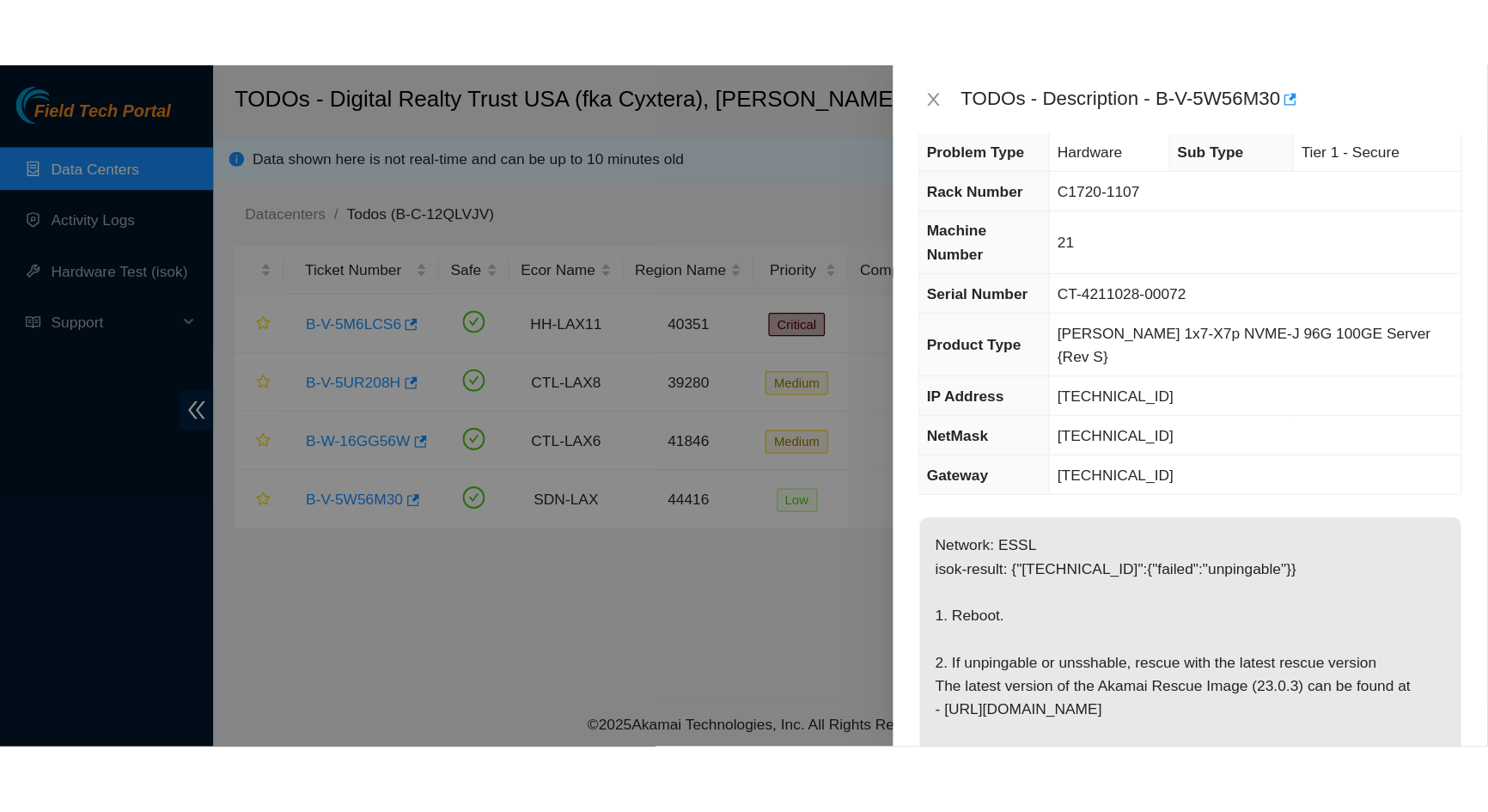
scroll to position [0, 0]
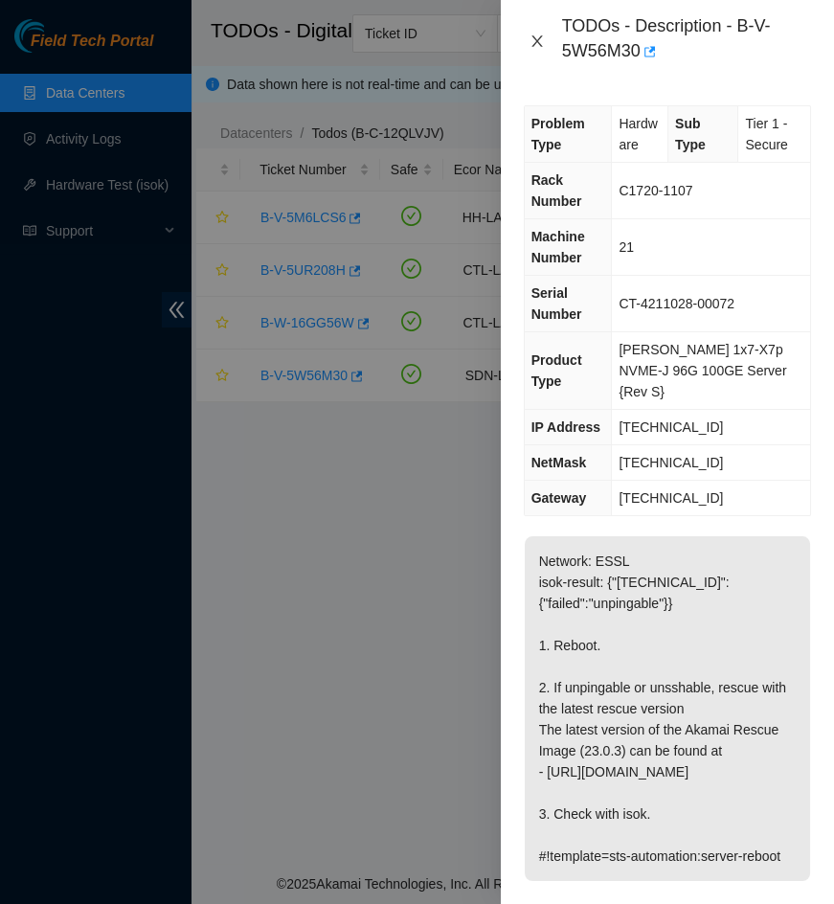
click at [543, 44] on icon "close" at bounding box center [536, 41] width 15 height 15
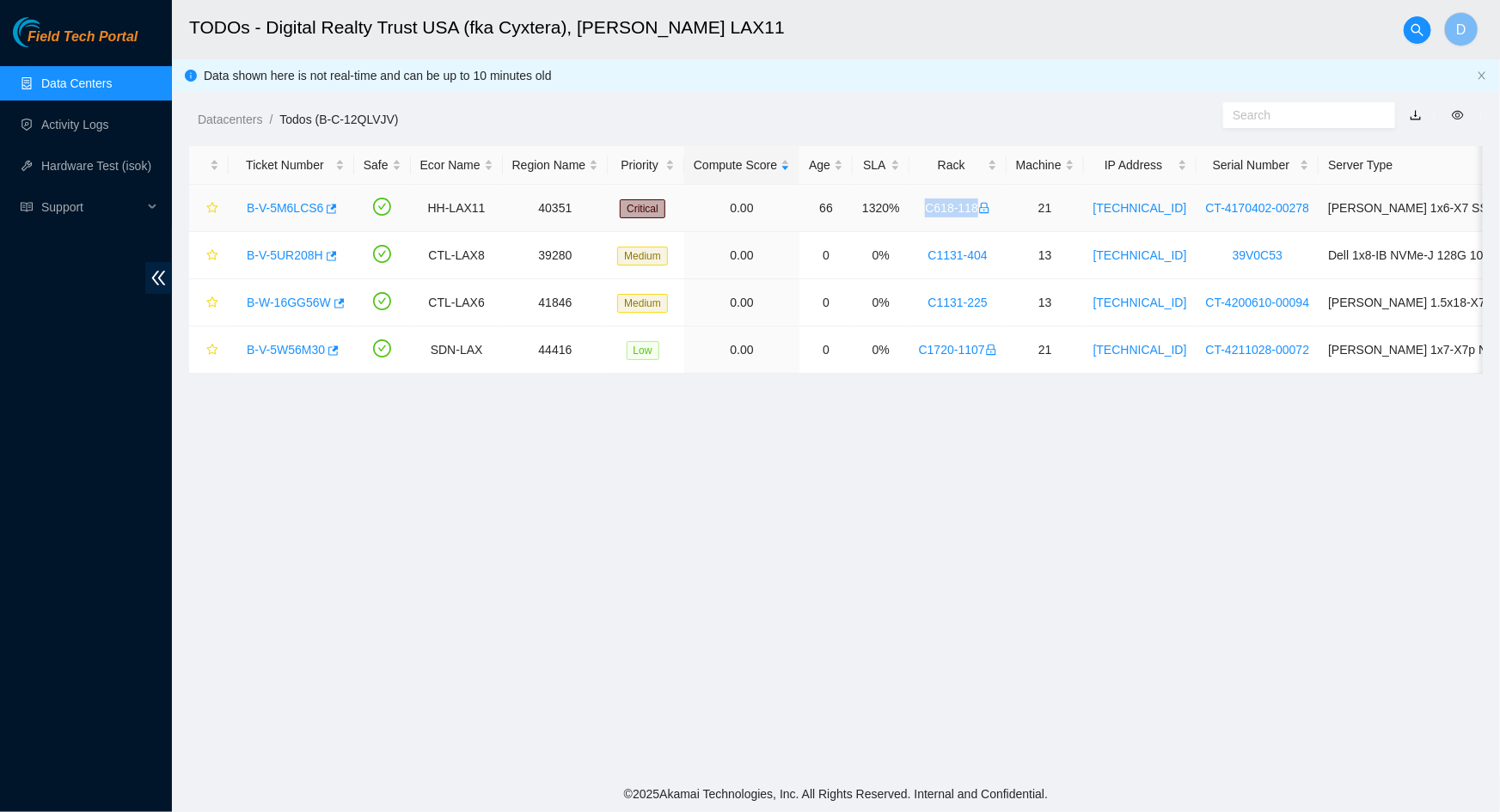
drag, startPoint x: 911, startPoint y: 207, endPoint x: 969, endPoint y: 222, distance: 59.9
click at [969, 222] on td "C618-118" at bounding box center [958, 208] width 97 height 48
click at [697, 213] on td "0.00" at bounding box center [741, 208] width 115 height 48
click at [77, 78] on link "Data Centers" at bounding box center [76, 83] width 71 height 13
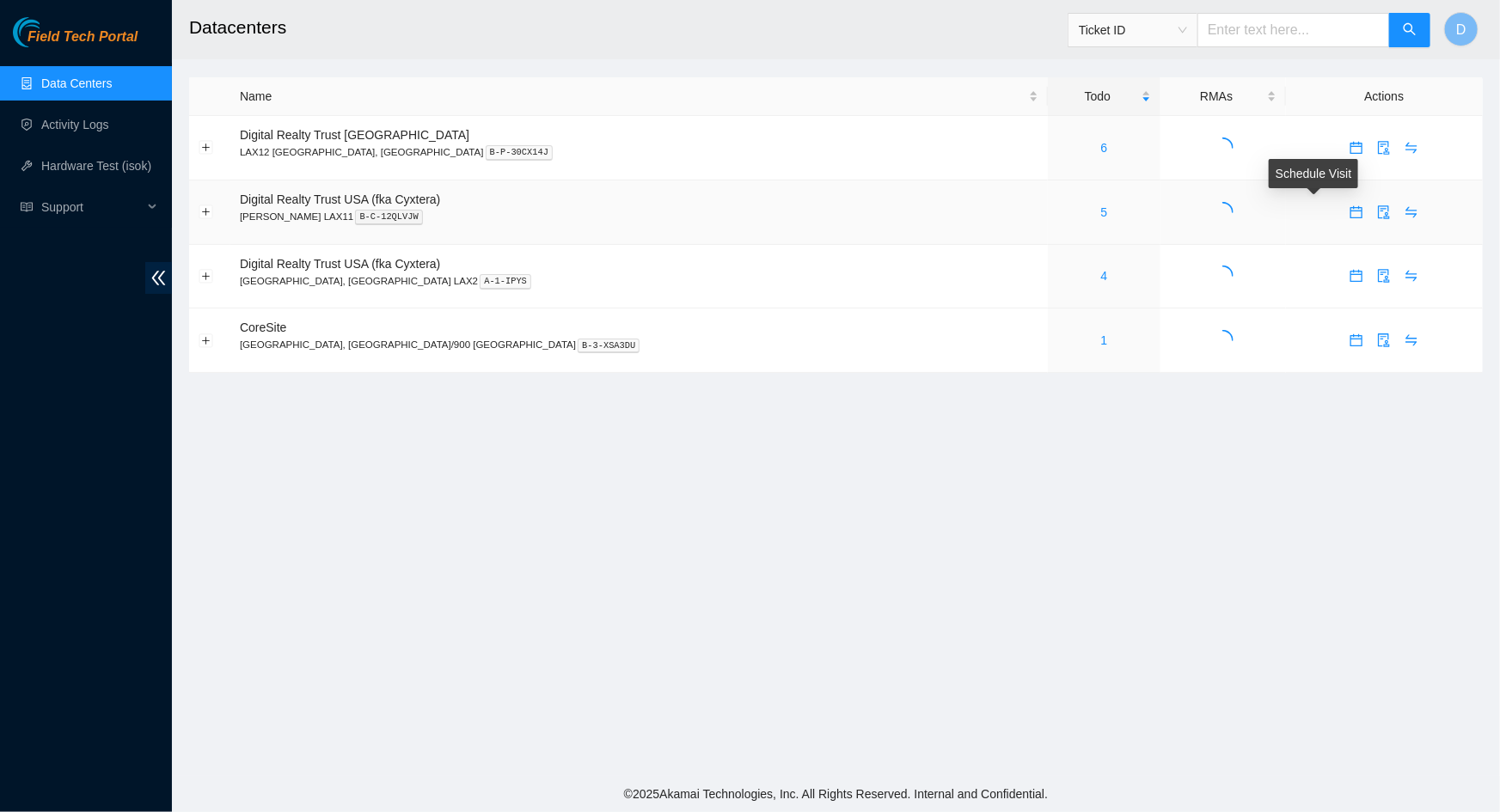
click at [1349, 214] on icon "calendar" at bounding box center [1355, 212] width 13 height 13
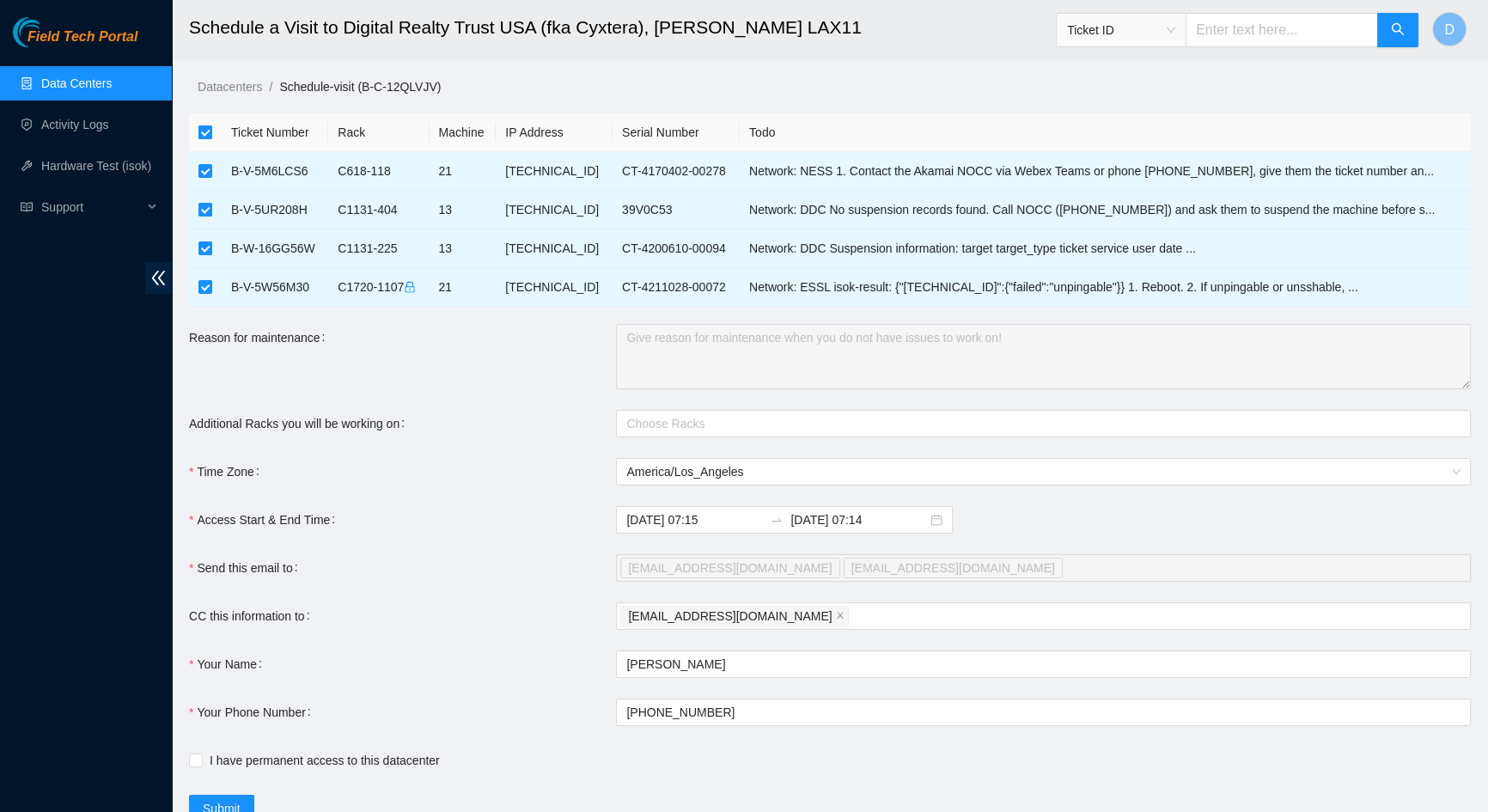
click at [201, 129] on input "checkbox" at bounding box center [205, 132] width 13 height 13
checkbox input "false"
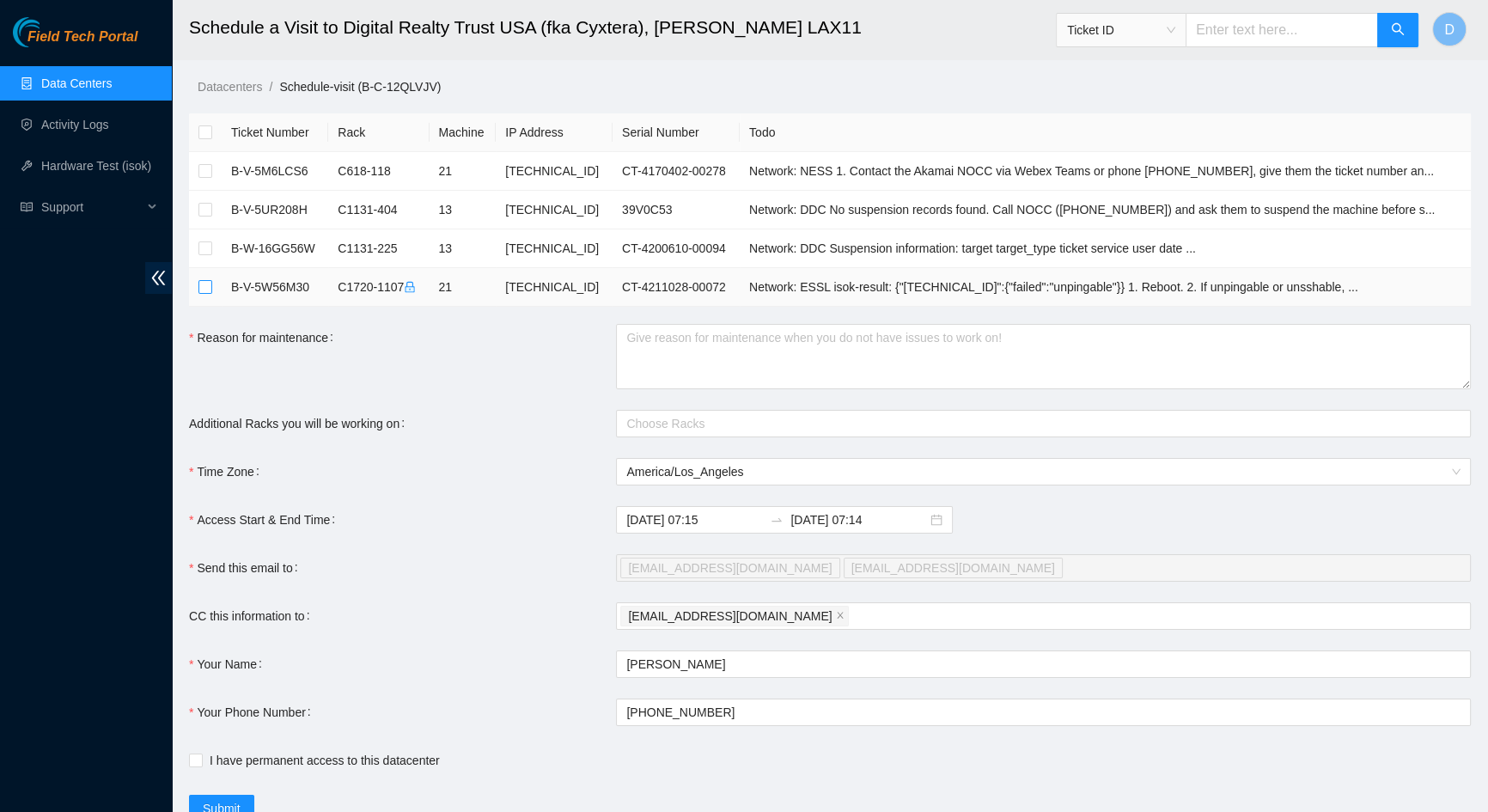
click at [206, 290] on input "checkbox" at bounding box center [205, 286] width 13 height 13
checkbox input "true"
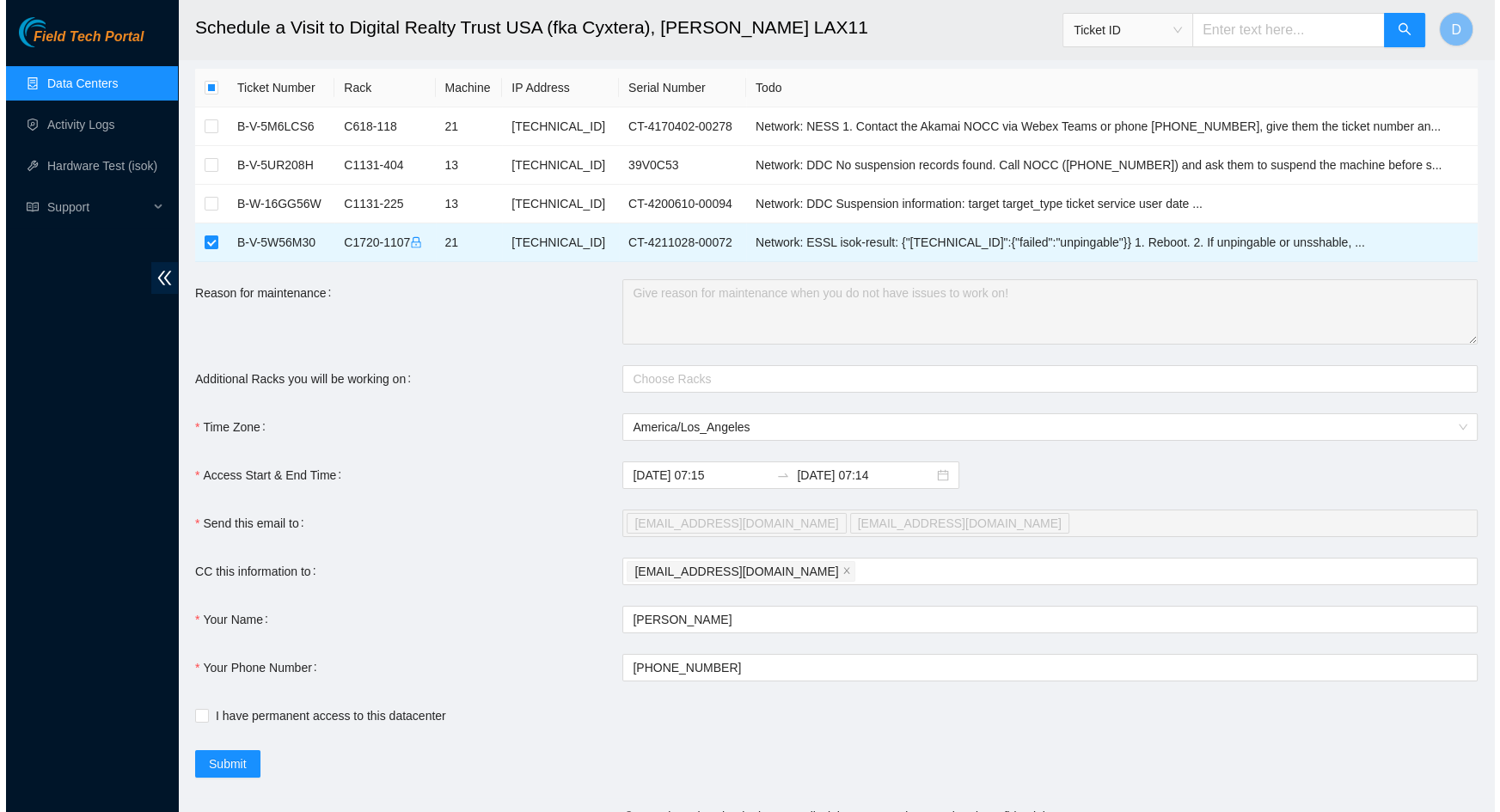
scroll to position [66, 0]
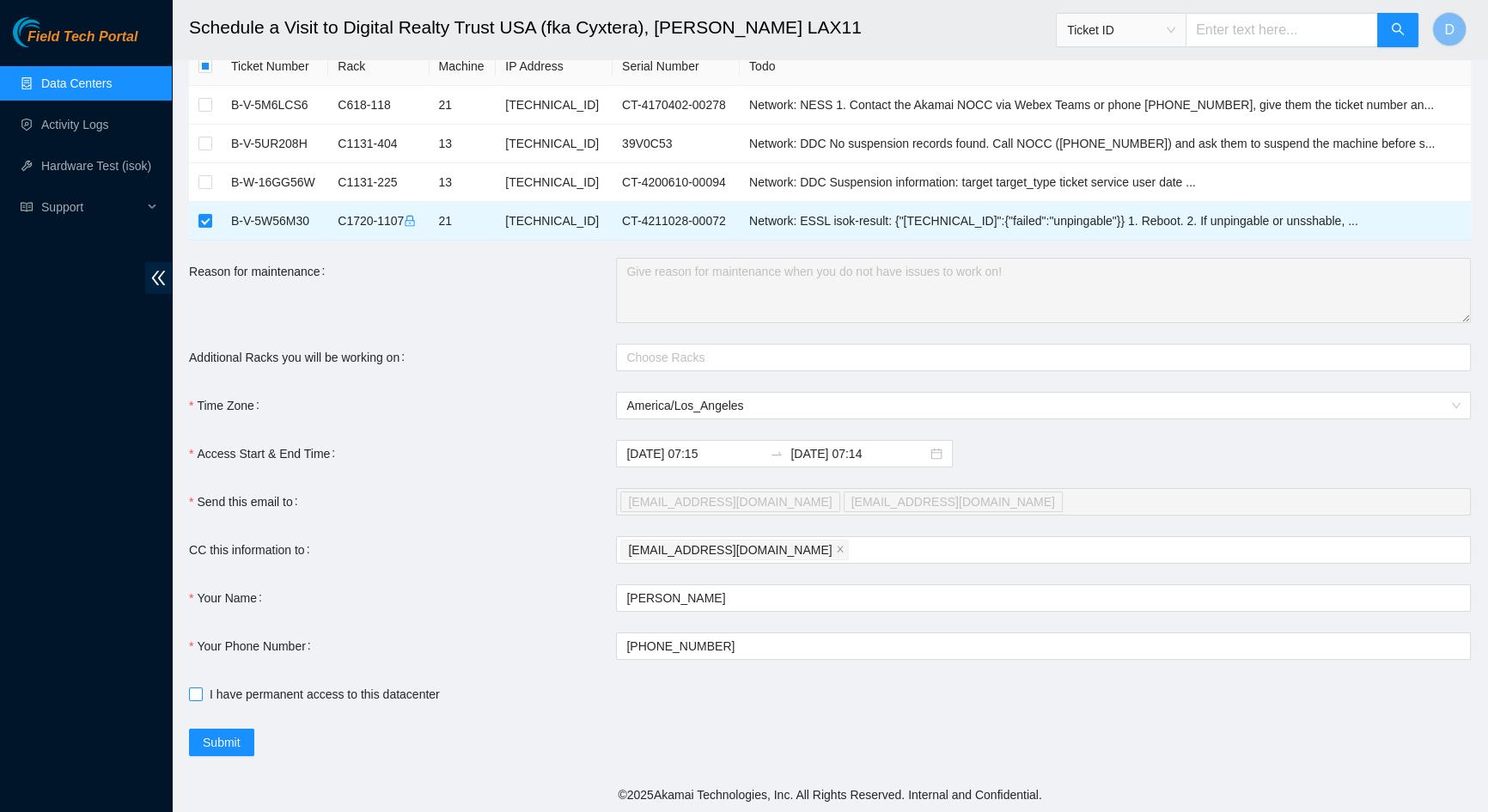
click at [197, 696] on input "I have permanent access to this datacenter" at bounding box center [195, 693] width 12 height 12
checkbox input "true"
click at [221, 745] on span "Submit" at bounding box center [222, 742] width 38 height 19
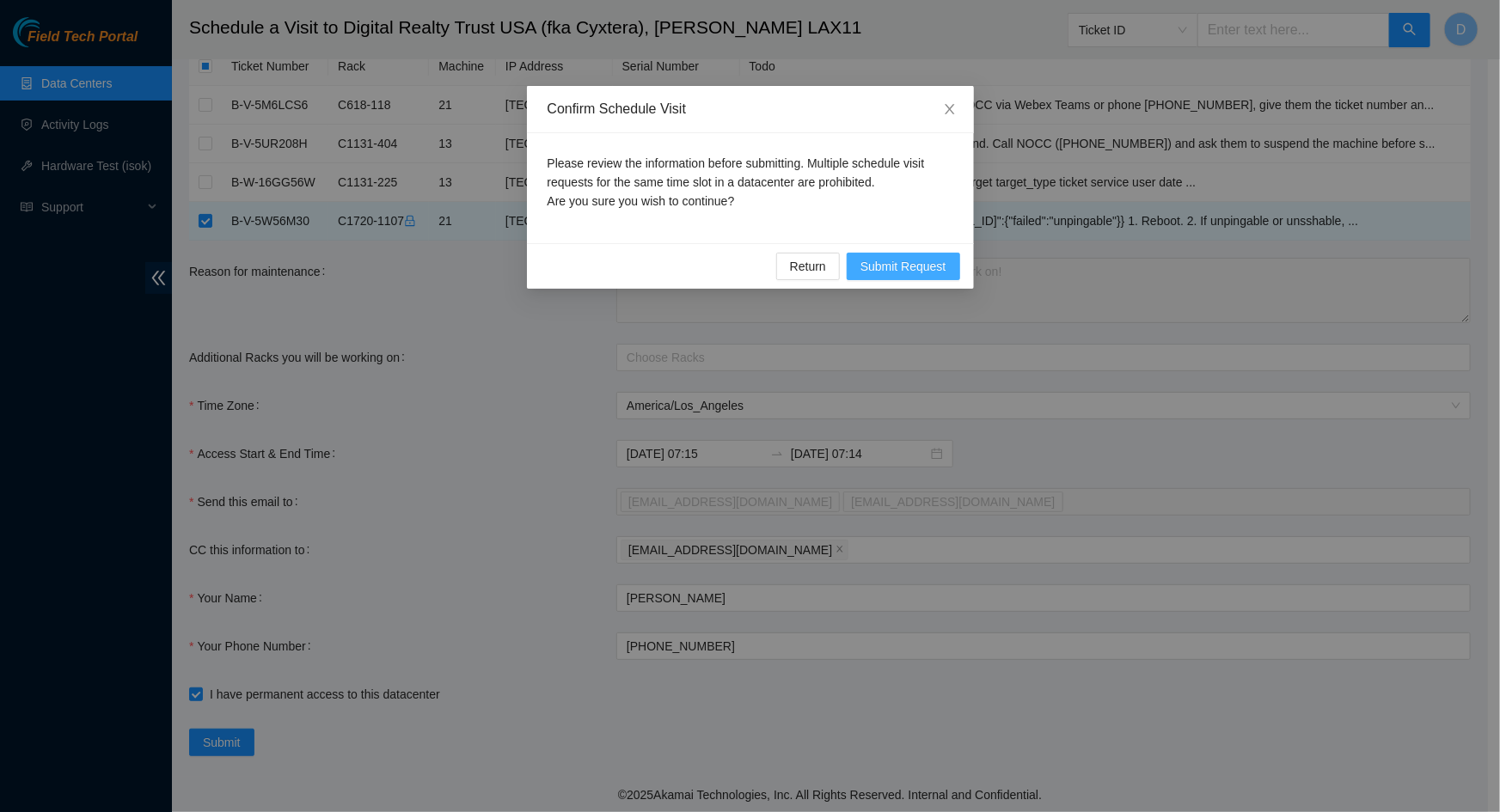
click at [884, 261] on span "Submit Request" at bounding box center [903, 266] width 86 height 19
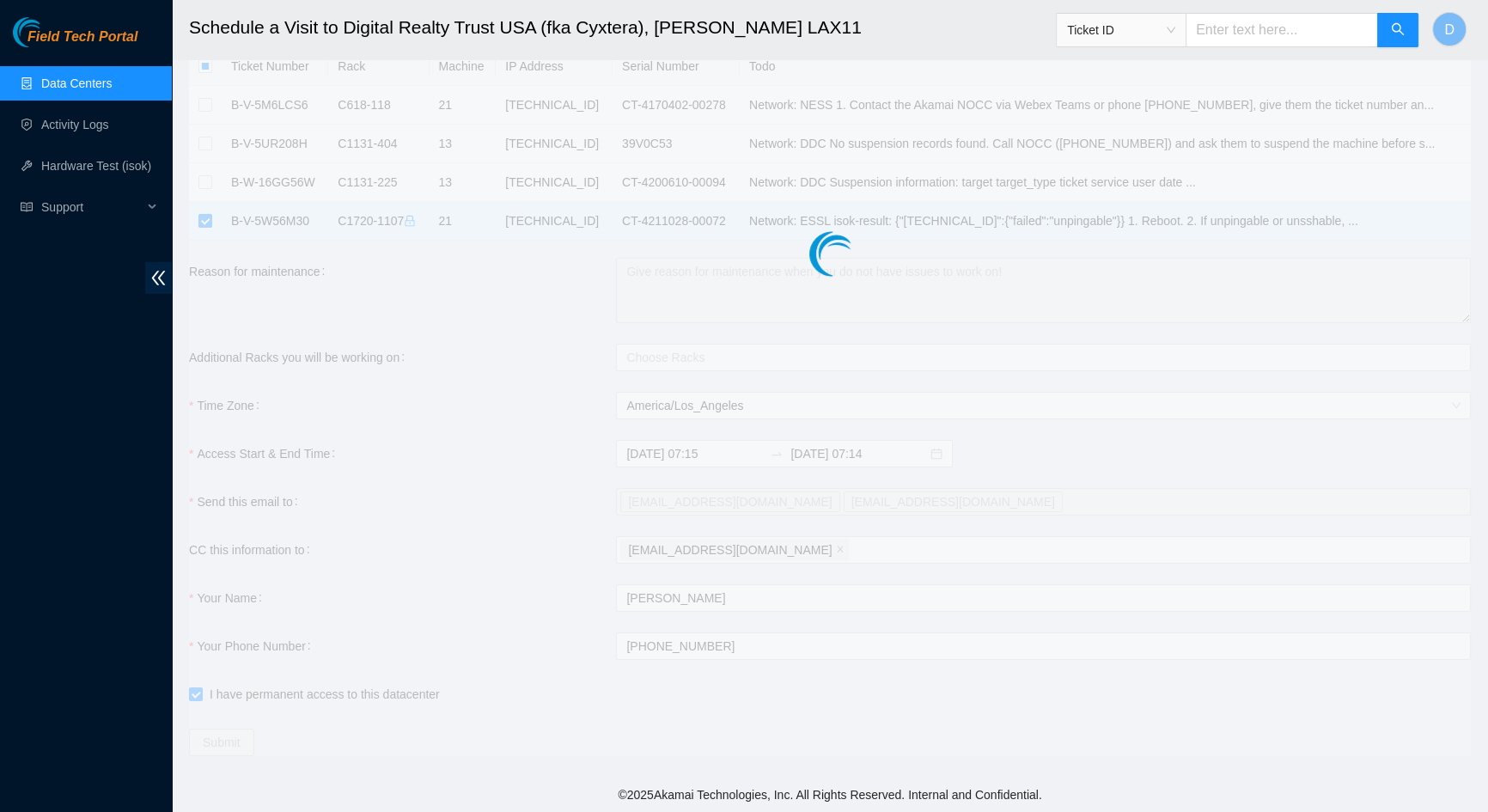
type input "2025-09-25 07:16"
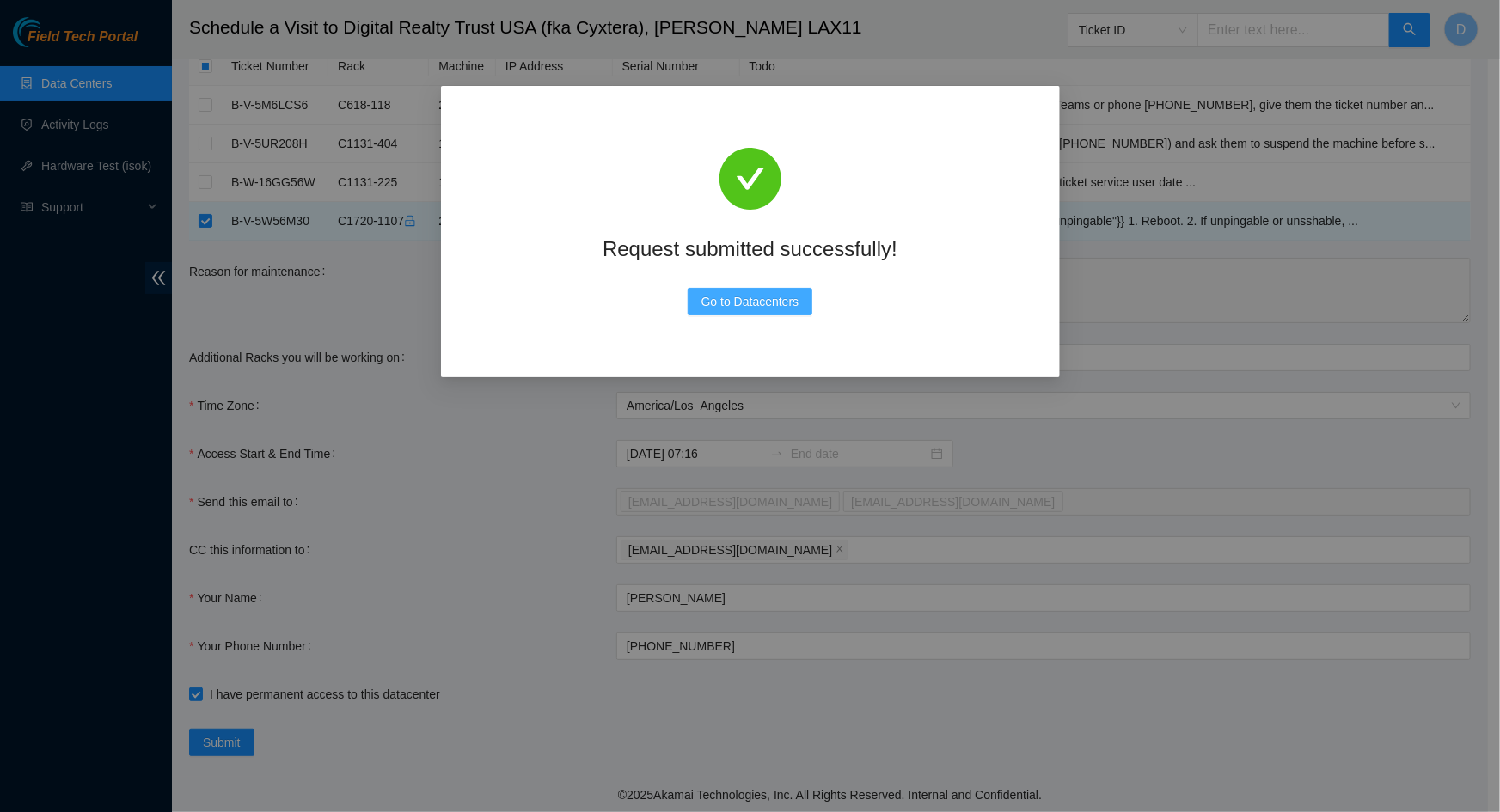
click at [777, 306] on span "Go to Datacenters" at bounding box center [750, 301] width 98 height 19
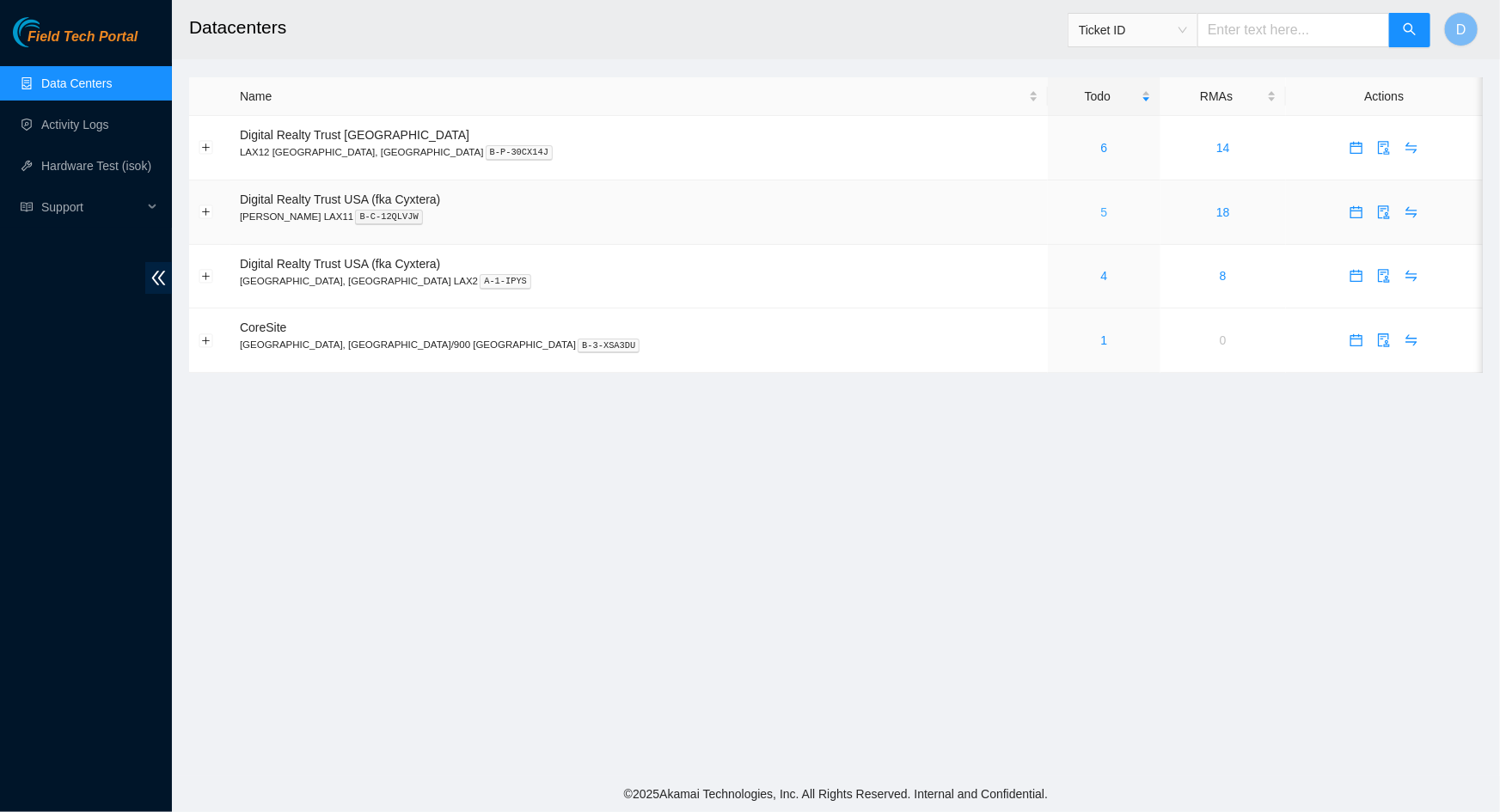
click at [1101, 215] on link "5" at bounding box center [1105, 212] width 7 height 13
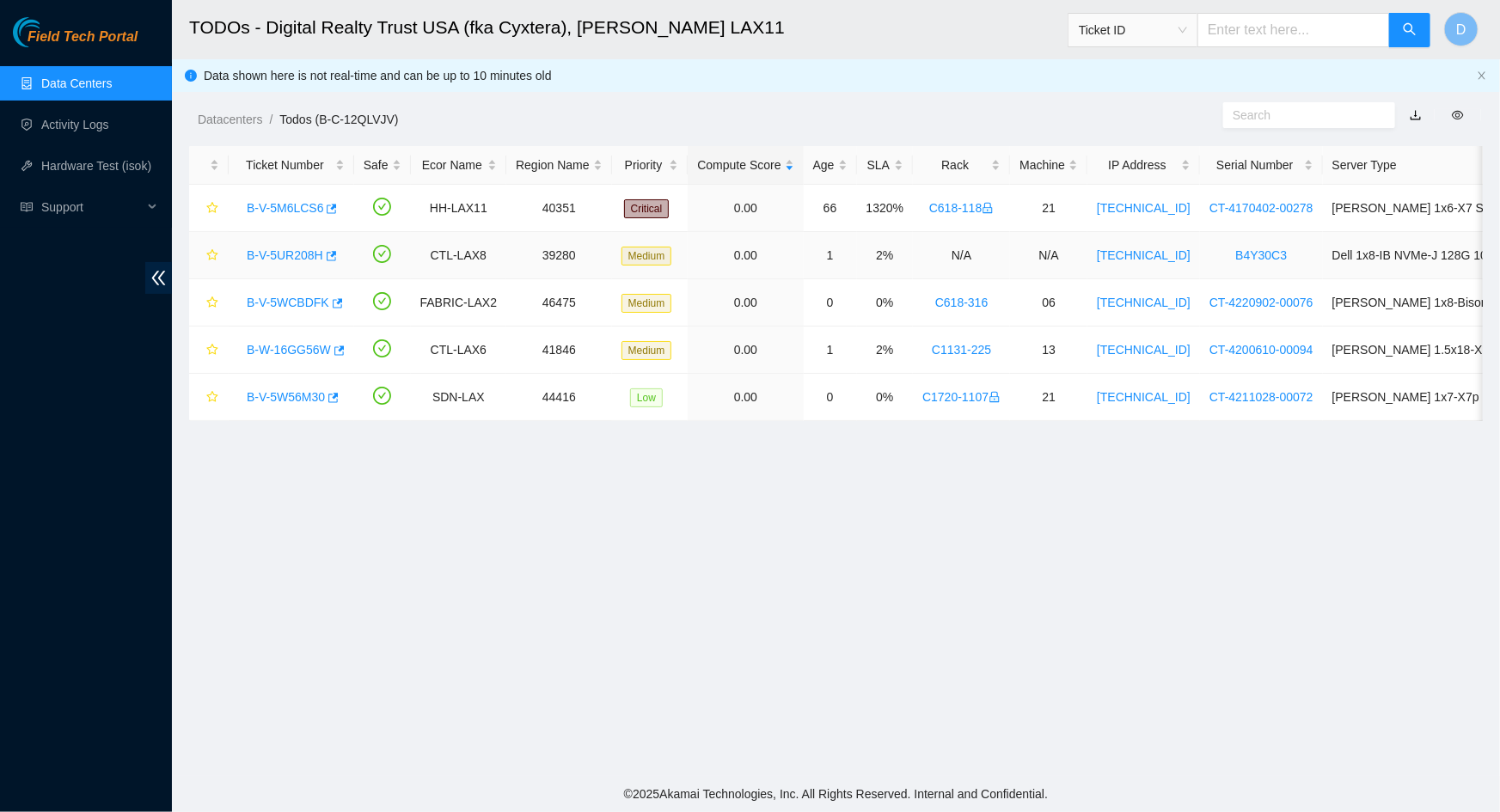
click at [278, 252] on link "B-V-5UR208H" at bounding box center [285, 255] width 76 height 13
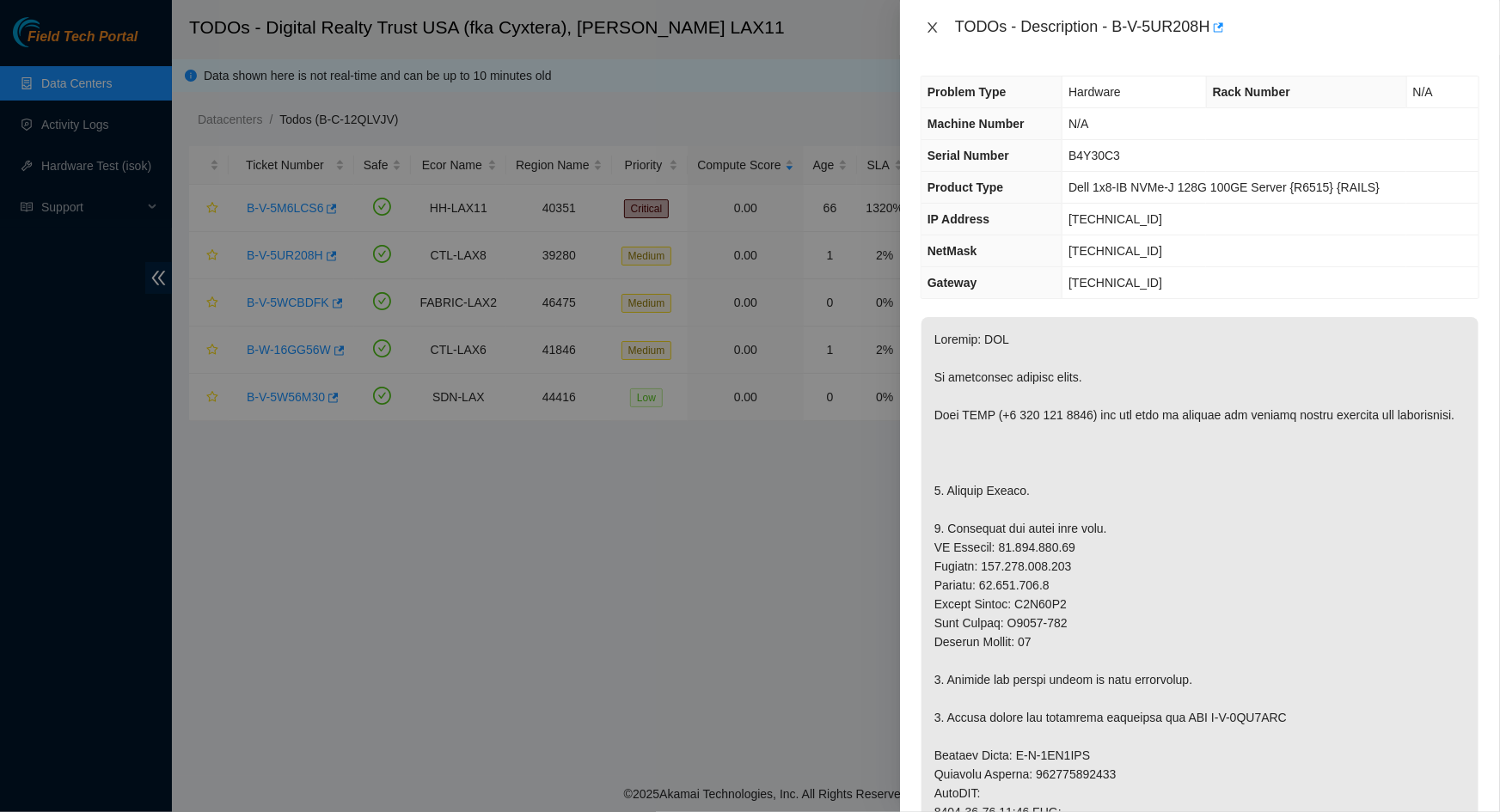
click at [931, 31] on icon "close" at bounding box center [932, 27] width 13 height 13
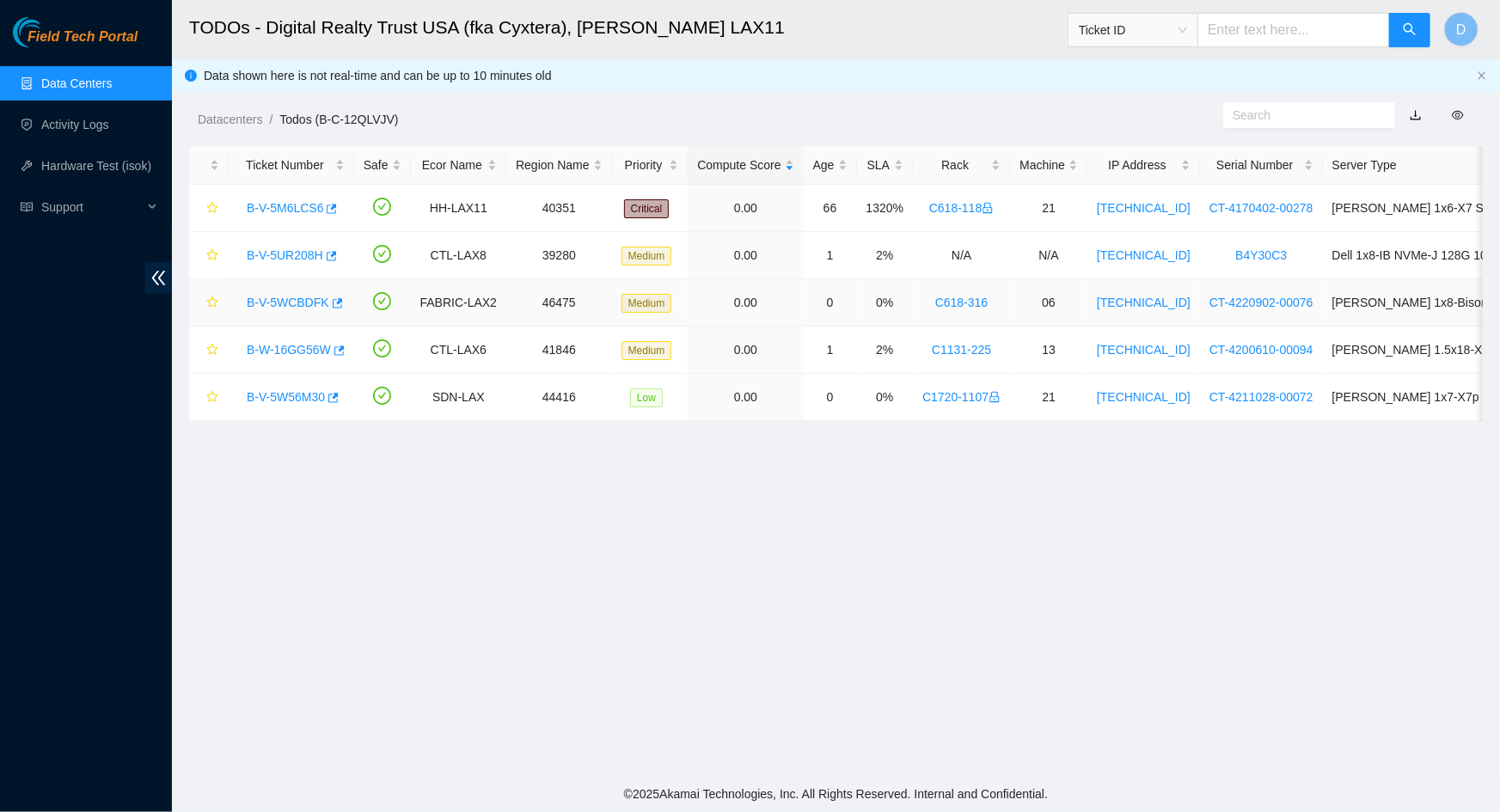
click at [303, 296] on link "B-V-5WCBDFK" at bounding box center [288, 301] width 83 height 13
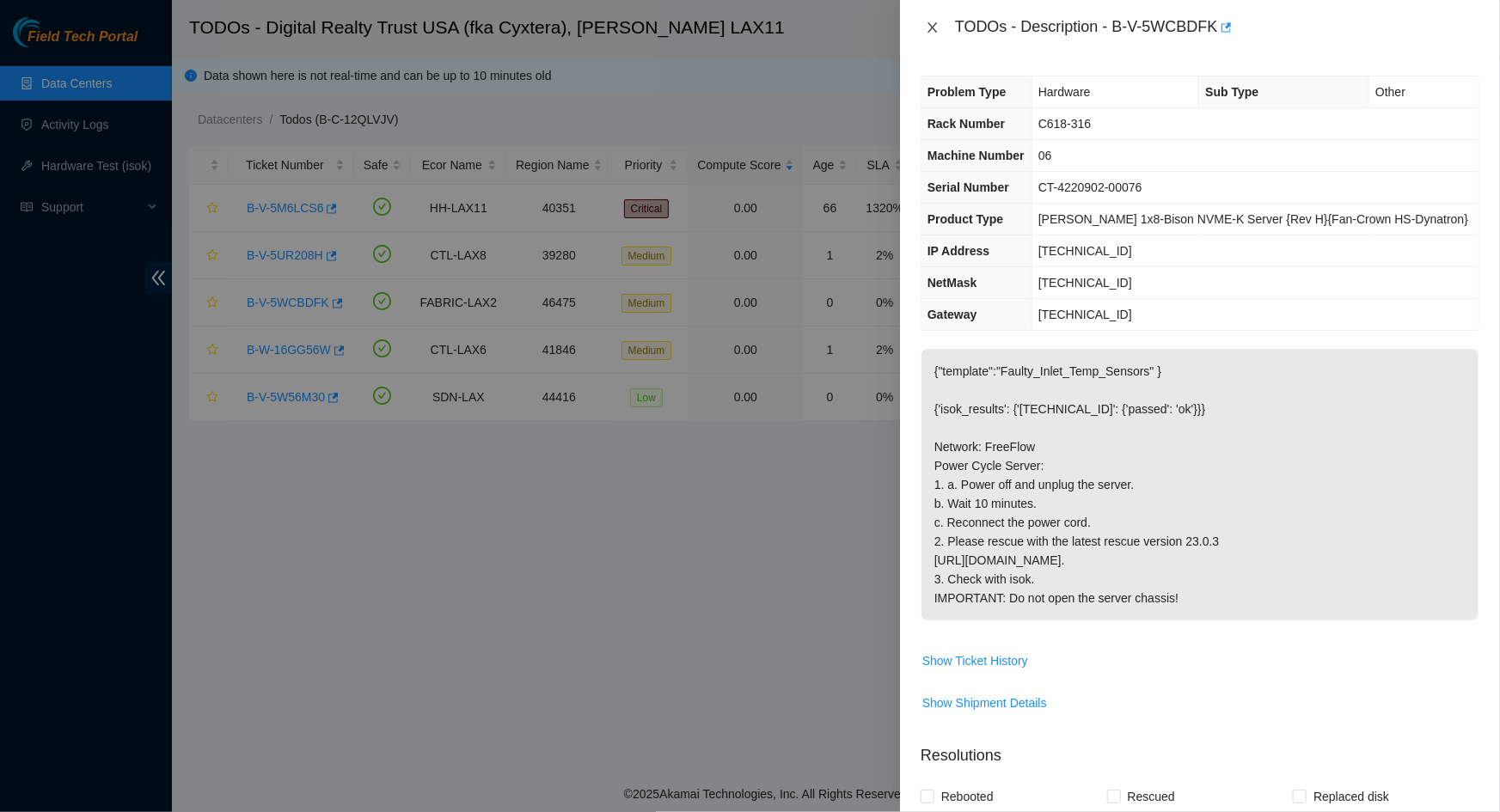
click at [934, 27] on icon "close" at bounding box center [932, 27] width 13 height 13
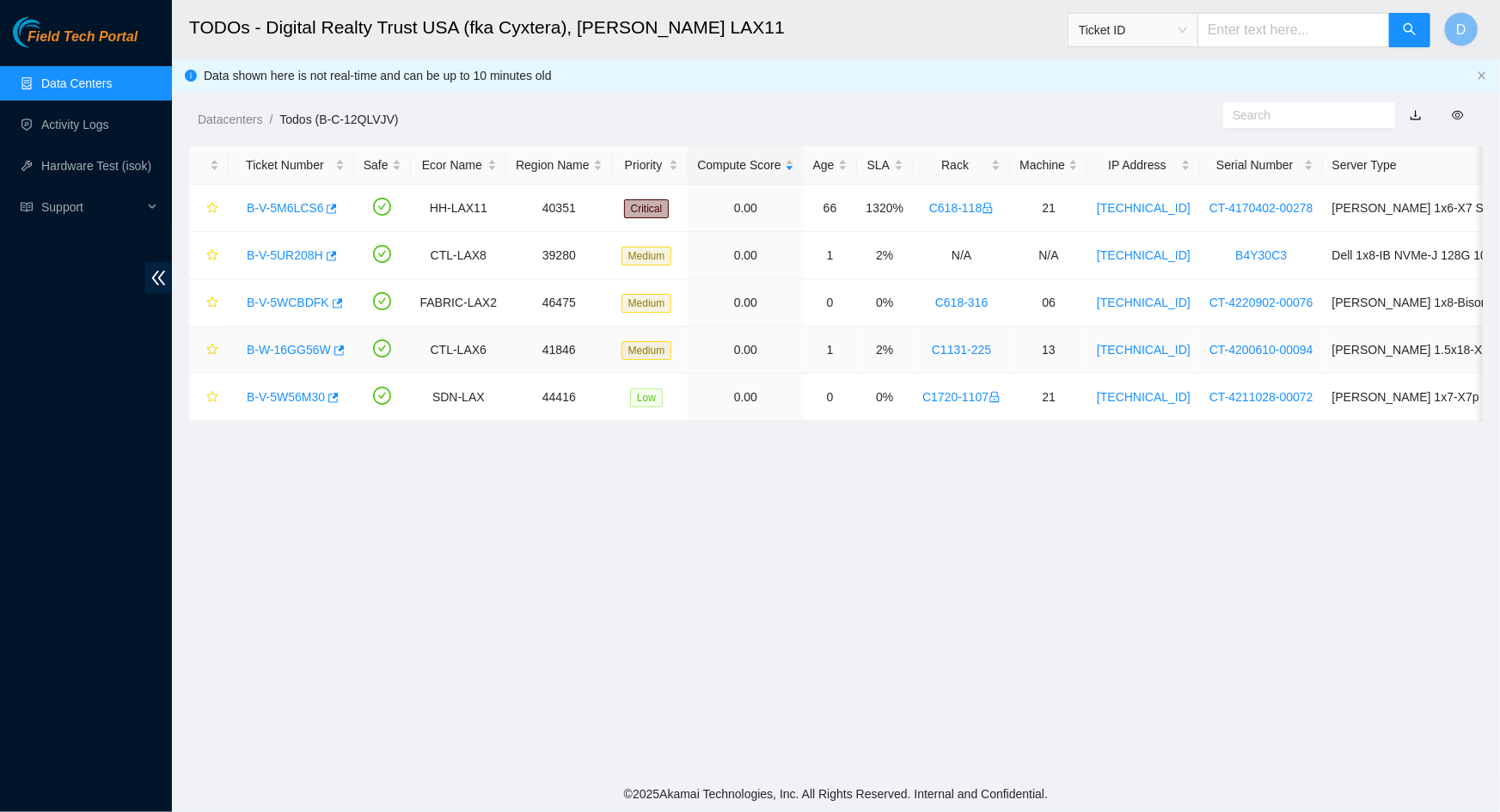
click at [309, 345] on link "B-W-16GG56W" at bounding box center [289, 349] width 84 height 13
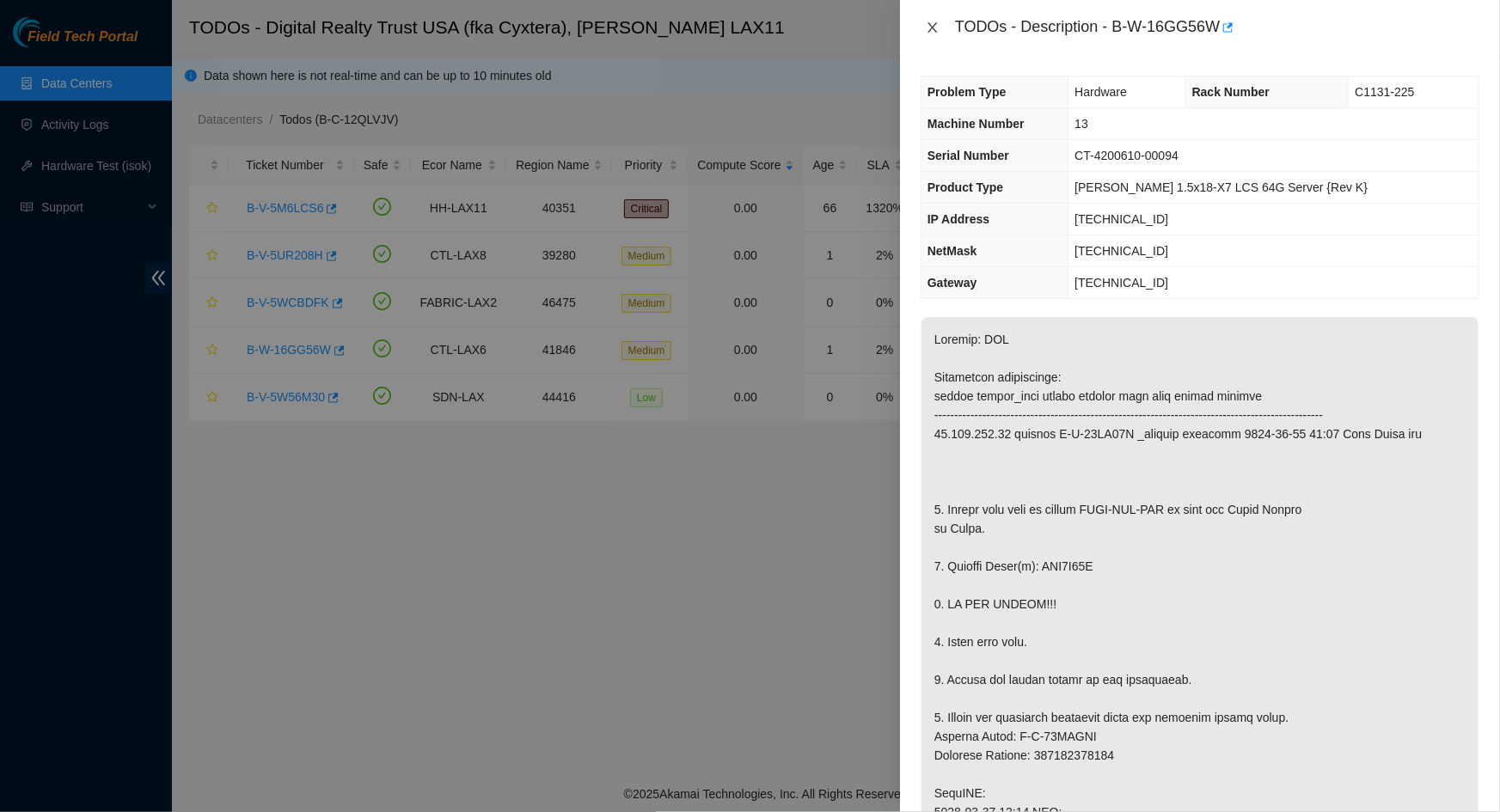
click at [939, 25] on icon "close" at bounding box center [932, 27] width 13 height 13
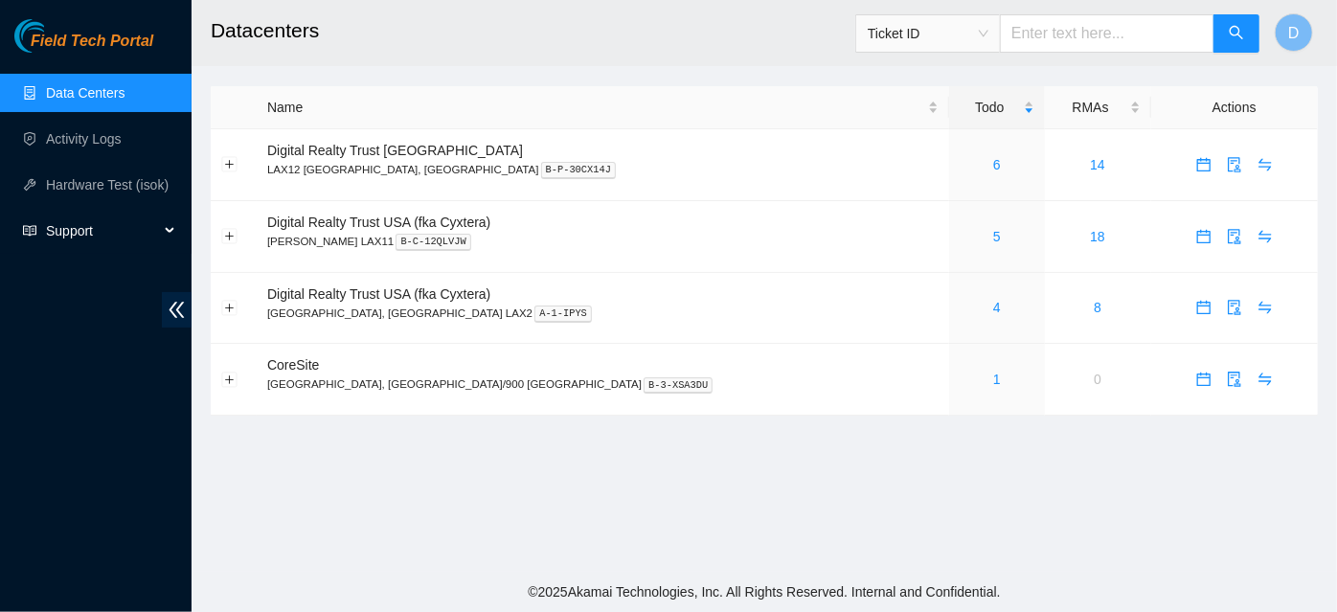
click at [153, 229] on span "Support" at bounding box center [102, 231] width 113 height 38
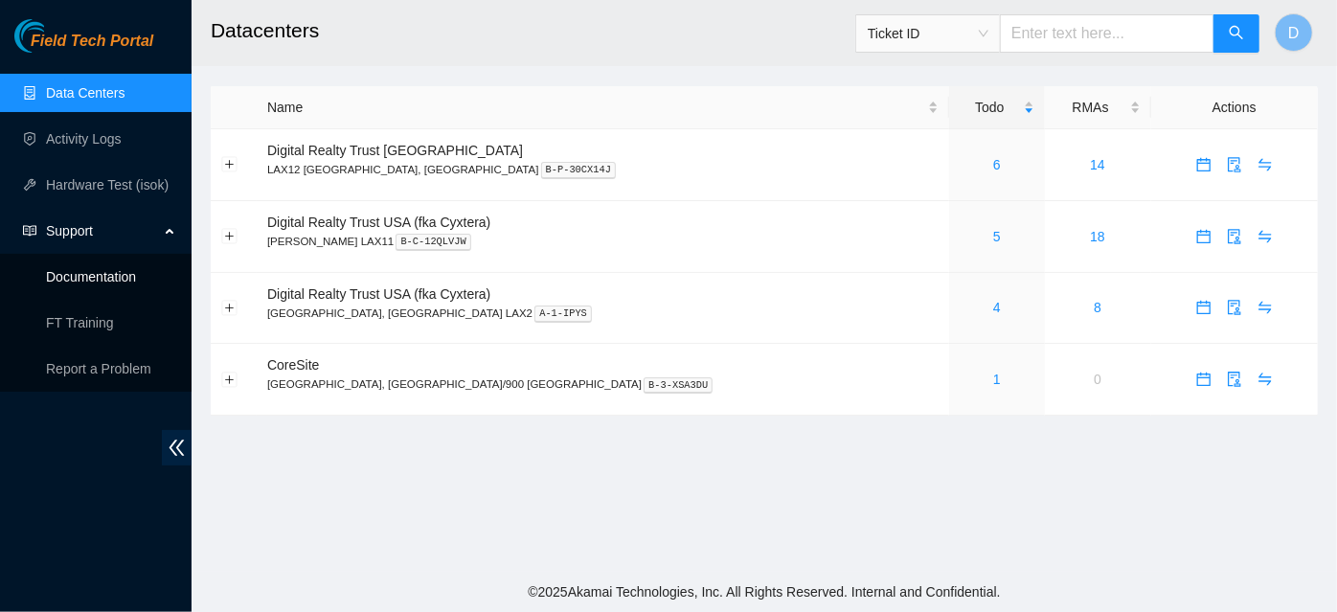
click at [124, 278] on link "Documentation" at bounding box center [91, 276] width 90 height 15
